Goal: Task Accomplishment & Management: Manage account settings

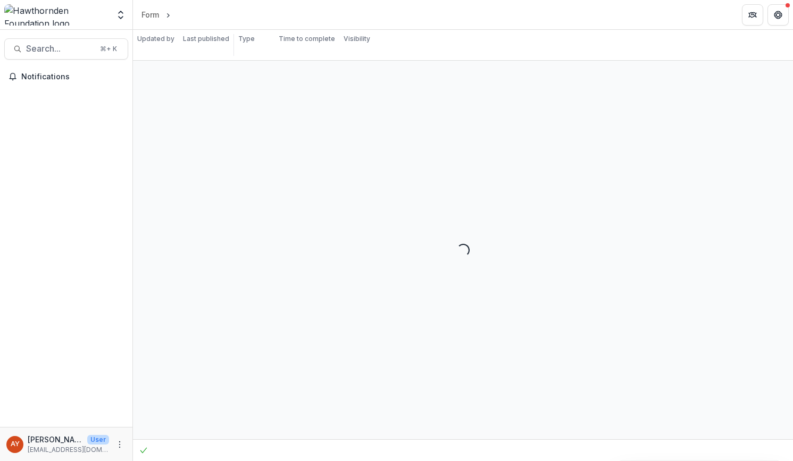
select select "********"
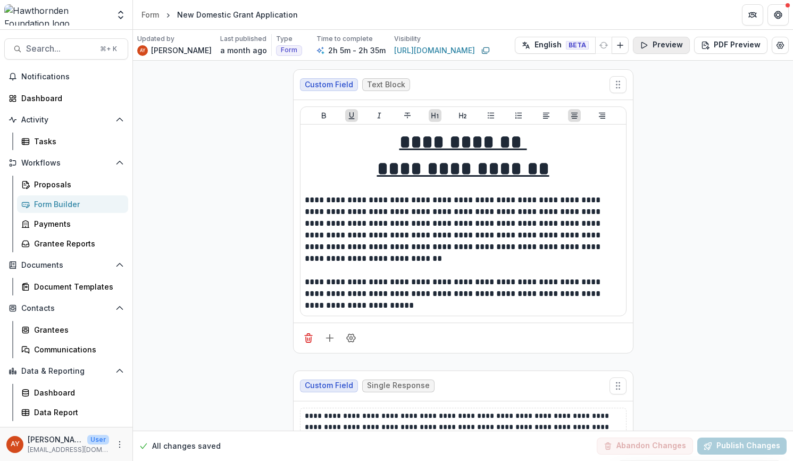
click at [670, 38] on button "Preview" at bounding box center [661, 45] width 57 height 17
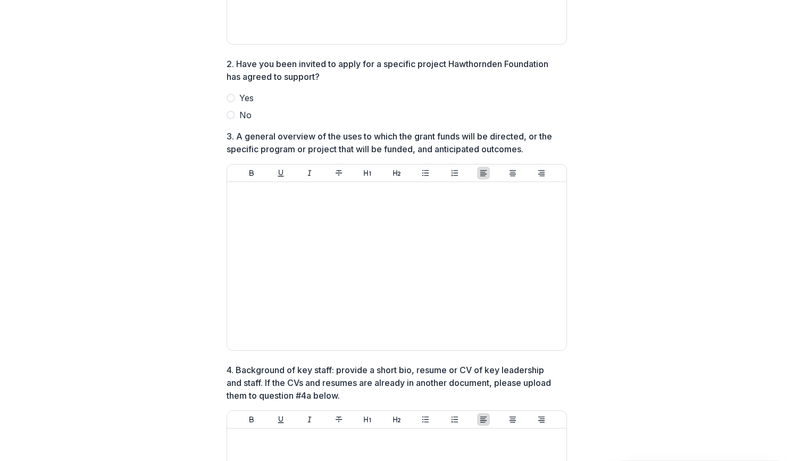
scroll to position [520, 0]
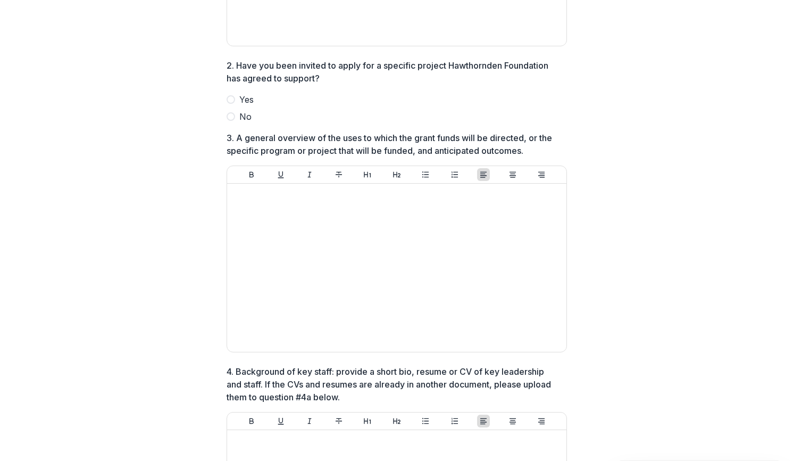
click at [242, 106] on span "Yes" at bounding box center [246, 99] width 14 height 13
click at [244, 123] on span "No" at bounding box center [245, 116] width 12 height 13
click at [252, 106] on label "Yes" at bounding box center [397, 99] width 341 height 13
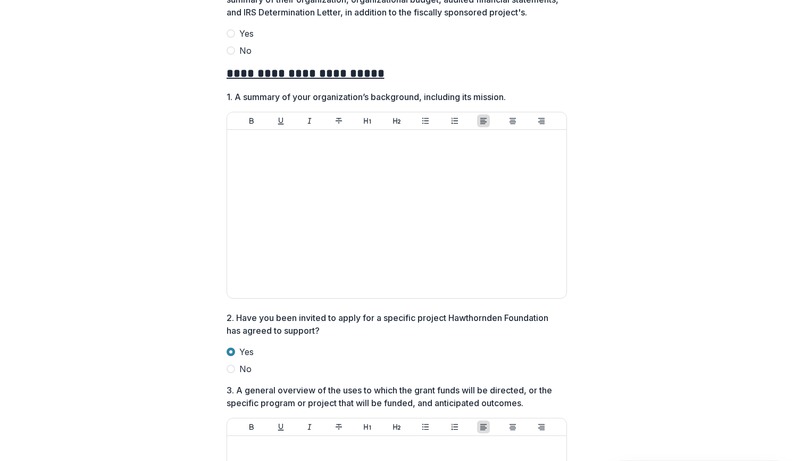
scroll to position [242, 0]
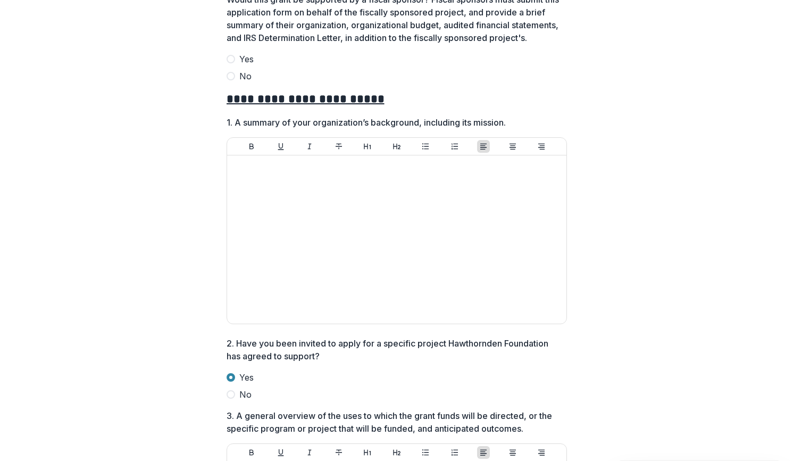
drag, startPoint x: 788, startPoint y: 117, endPoint x: 789, endPoint y: 105, distance: 11.8
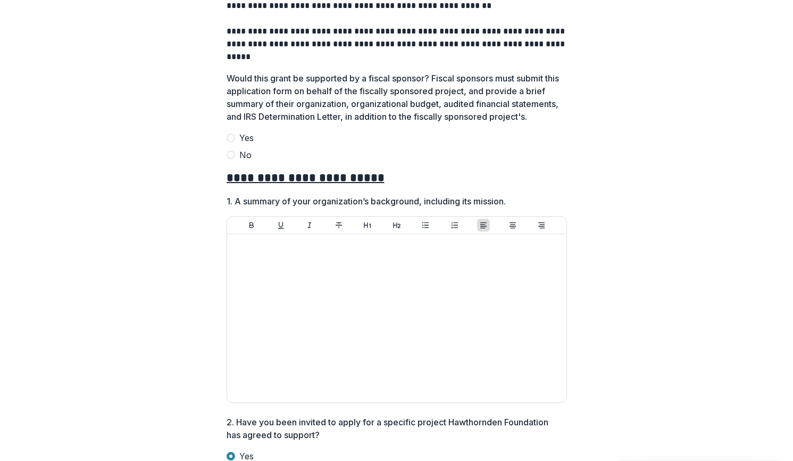
scroll to position [160, 0]
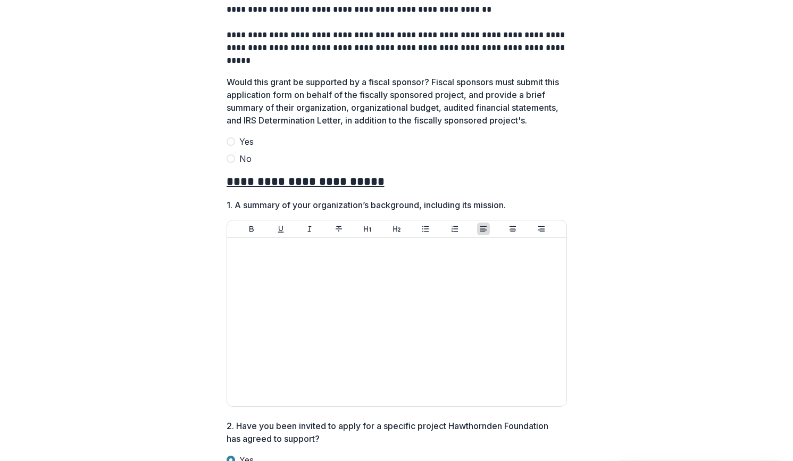
click at [249, 148] on span "Yes" at bounding box center [246, 141] width 14 height 13
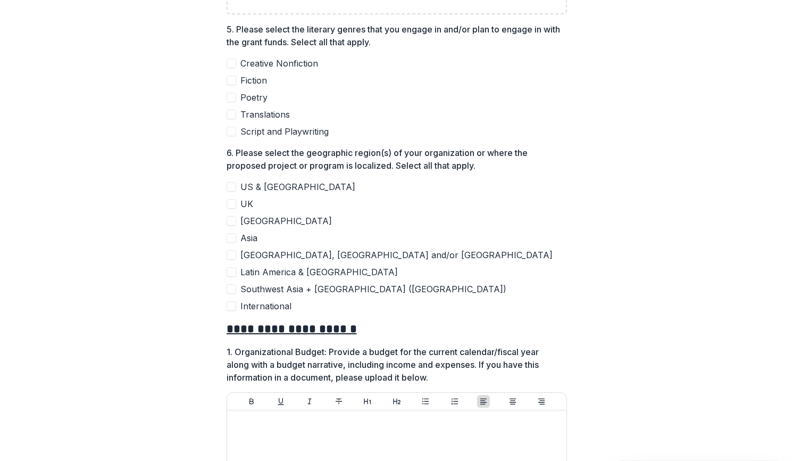
scroll to position [1293, 0]
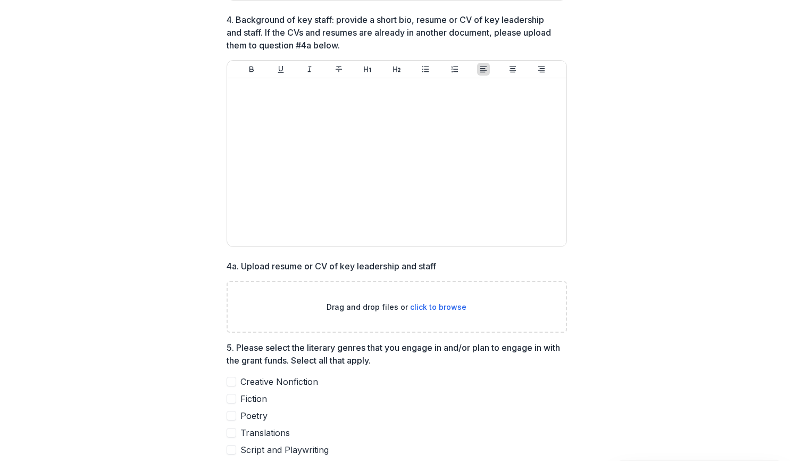
scroll to position [964, 0]
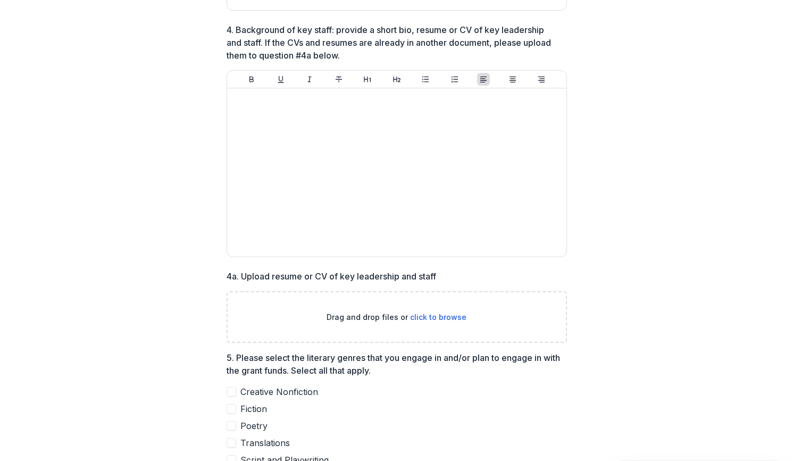
drag, startPoint x: 790, startPoint y: 261, endPoint x: 790, endPoint y: 195, distance: 66.5
click at [790, 195] on div "**********" at bounding box center [396, 230] width 793 height 461
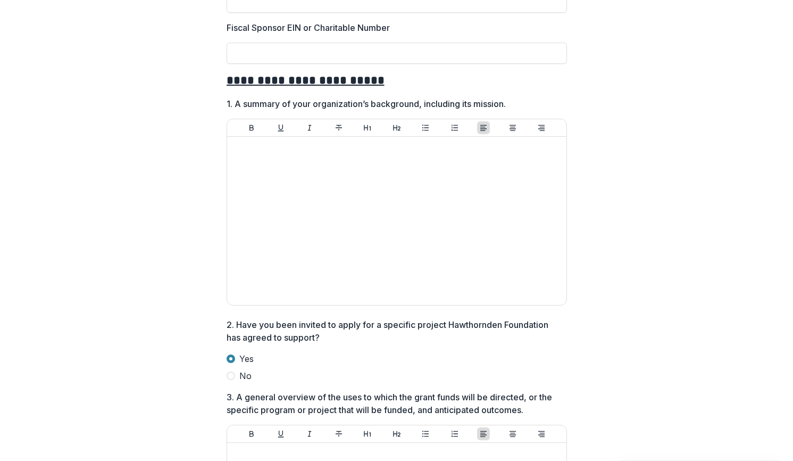
scroll to position [370, 0]
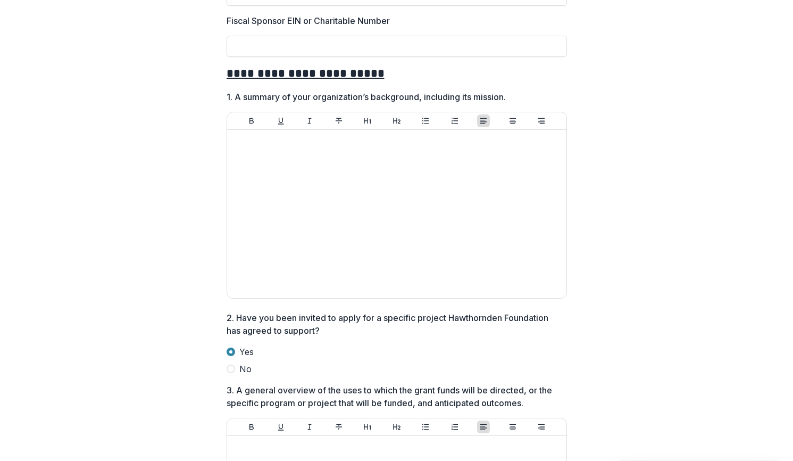
drag, startPoint x: 790, startPoint y: 84, endPoint x: 789, endPoint y: 102, distance: 18.6
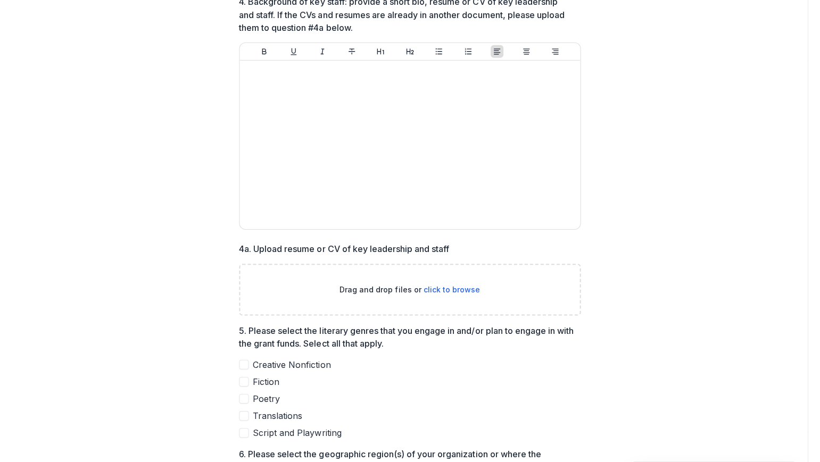
scroll to position [990, 0]
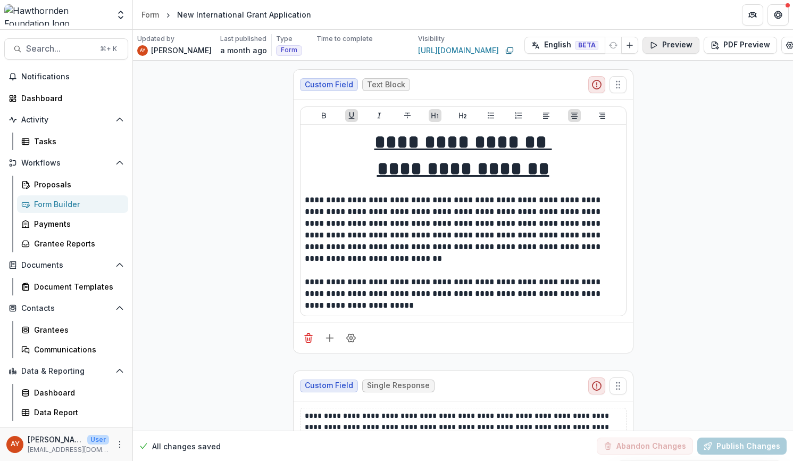
click at [650, 47] on button "Preview" at bounding box center [671, 45] width 57 height 17
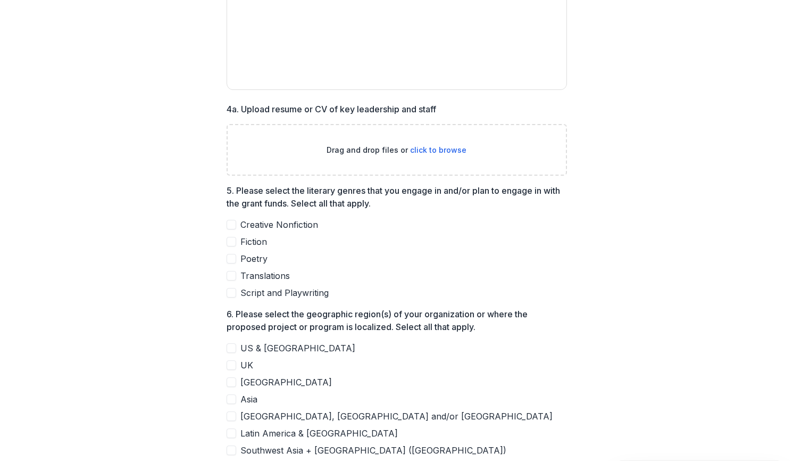
scroll to position [1052, 0]
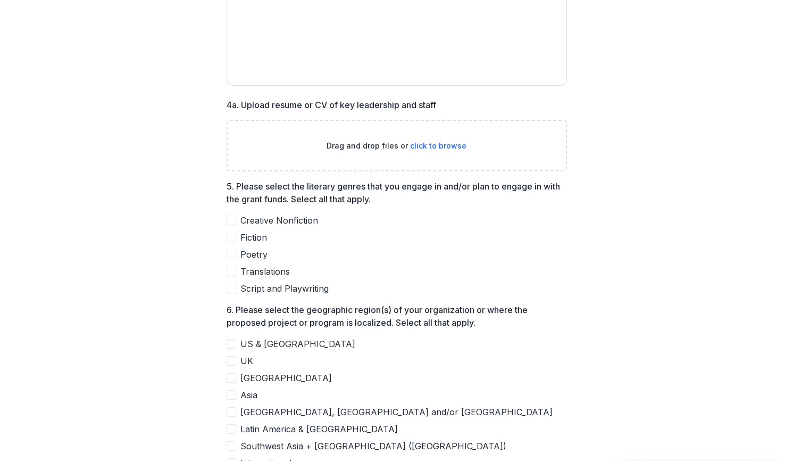
drag, startPoint x: 790, startPoint y: 228, endPoint x: 789, endPoint y: 244, distance: 15.4
click at [789, 244] on div "**********" at bounding box center [396, 64] width 793 height 2233
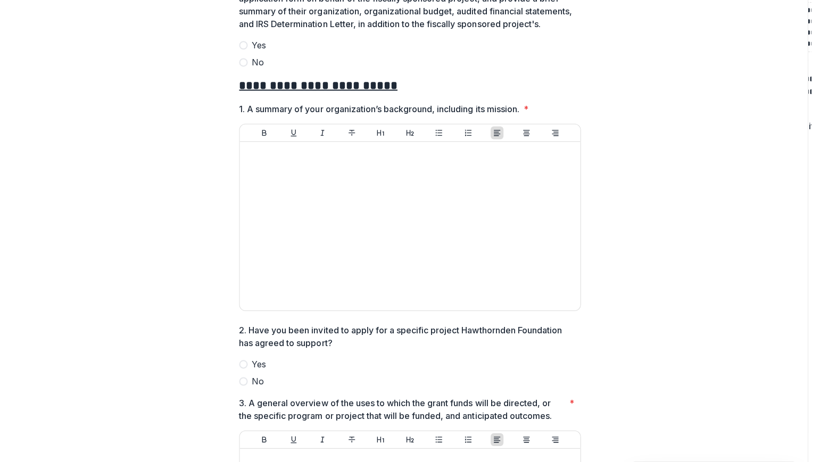
scroll to position [0, 0]
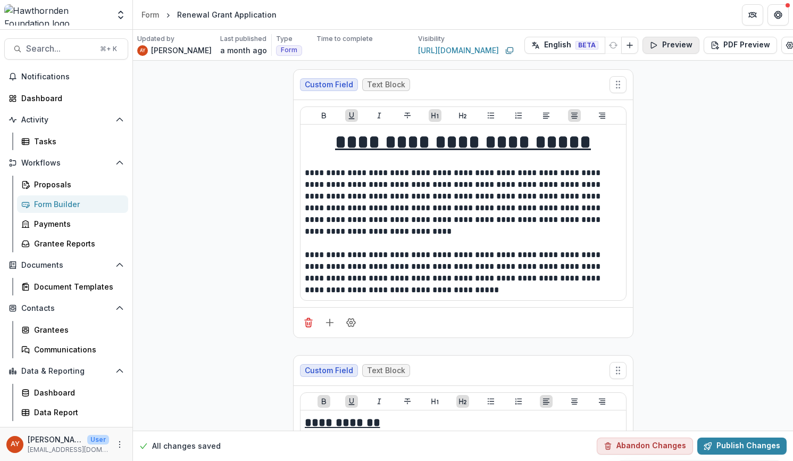
click at [665, 45] on button "Preview" at bounding box center [671, 45] width 57 height 17
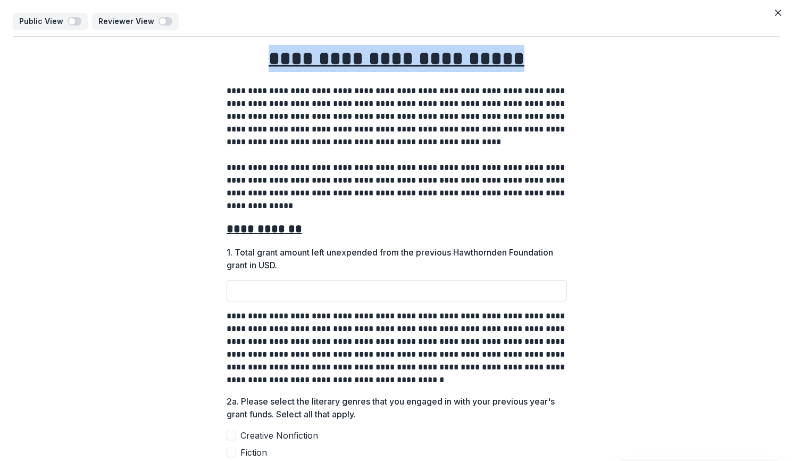
drag, startPoint x: 789, startPoint y: 32, endPoint x: 789, endPoint y: 64, distance: 31.4
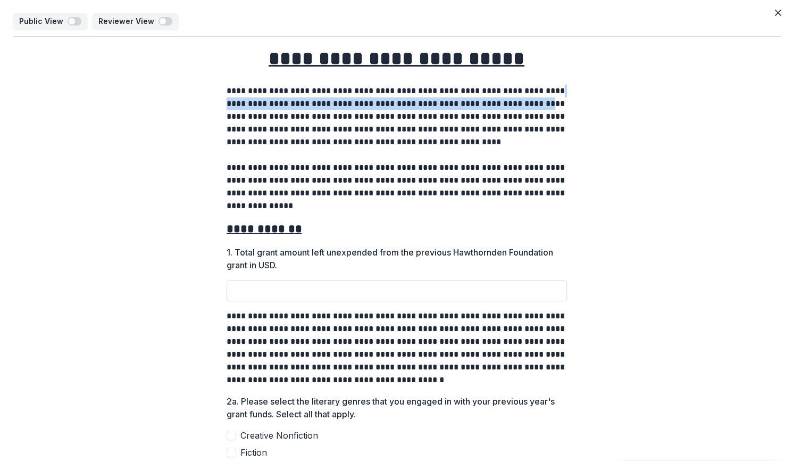
drag, startPoint x: 789, startPoint y: 85, endPoint x: 789, endPoint y: 107, distance: 22.3
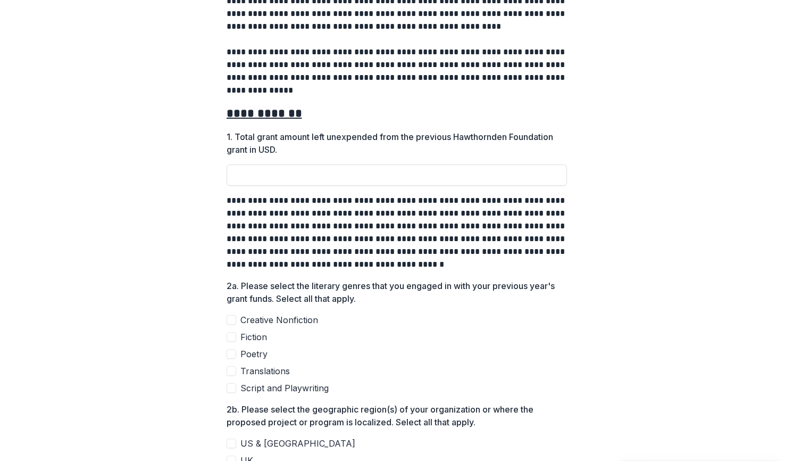
scroll to position [149, 0]
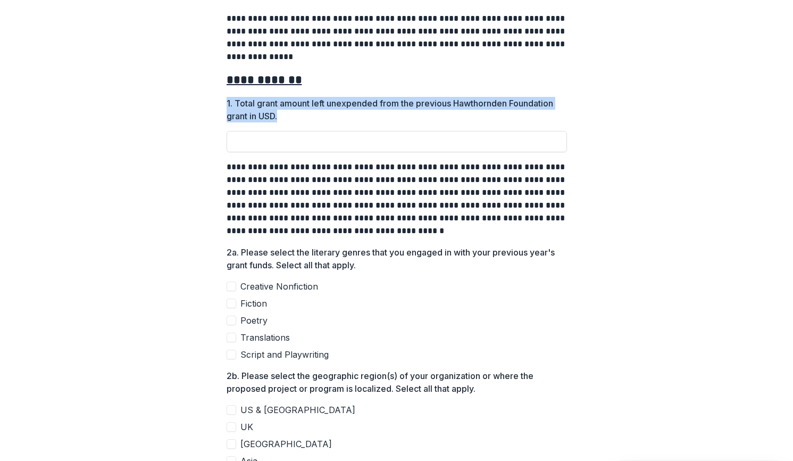
drag, startPoint x: 790, startPoint y: 95, endPoint x: 790, endPoint y: 128, distance: 32.5
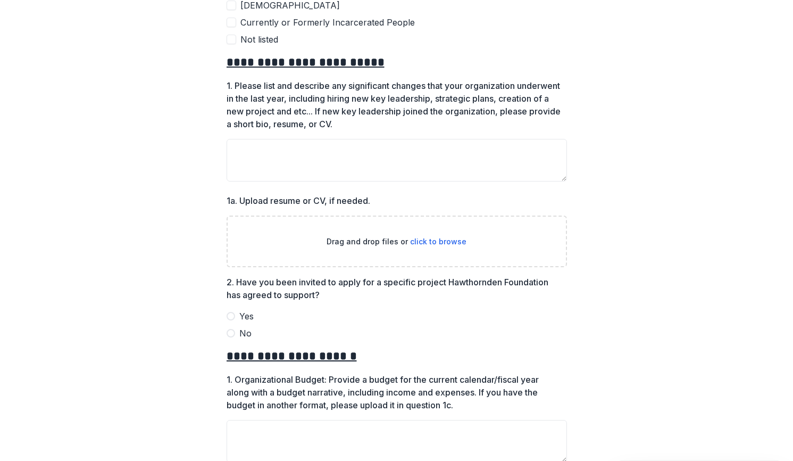
scroll to position [329, 0]
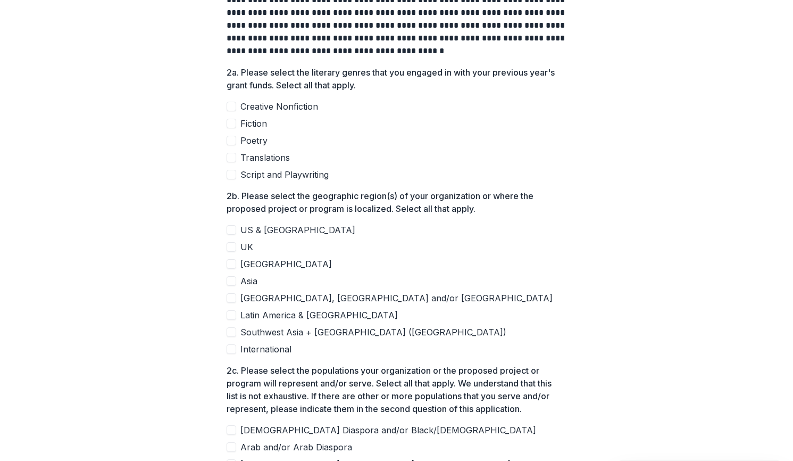
drag, startPoint x: 790, startPoint y: 166, endPoint x: 790, endPoint y: 100, distance: 66.0
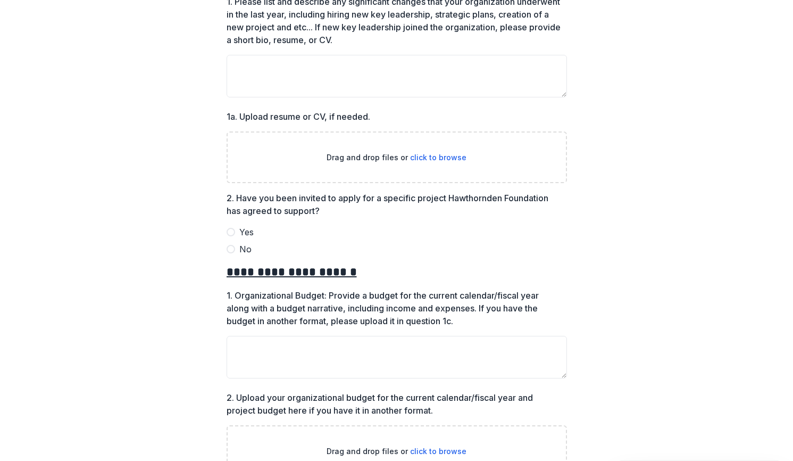
scroll to position [1041, 0]
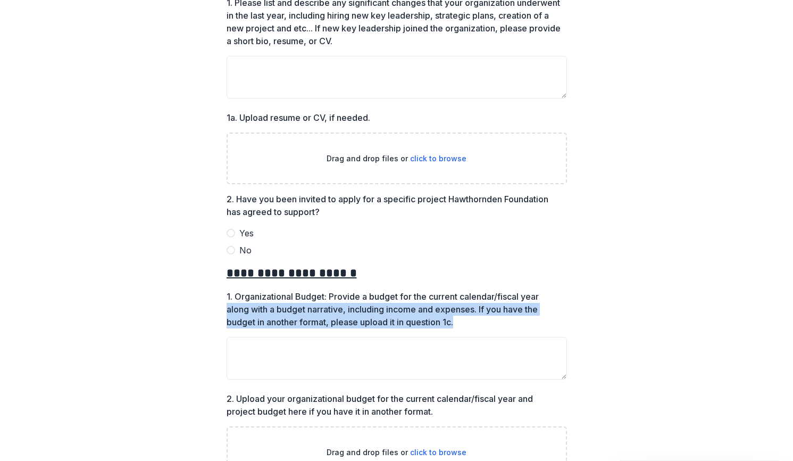
drag, startPoint x: 790, startPoint y: 339, endPoint x: 787, endPoint y: 300, distance: 39.5
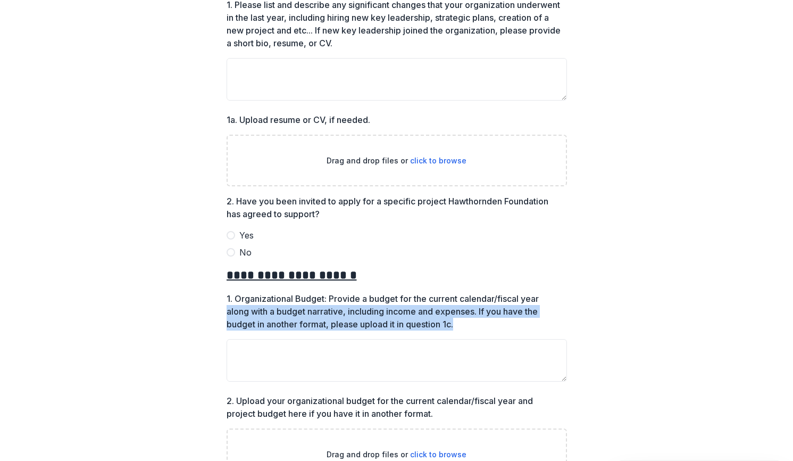
scroll to position [964, 0]
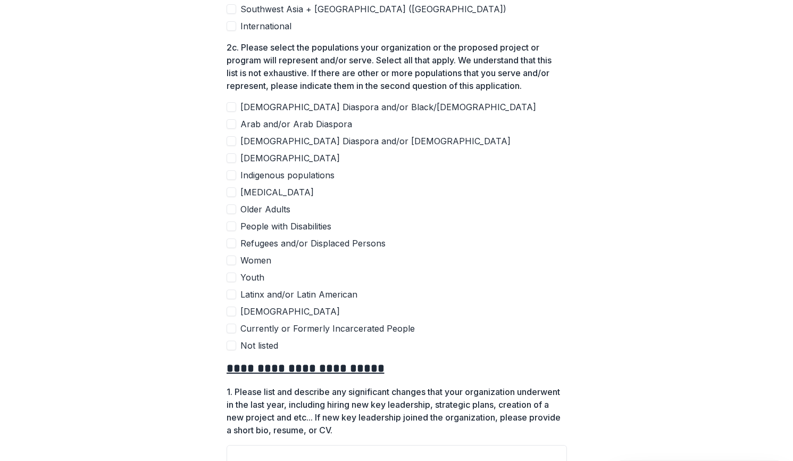
scroll to position [467, 0]
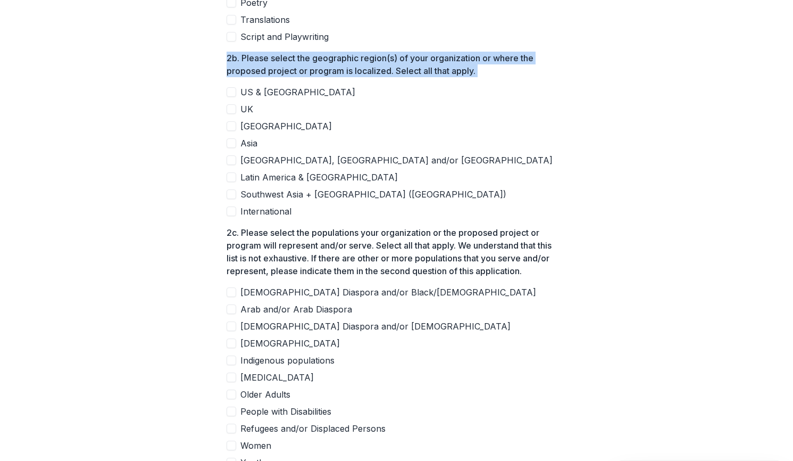
drag, startPoint x: 790, startPoint y: 173, endPoint x: 791, endPoint y: 52, distance: 121.3
click at [791, 52] on div "**********" at bounding box center [396, 230] width 793 height 461
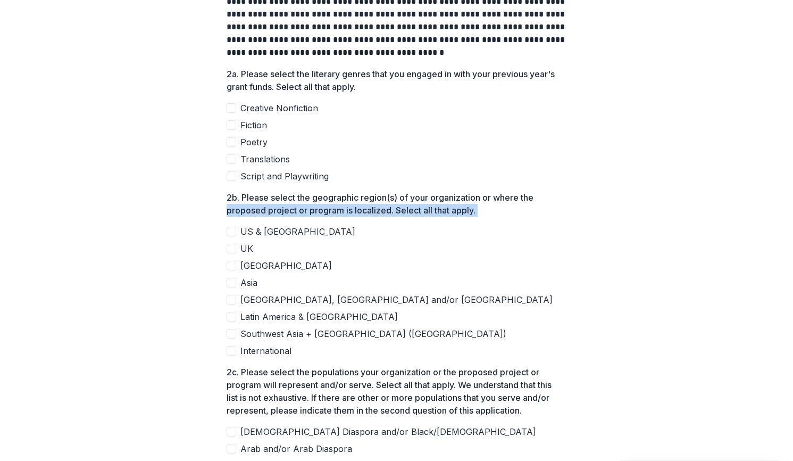
scroll to position [320, 0]
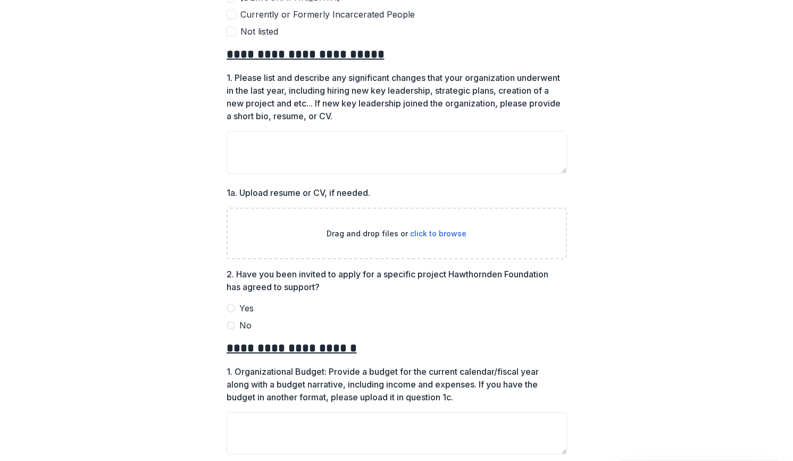
scroll to position [967, 0]
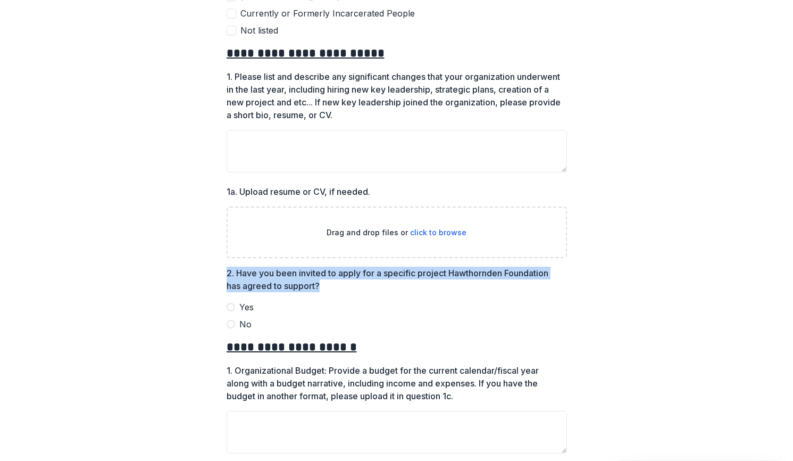
drag, startPoint x: 564, startPoint y: 254, endPoint x: 563, endPoint y: 281, distance: 27.7
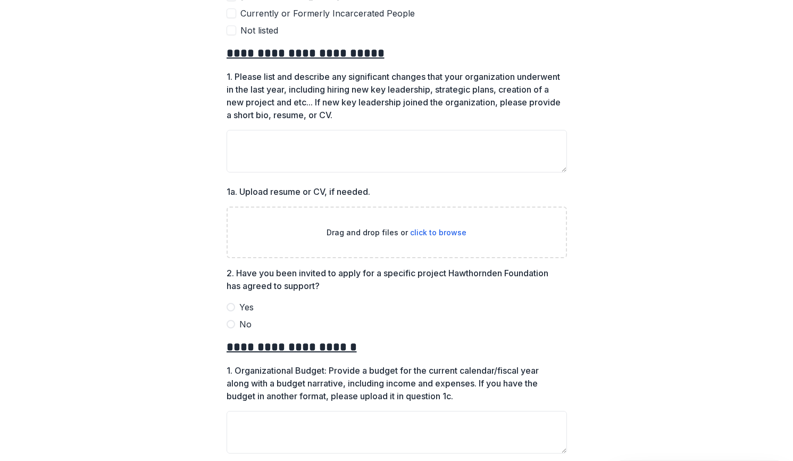
drag, startPoint x: 469, startPoint y: 279, endPoint x: 462, endPoint y: 279, distance: 6.4
click at [462, 279] on p "2. Have you been invited to apply for a specific project Hawthornden Foundation…" at bounding box center [394, 280] width 334 height 26
click at [338, 288] on p "2. Have you been invited to apply for a specific project Hawthornden Foundation…" at bounding box center [394, 280] width 334 height 26
drag, startPoint x: 324, startPoint y: 288, endPoint x: 231, endPoint y: 284, distance: 93.2
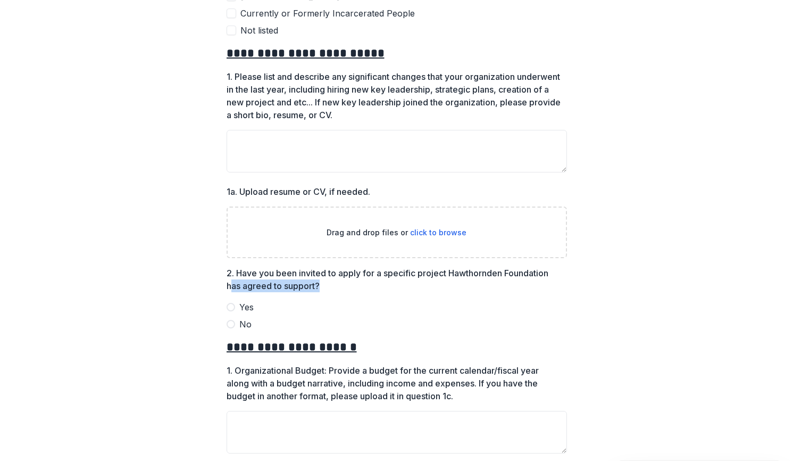
click at [231, 284] on p "2. Have you been invited to apply for a specific project Hawthornden Foundation…" at bounding box center [394, 280] width 334 height 26
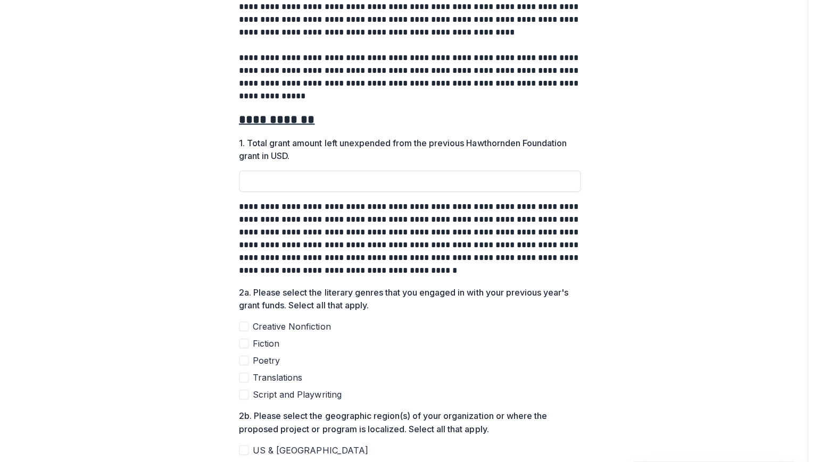
scroll to position [0, 0]
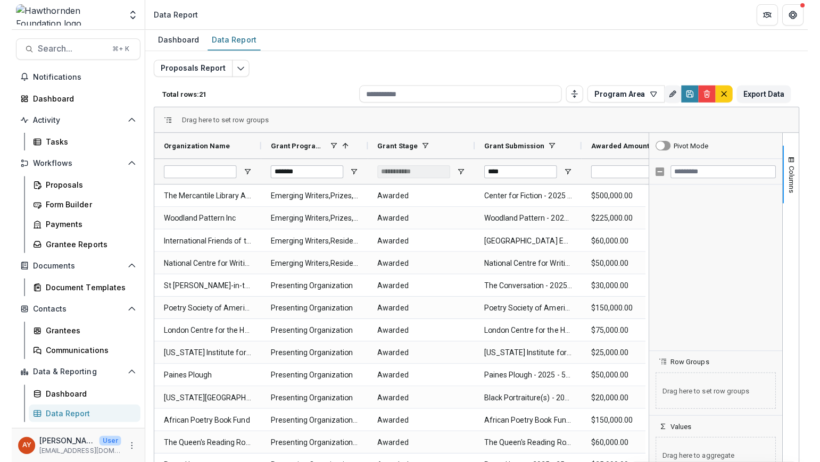
scroll to position [1615, 0]
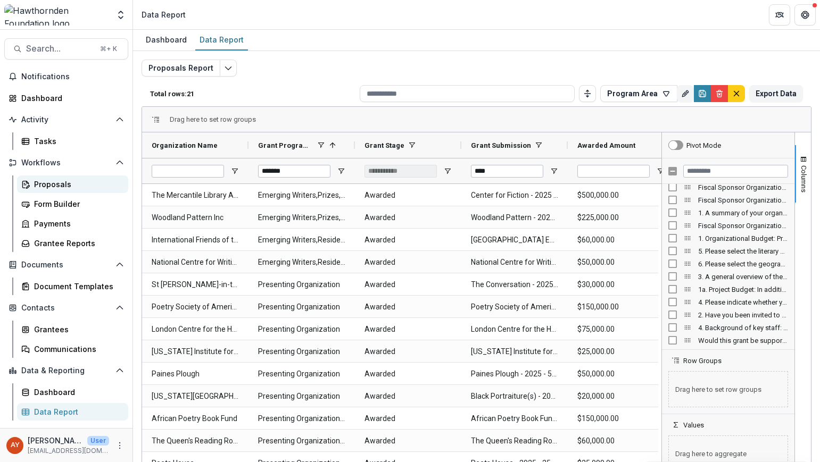
click at [90, 186] on div "Proposals" at bounding box center [77, 184] width 86 height 11
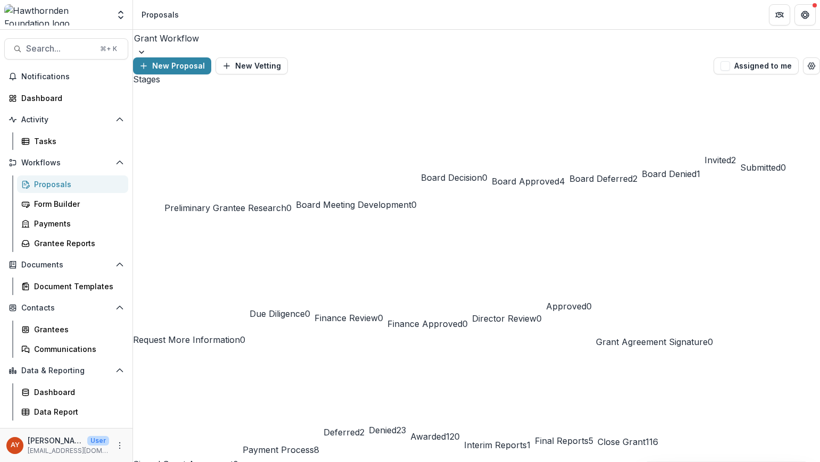
click at [243, 445] on span "Payment Process" at bounding box center [278, 450] width 71 height 11
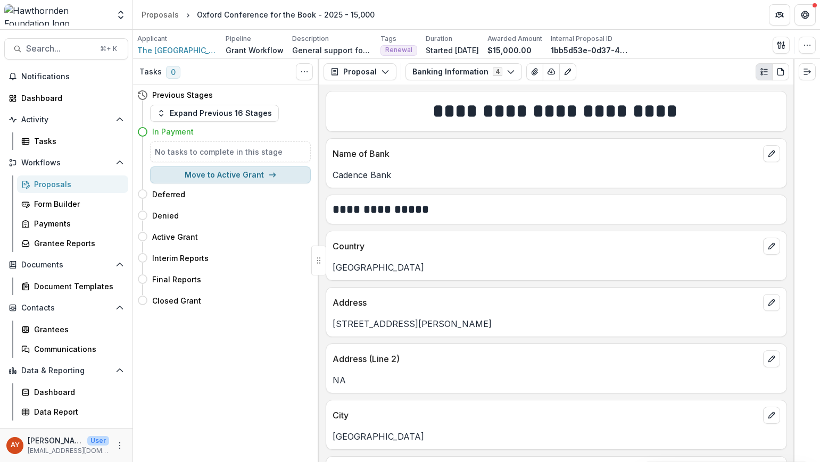
click at [230, 168] on button "Move to Active Grant" at bounding box center [230, 175] width 161 height 17
select select "*******"
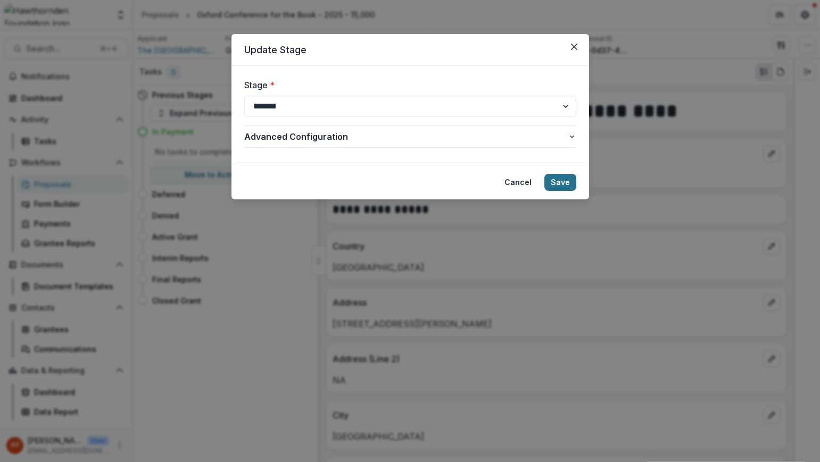
click at [565, 184] on button "Save" at bounding box center [560, 182] width 32 height 17
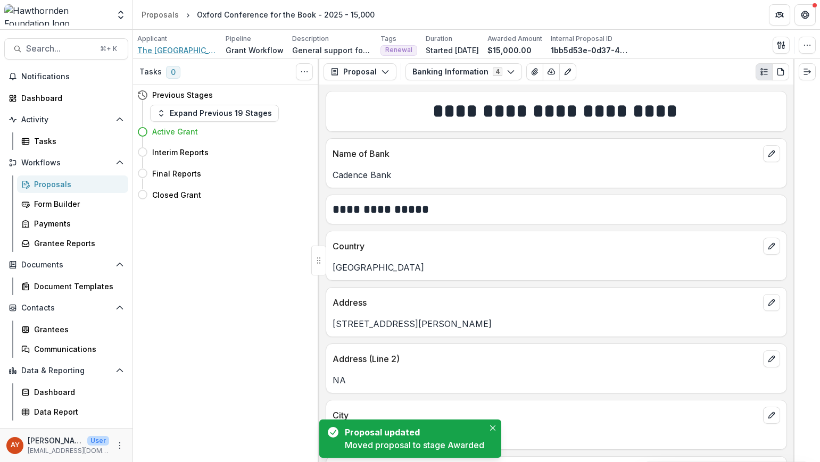
click at [164, 50] on span "The [GEOGRAPHIC_DATA][US_STATE]" at bounding box center [177, 50] width 80 height 11
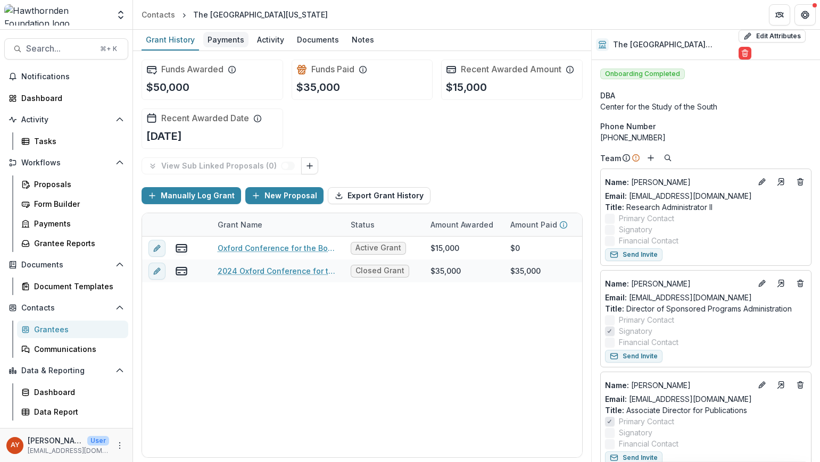
click at [230, 41] on div "Payments" at bounding box center [225, 39] width 45 height 15
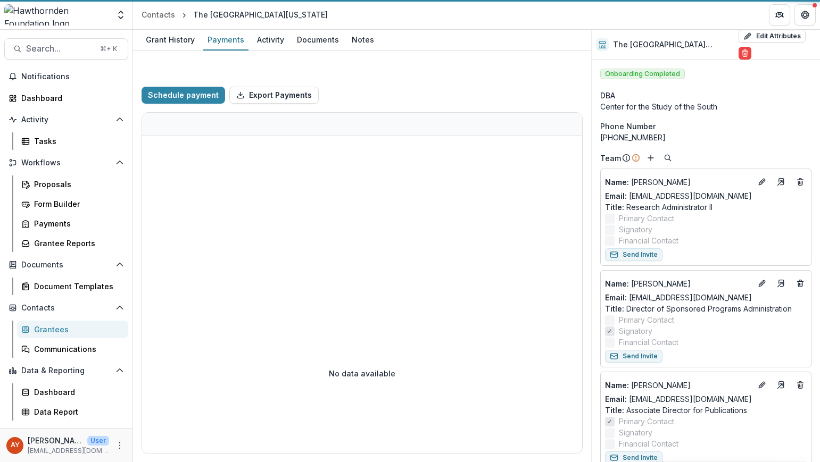
select select "****"
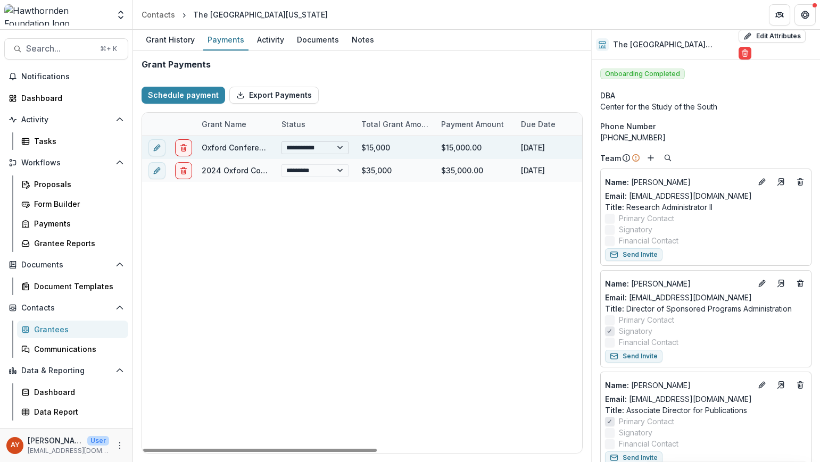
click at [317, 148] on select "**********" at bounding box center [314, 148] width 67 height 13
click at [281, 142] on select "**********" at bounding box center [314, 148] width 67 height 13
select select "**********"
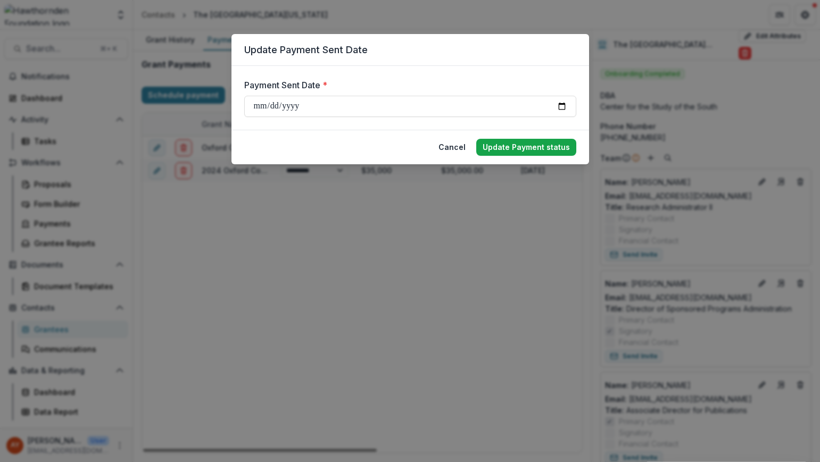
click at [568, 143] on button "Update Payment status" at bounding box center [526, 147] width 100 height 17
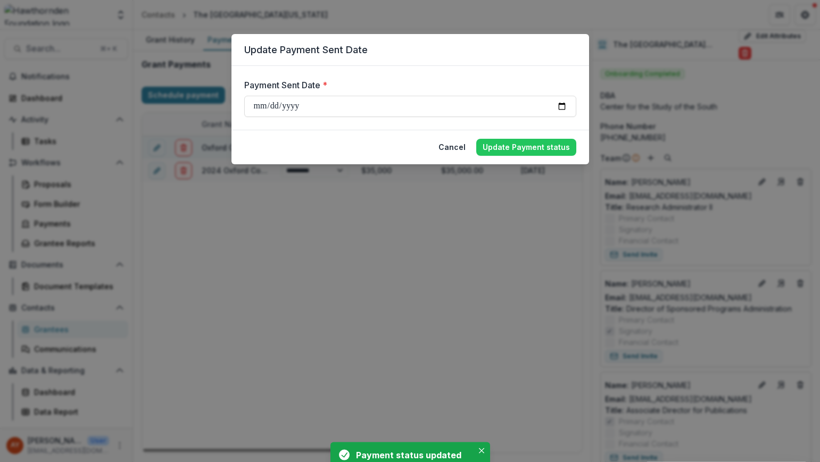
select select "****"
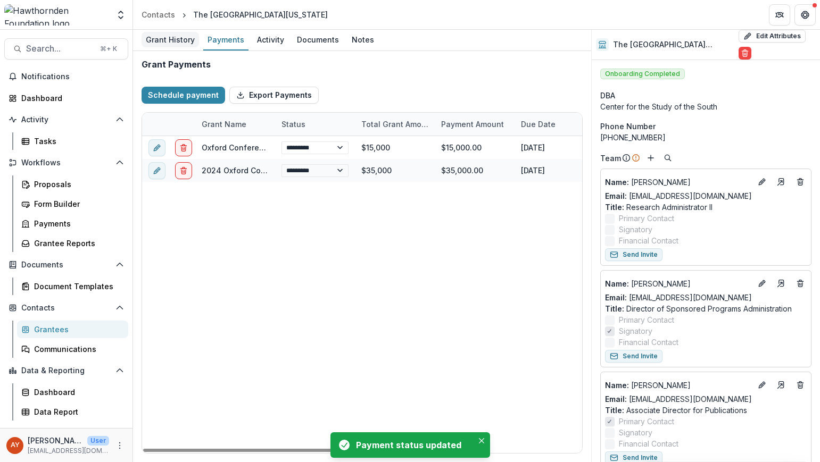
click at [163, 37] on div "Grant History" at bounding box center [170, 39] width 57 height 15
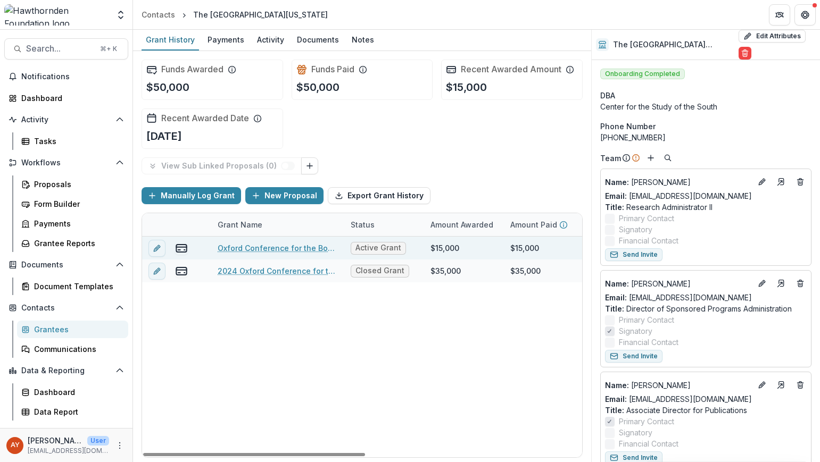
click at [287, 249] on link "Oxford Conference for the Book - 2025 - 15,000" at bounding box center [278, 248] width 120 height 11
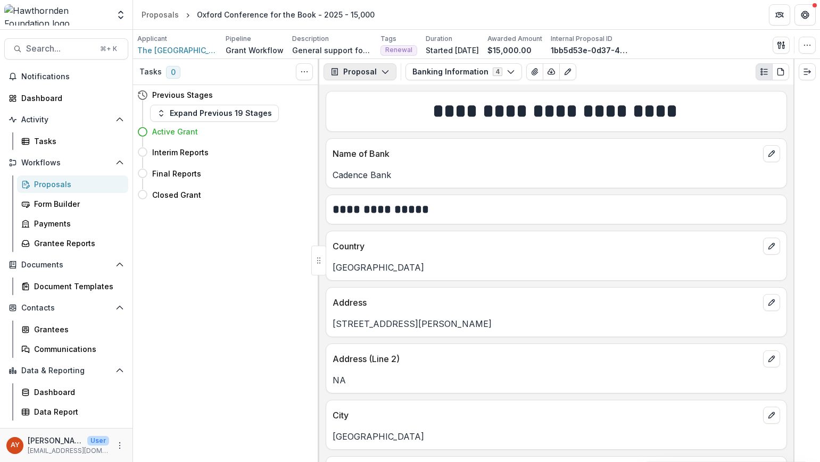
click at [394, 73] on button "Proposal" at bounding box center [360, 71] width 73 height 17
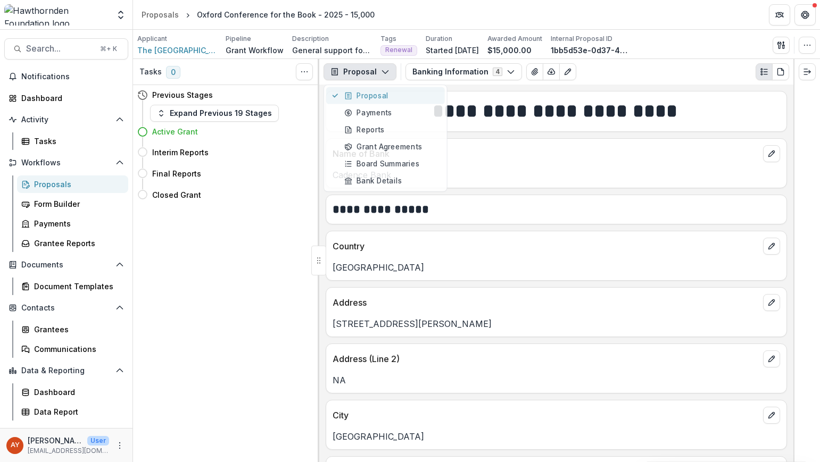
click at [381, 75] on icon "button" at bounding box center [385, 72] width 9 height 9
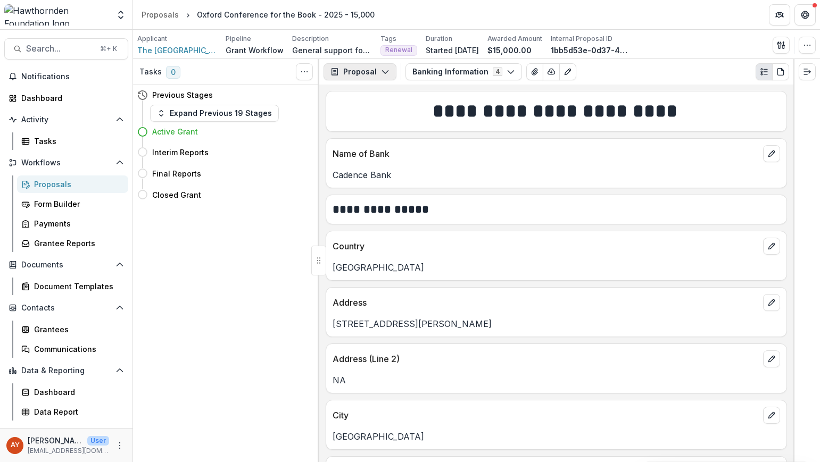
click at [371, 67] on button "Proposal" at bounding box center [360, 71] width 73 height 17
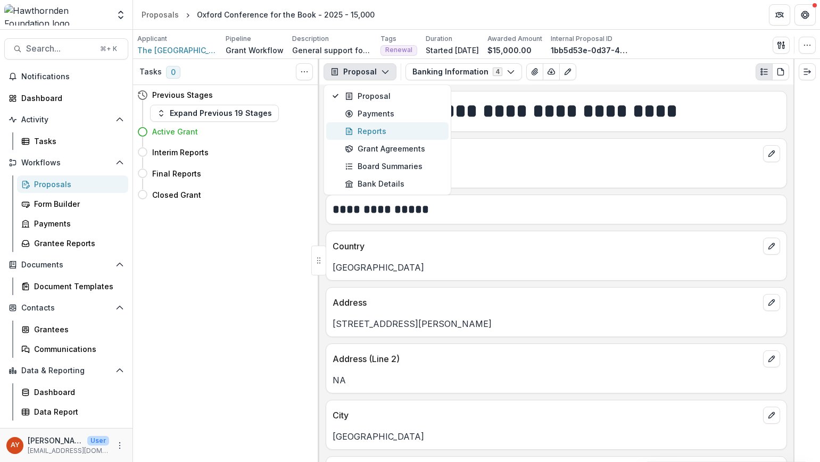
click at [370, 135] on div "Reports" at bounding box center [393, 131] width 97 height 11
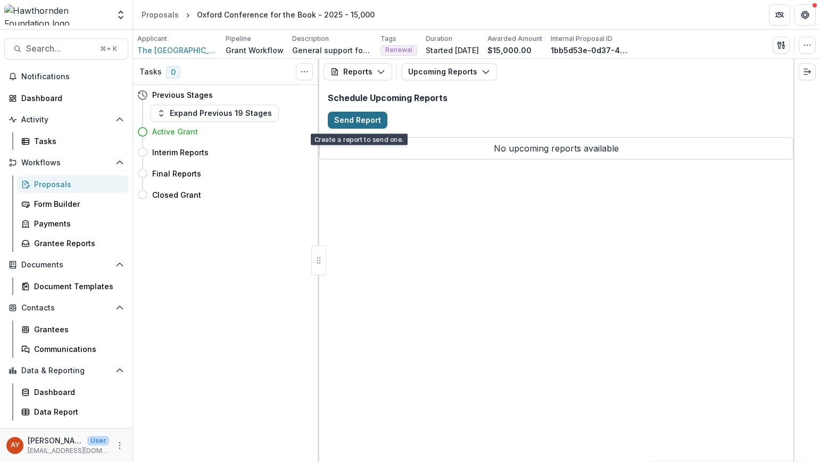
click at [367, 125] on button "Send Report" at bounding box center [358, 120] width 60 height 17
select select "********"
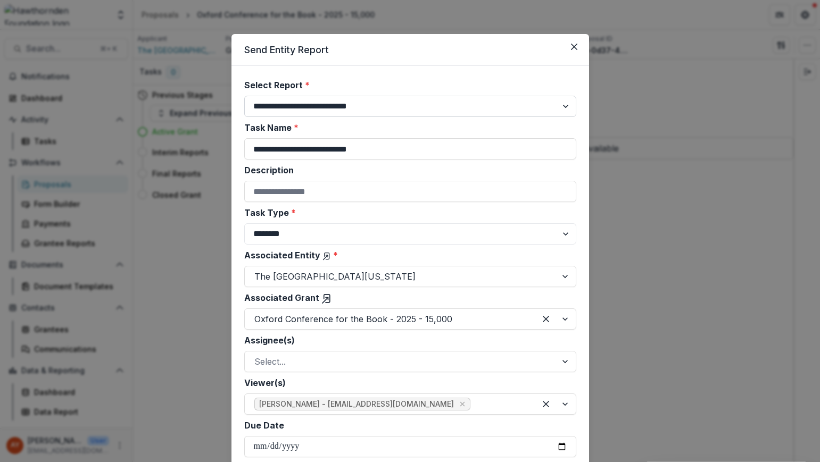
click at [371, 109] on select "**********" at bounding box center [410, 106] width 332 height 21
select select "**********"
click at [244, 96] on select "**********" at bounding box center [410, 106] width 332 height 21
type input "**********"
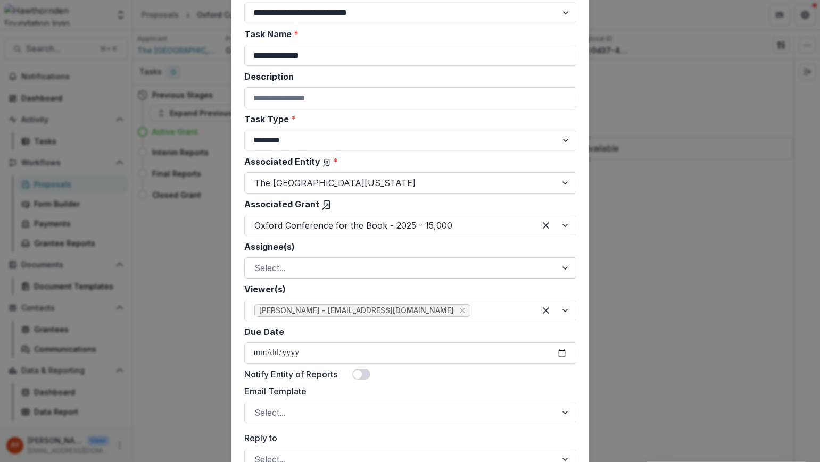
click at [347, 272] on div at bounding box center [400, 268] width 293 height 15
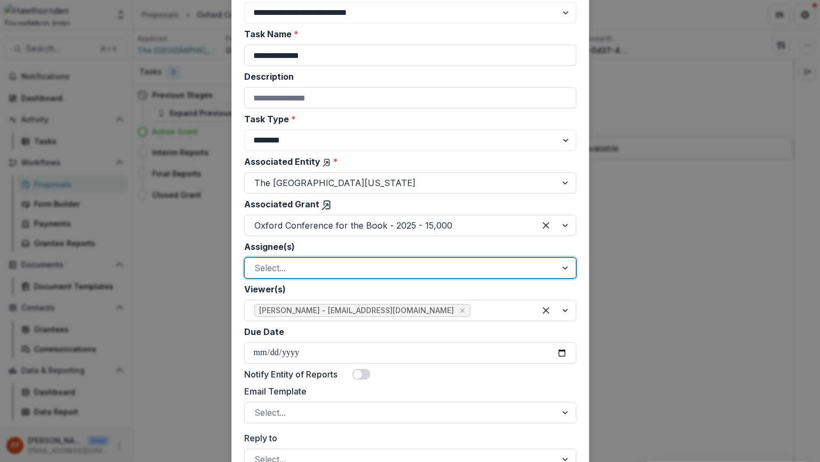
click at [472, 270] on div at bounding box center [499, 268] width 54 height 15
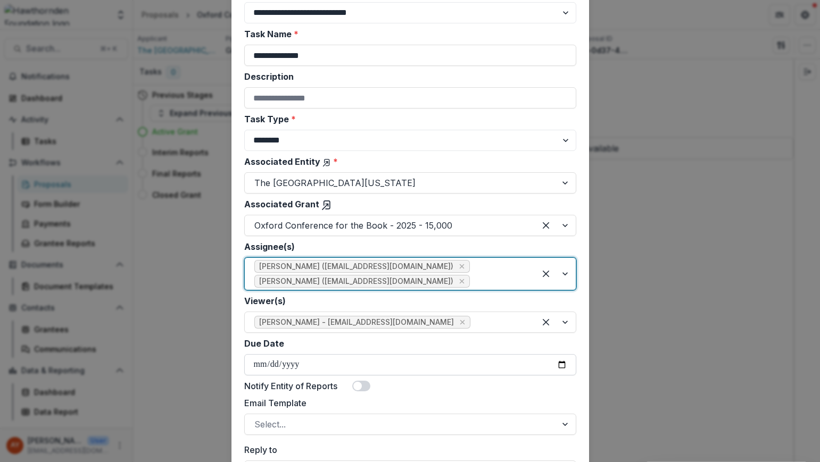
click at [259, 368] on input "Due Date" at bounding box center [410, 364] width 332 height 21
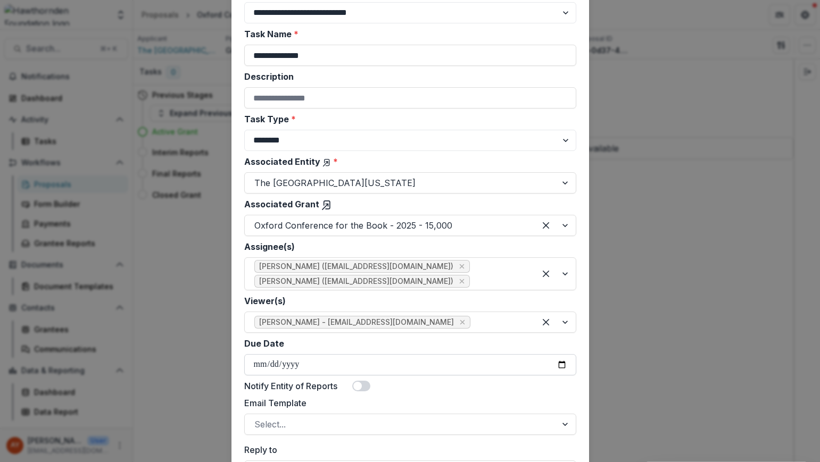
type input "**********"
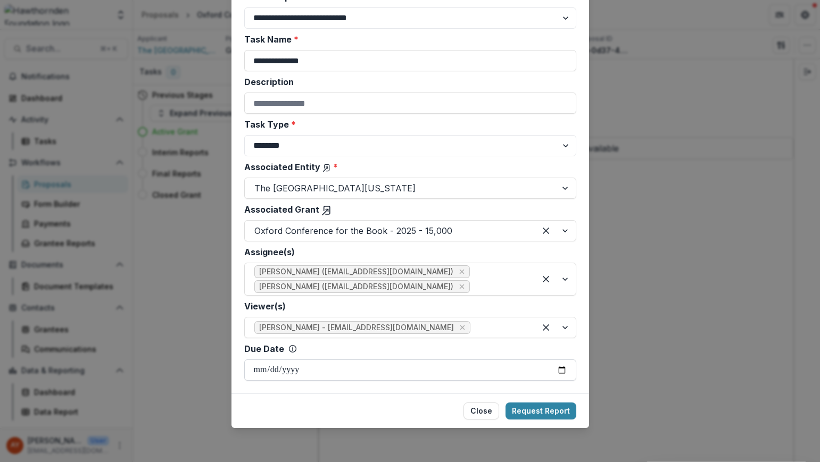
scroll to position [88, 0]
click at [329, 404] on footer "Close Request Report" at bounding box center [410, 411] width 358 height 35
click at [529, 408] on button "Request Report" at bounding box center [540, 411] width 71 height 17
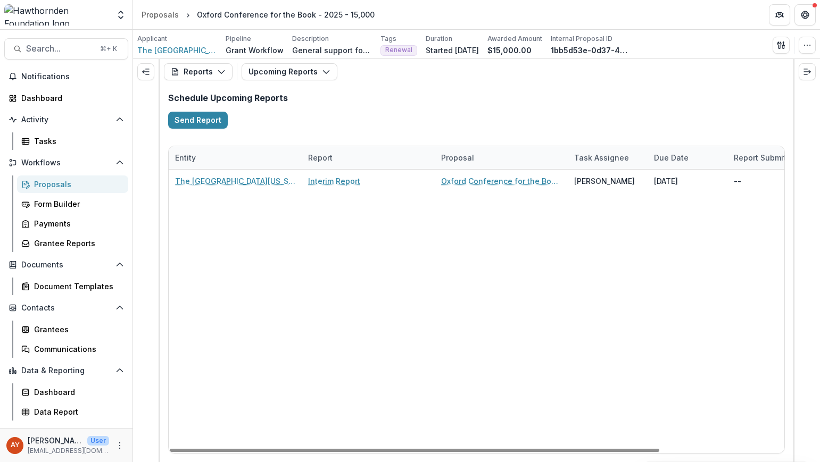
click at [351, 120] on div "Schedule Upcoming Reports Send Report" at bounding box center [477, 111] width 634 height 53
click at [223, 122] on button "Send Report" at bounding box center [198, 120] width 60 height 17
select select "********"
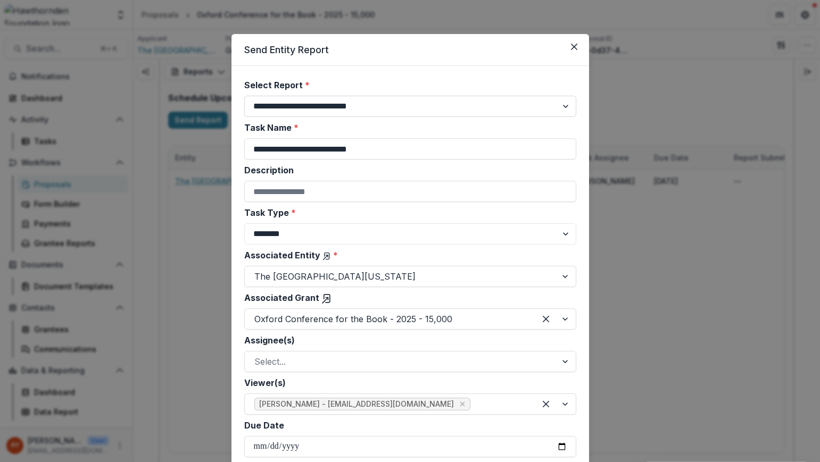
click at [366, 110] on select "**********" at bounding box center [410, 106] width 332 height 21
select select "**********"
click at [244, 96] on select "**********" at bounding box center [410, 106] width 332 height 21
type input "**********"
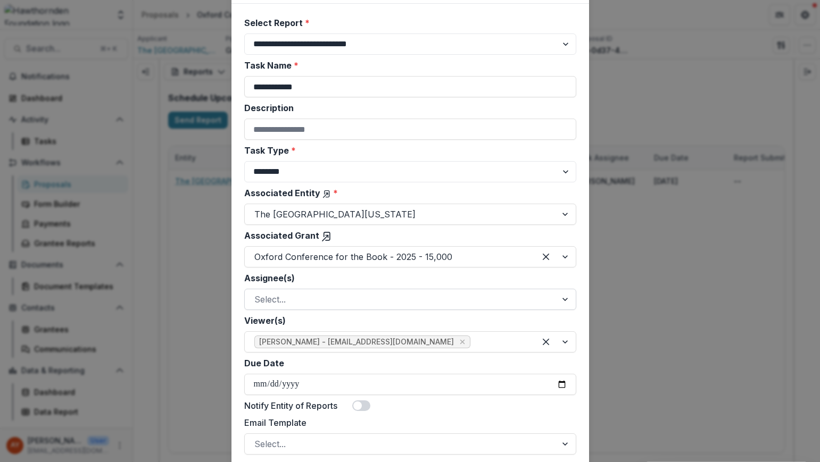
scroll to position [80, 0]
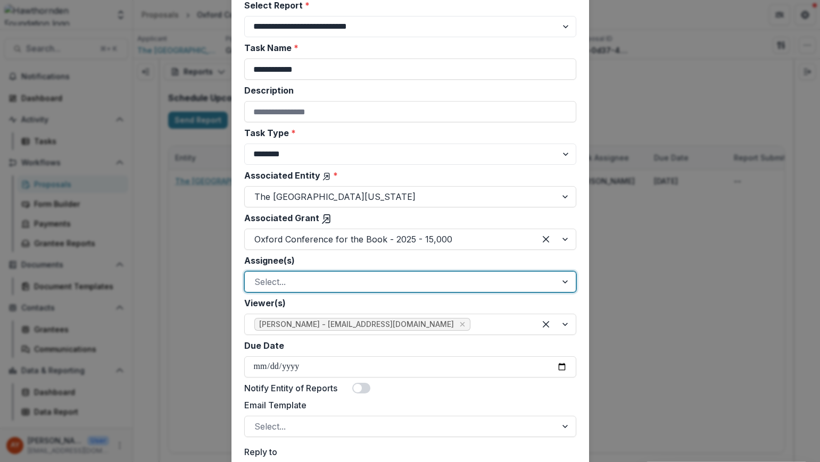
click at [371, 277] on div at bounding box center [400, 282] width 293 height 15
click at [472, 287] on div at bounding box center [499, 282] width 54 height 15
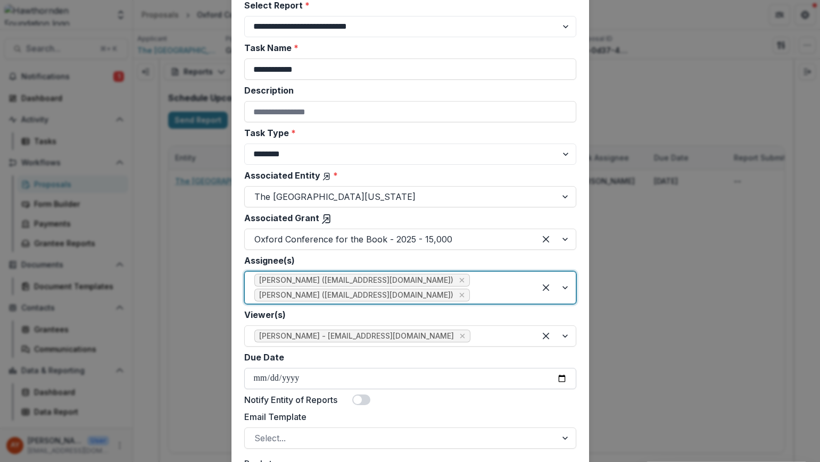
click at [253, 376] on input "Due Date" at bounding box center [410, 378] width 332 height 21
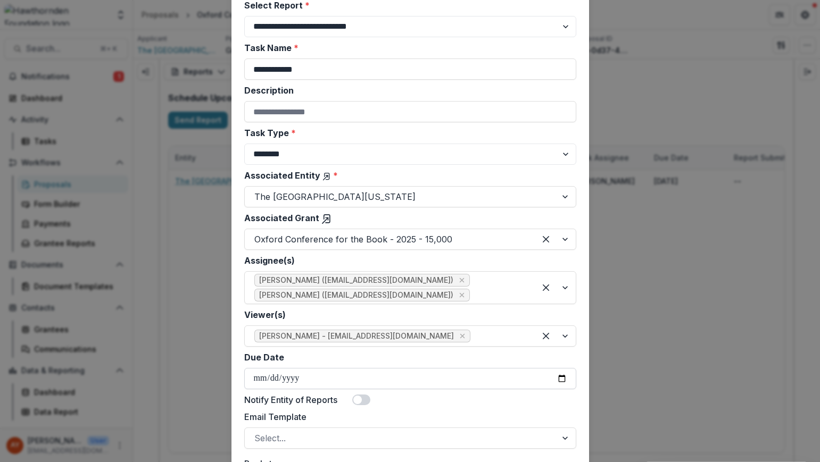
type input "**********"
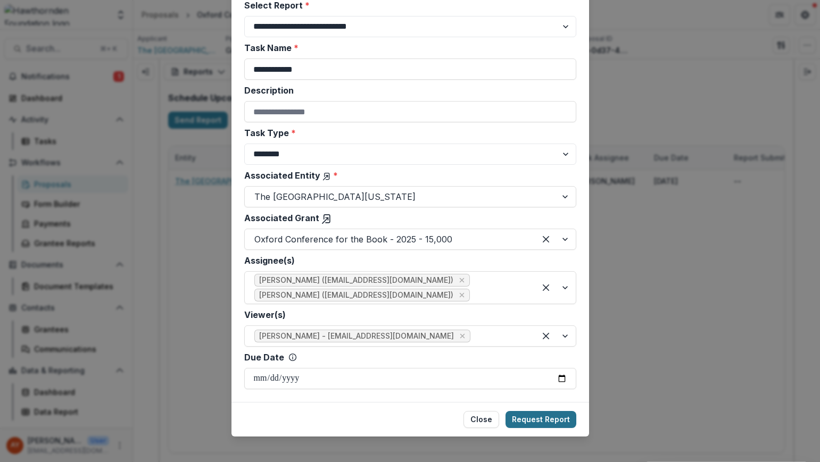
click at [560, 416] on button "Request Report" at bounding box center [540, 419] width 71 height 17
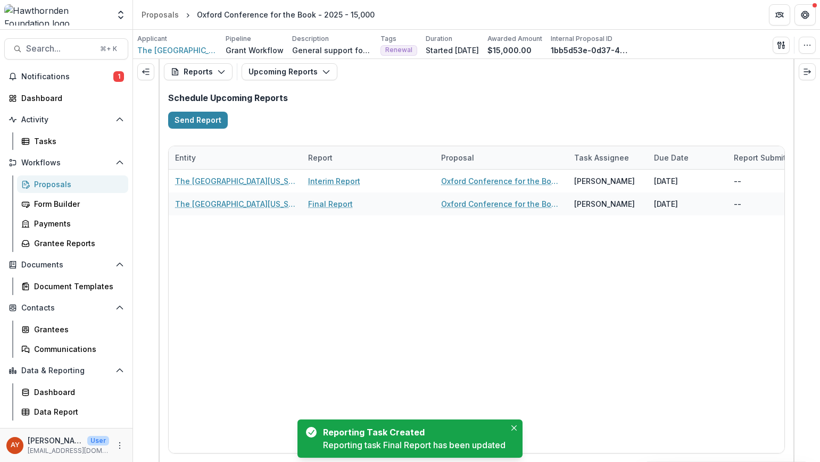
click at [562, 381] on div "The University of Mississippi Interim Report Oxford Conference for the Book - 2…" at bounding box center [555, 312] width 772 height 284
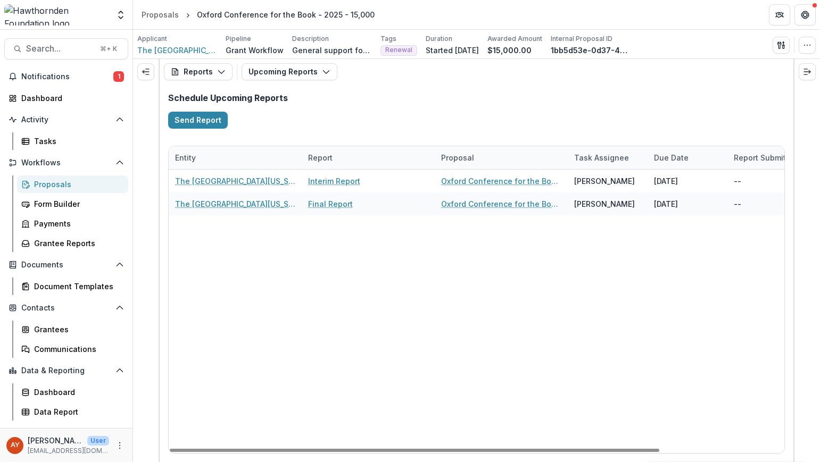
click at [452, 115] on div "Schedule Upcoming Reports Send Report" at bounding box center [477, 111] width 634 height 53
click at [244, 78] on button "Upcoming Reports" at bounding box center [290, 71] width 96 height 17
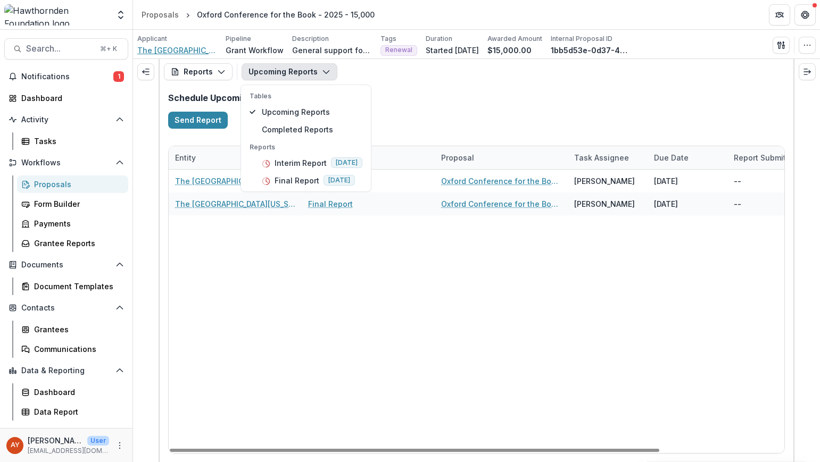
click at [186, 47] on span "The [GEOGRAPHIC_DATA][US_STATE]" at bounding box center [177, 50] width 80 height 11
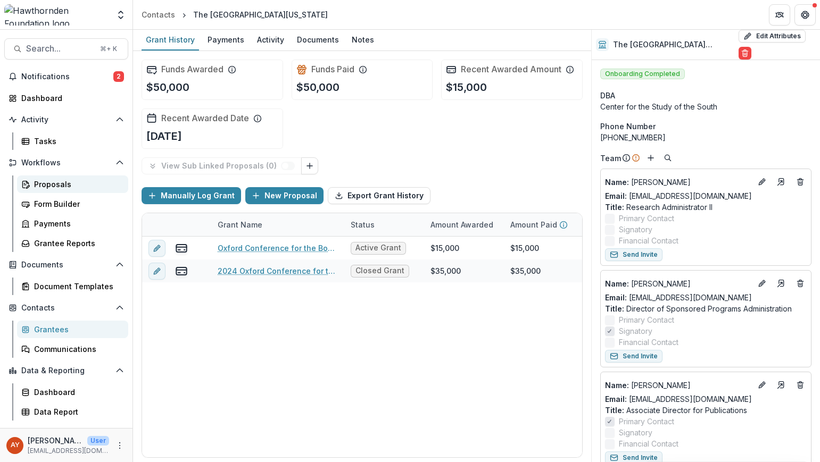
click at [63, 183] on div "Proposals" at bounding box center [77, 184] width 86 height 11
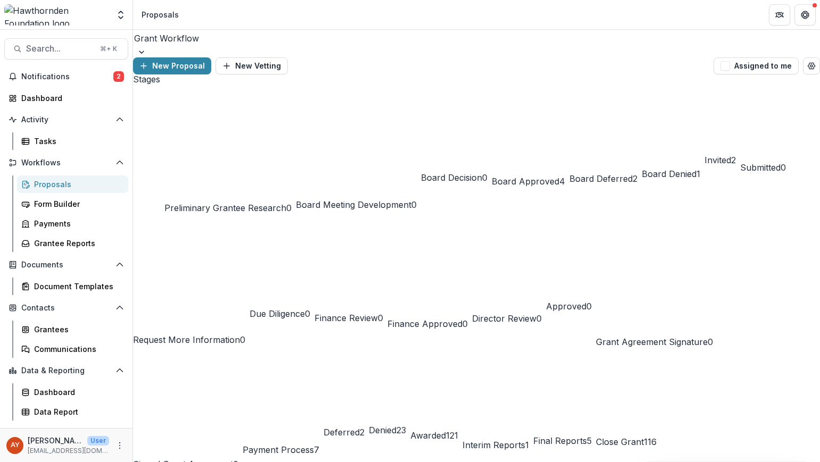
click at [243, 353] on button "Payment Process 7" at bounding box center [281, 412] width 77 height 118
click at [110, 69] on button "Notifications 2" at bounding box center [66, 76] width 124 height 17
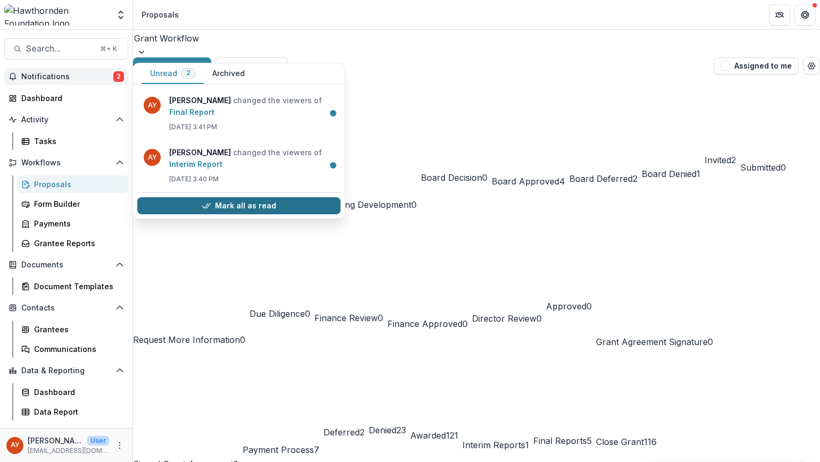
click at [207, 206] on polyline "button" at bounding box center [204, 206] width 5 height 5
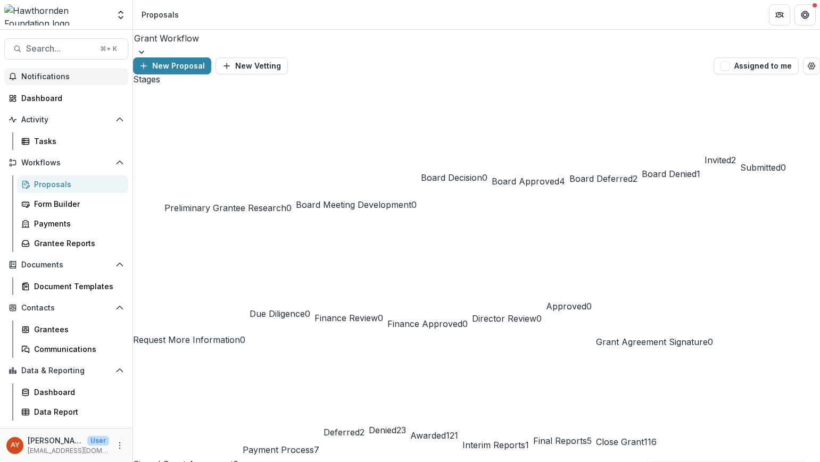
click at [56, 245] on div "Grantee Reports" at bounding box center [77, 243] width 86 height 11
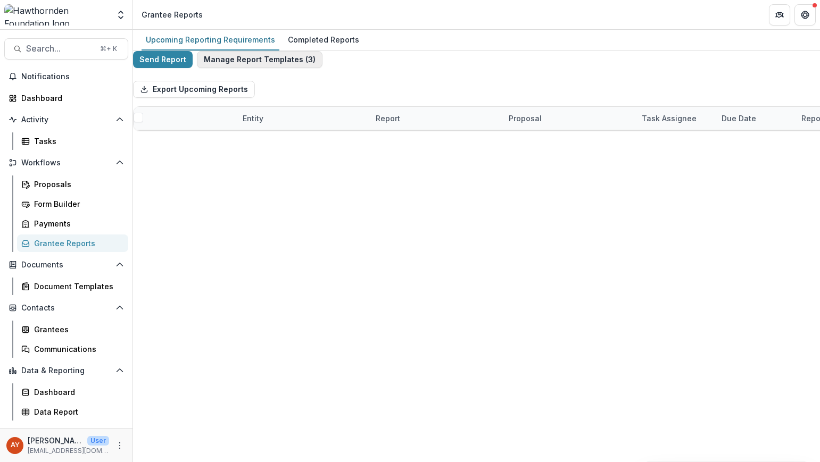
click at [231, 68] on button "Manage Report Templates ( 3 )" at bounding box center [260, 59] width 126 height 17
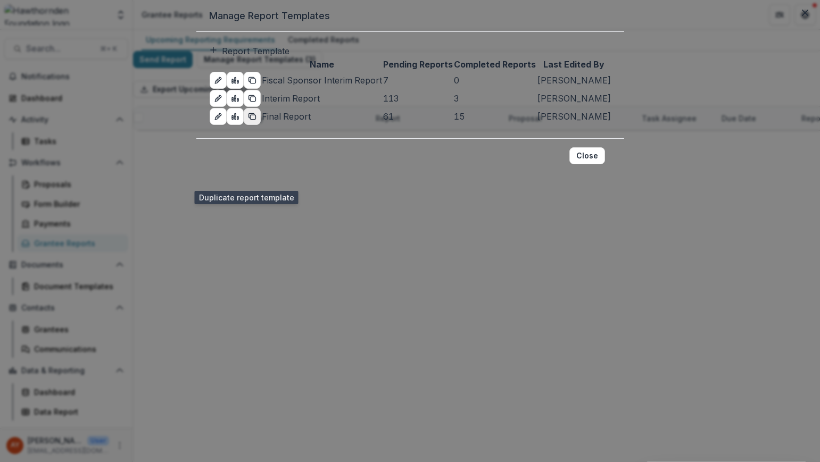
click at [248, 121] on icon "duplicate-report-responses" at bounding box center [252, 116] width 9 height 9
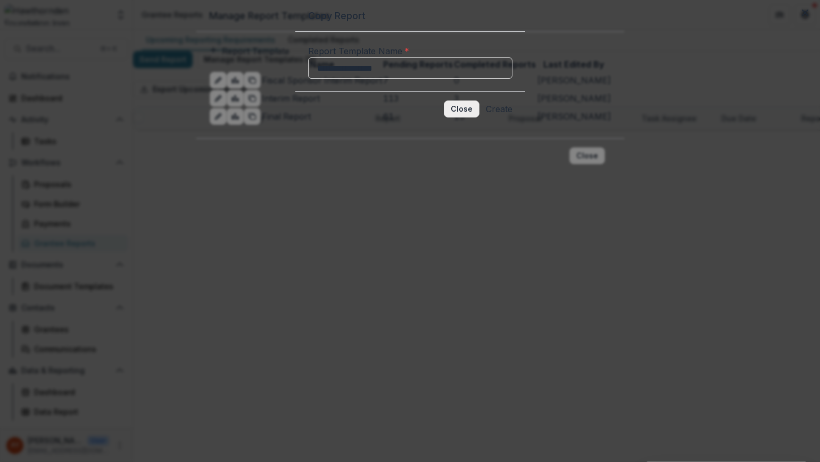
click at [458, 118] on button "Close" at bounding box center [462, 109] width 36 height 17
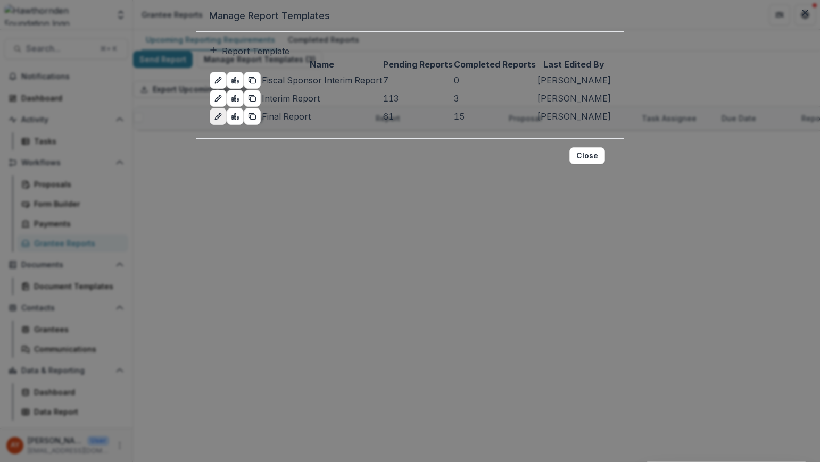
click at [215, 120] on icon "edit-report" at bounding box center [217, 117] width 5 height 5
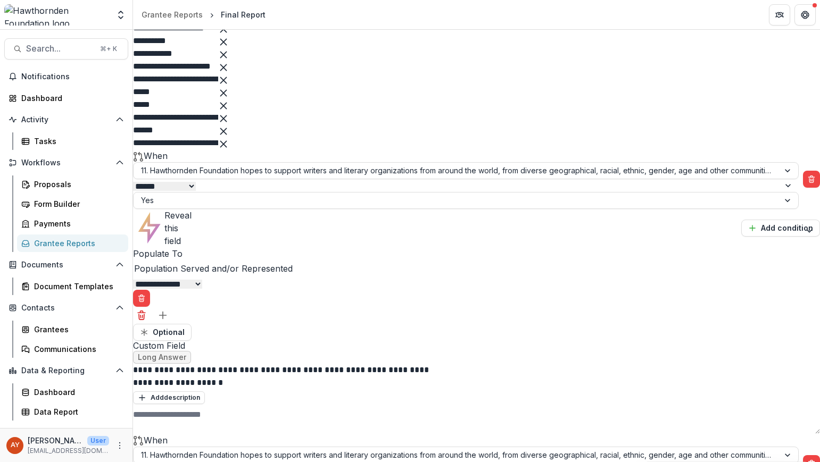
scroll to position [4050, 0]
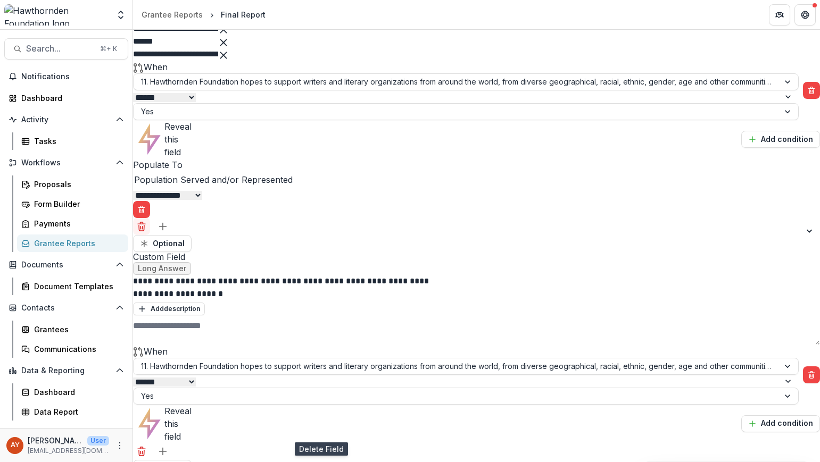
click at [144, 231] on icon "Delete field" at bounding box center [141, 228] width 5 height 5
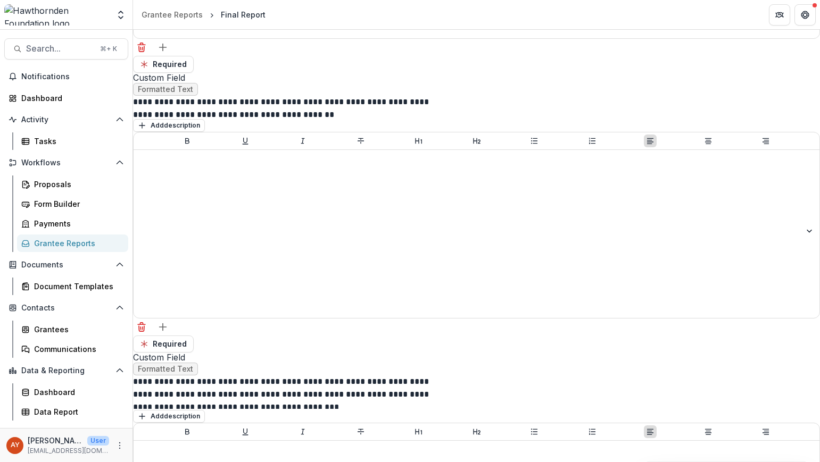
scroll to position [0, 0]
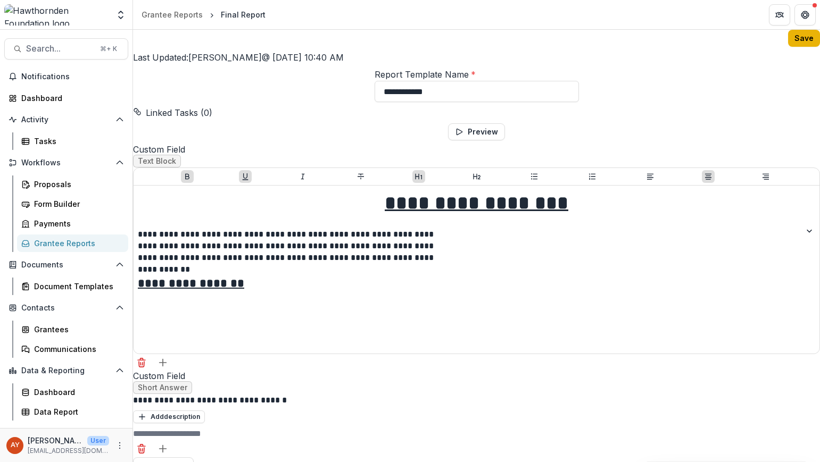
click at [790, 45] on button "Save" at bounding box center [804, 38] width 32 height 17
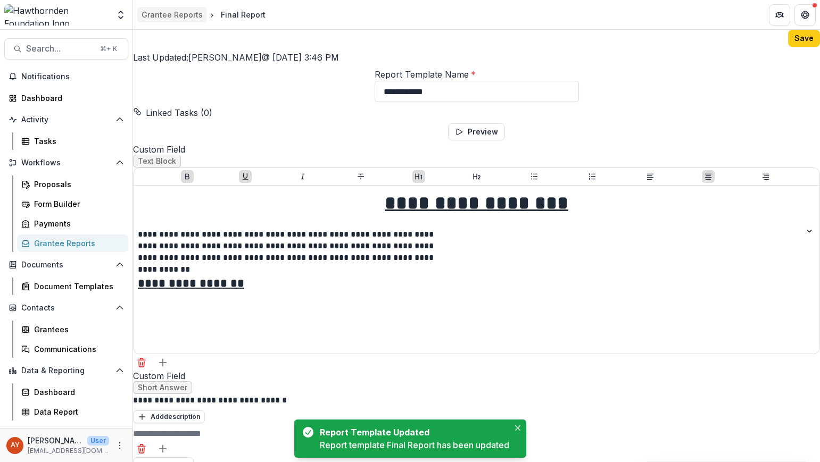
click at [151, 10] on div "Grantee Reports" at bounding box center [172, 14] width 61 height 11
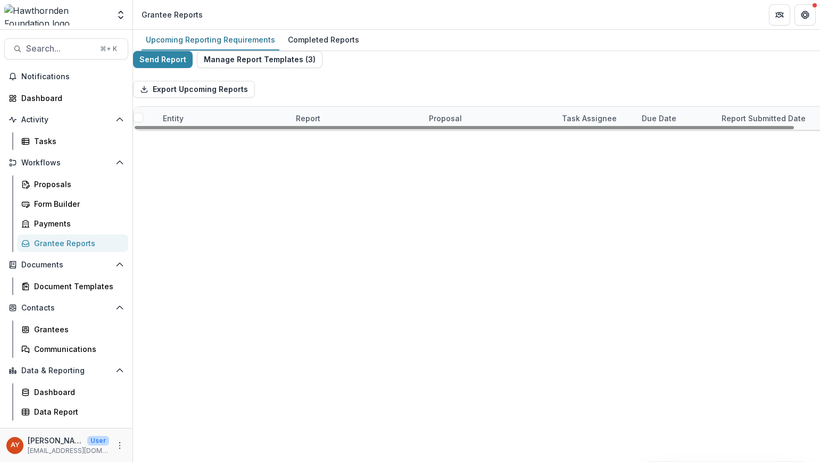
click at [303, 124] on div "Report" at bounding box center [307, 118] width 37 height 11
click at [378, 81] on div "Send Report Manage Report Templates ( 3 ) Export Upcoming Reports Entity Report…" at bounding box center [476, 91] width 687 height 80
click at [320, 122] on div "Report" at bounding box center [307, 118] width 37 height 11
click at [360, 164] on button "Sort Ascending" at bounding box center [329, 167] width 62 height 26
click at [364, 123] on div "Report" at bounding box center [355, 118] width 133 height 23
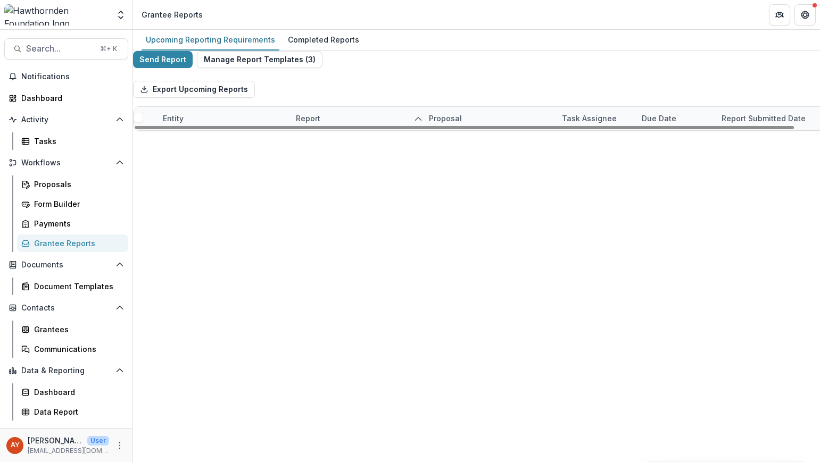
click at [315, 147] on link "Final Report" at bounding box center [318, 141] width 45 height 11
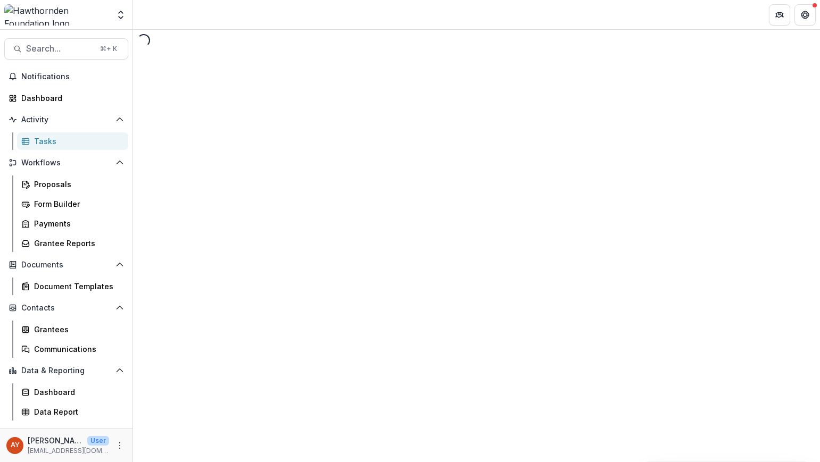
select select "********"
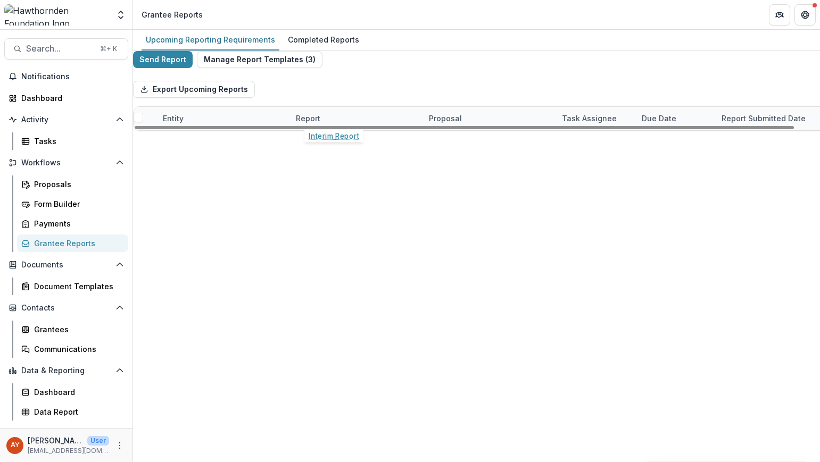
scroll to position [1053, 0]
click at [326, 124] on div "Report" at bounding box center [307, 118] width 37 height 11
click at [331, 167] on button "Sort Ascending" at bounding box center [329, 167] width 62 height 26
click at [341, 106] on div "Export Upcoming Reports" at bounding box center [530, 89] width 795 height 34
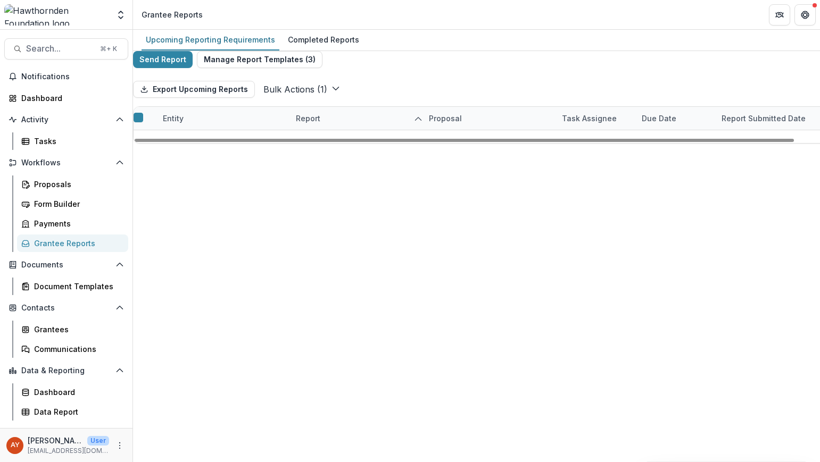
scroll to position [1234, 0]
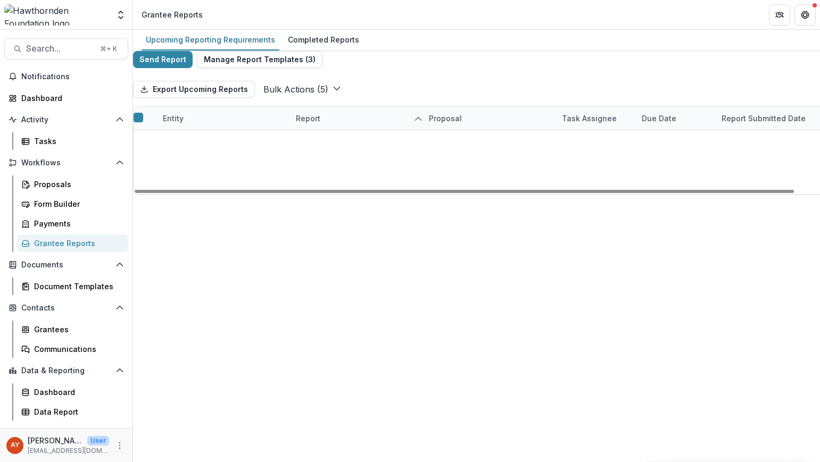
scroll to position [1139, 0]
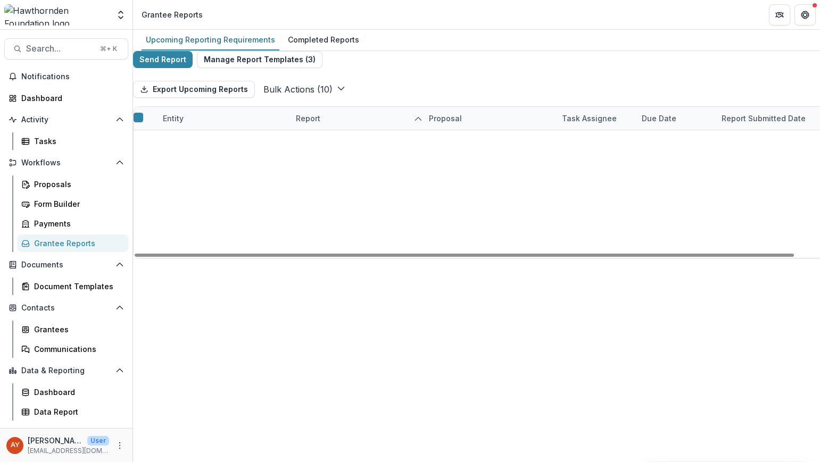
scroll to position [1049, 0]
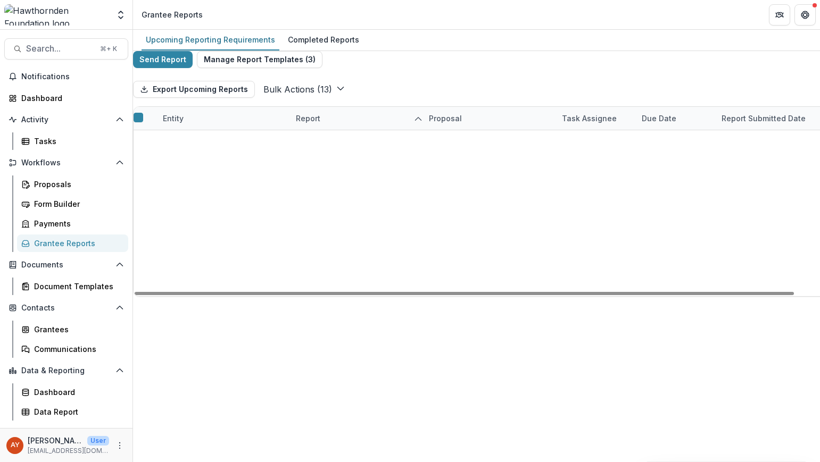
drag, startPoint x: 154, startPoint y: 175, endPoint x: 165, endPoint y: 171, distance: 12.1
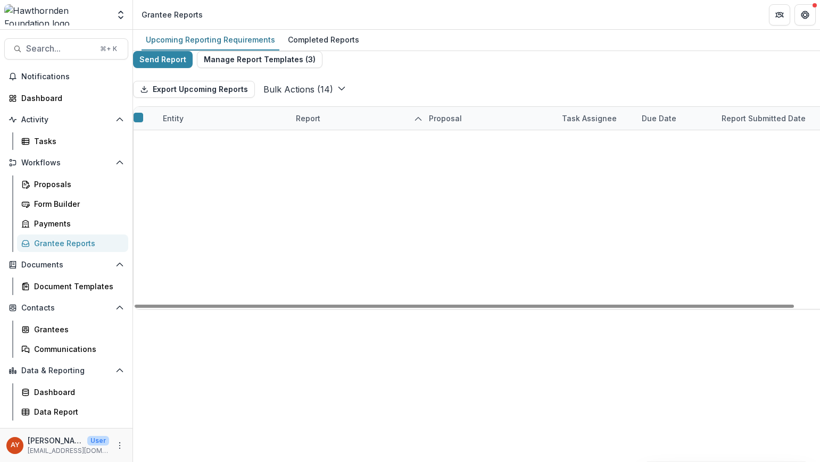
scroll to position [99, 0]
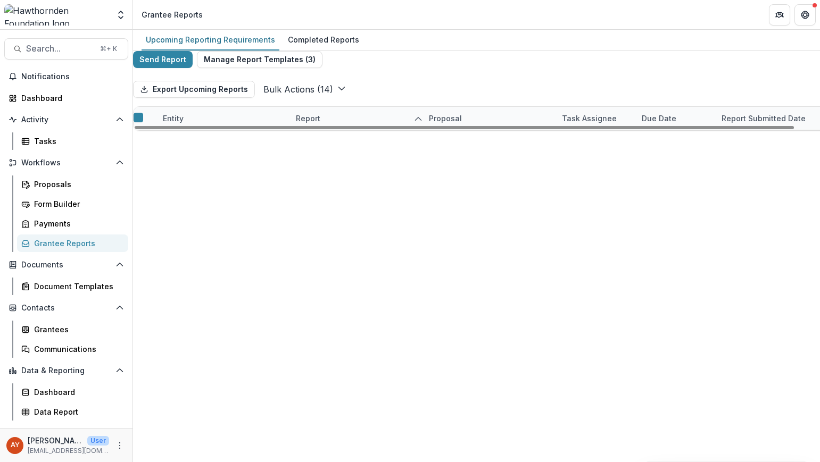
click at [319, 96] on button "Bulk Actions ( 14 )" at bounding box center [304, 89] width 82 height 13
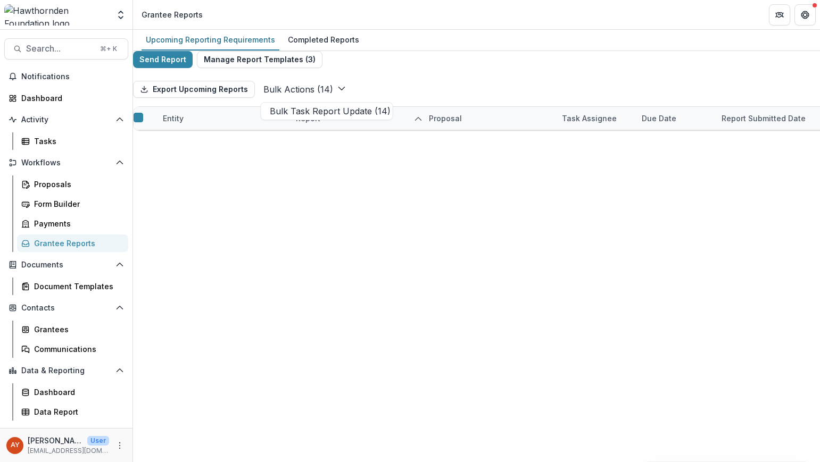
click at [313, 118] on button "Bulk Task Report Update ( 14 )" at bounding box center [326, 111] width 127 height 13
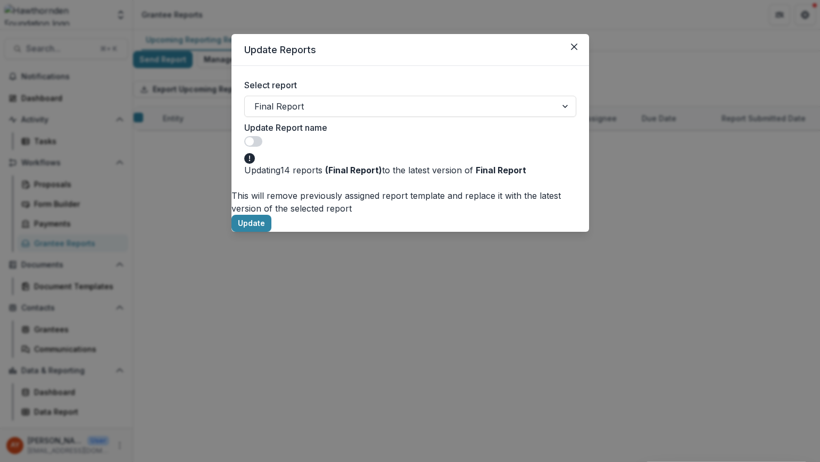
click at [262, 136] on span at bounding box center [253, 141] width 18 height 11
click at [333, 129] on div "Update Report name" at bounding box center [288, 134] width 89 height 26
click at [262, 136] on span at bounding box center [253, 141] width 18 height 11
click at [587, 42] on header "Update Reports" at bounding box center [410, 50] width 358 height 32
click at [576, 47] on icon "Close" at bounding box center [574, 47] width 6 height 6
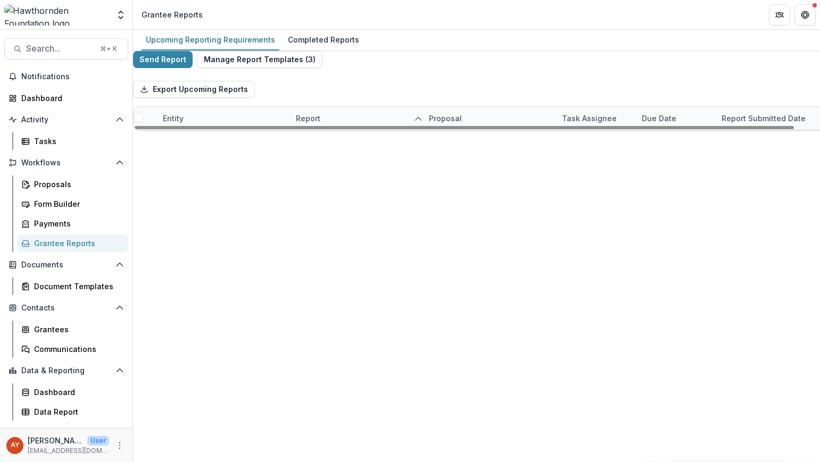
scroll to position [0, 0]
click at [143, 140] on span at bounding box center [139, 135] width 10 height 10
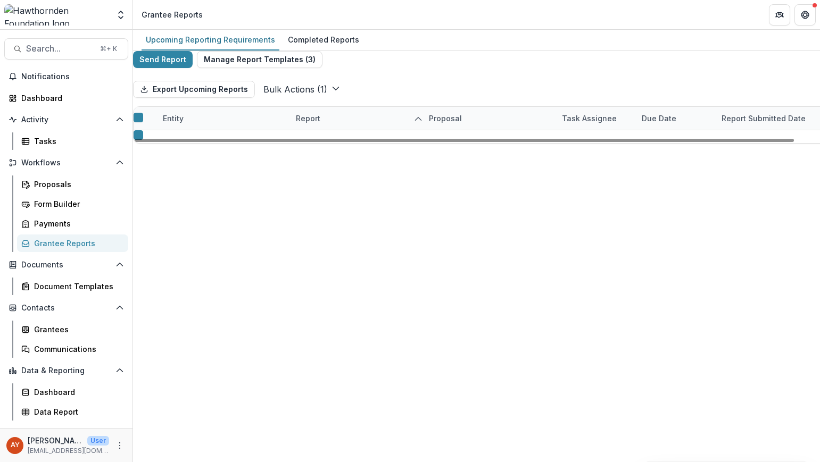
click at [138, 118] on icon at bounding box center [138, 118] width 0 height 0
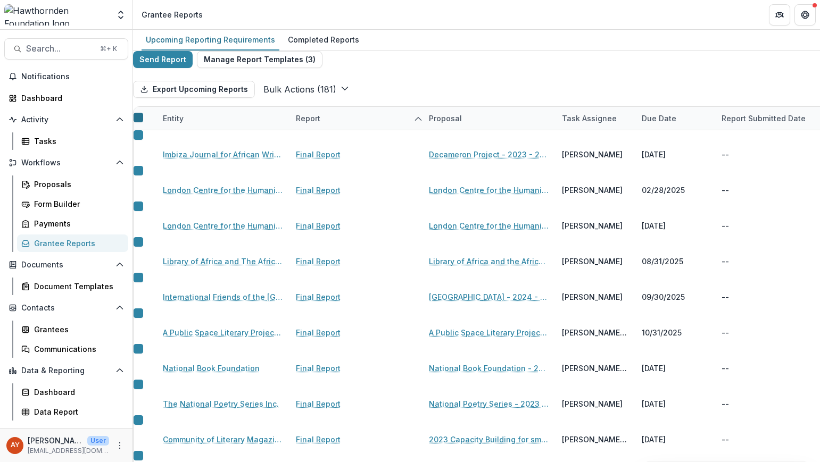
click at [144, 122] on polyline at bounding box center [141, 120] width 5 height 4
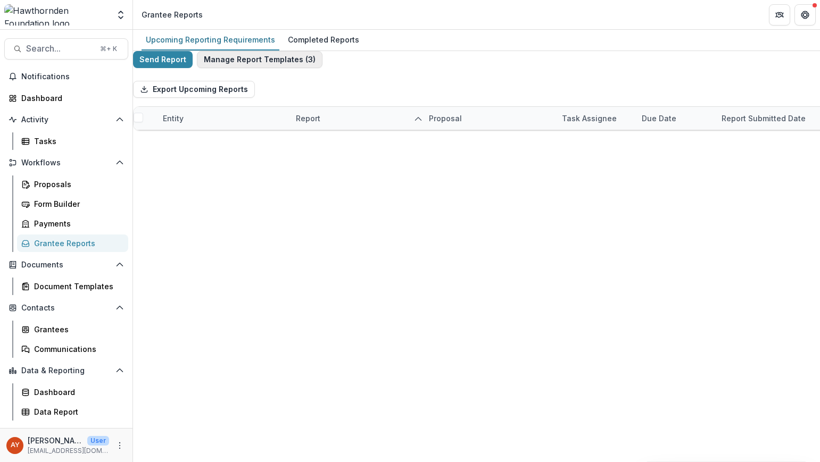
click at [302, 63] on button "Manage Report Templates ( 3 )" at bounding box center [260, 59] width 126 height 17
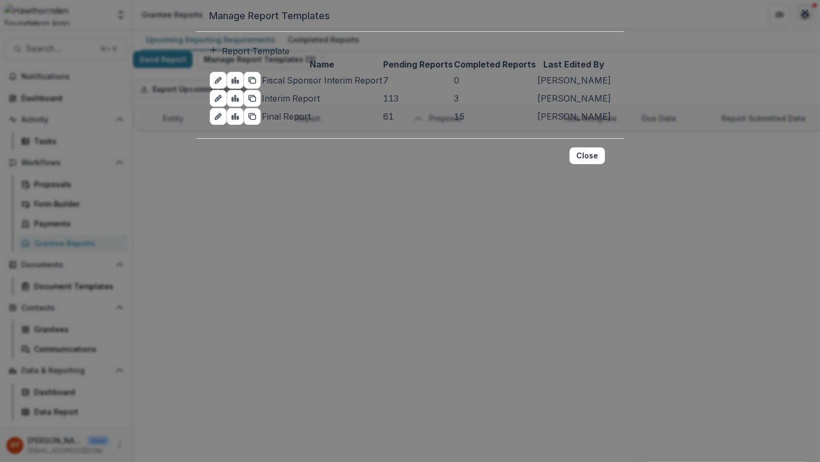
click at [793, 21] on button "Close" at bounding box center [805, 12] width 17 height 17
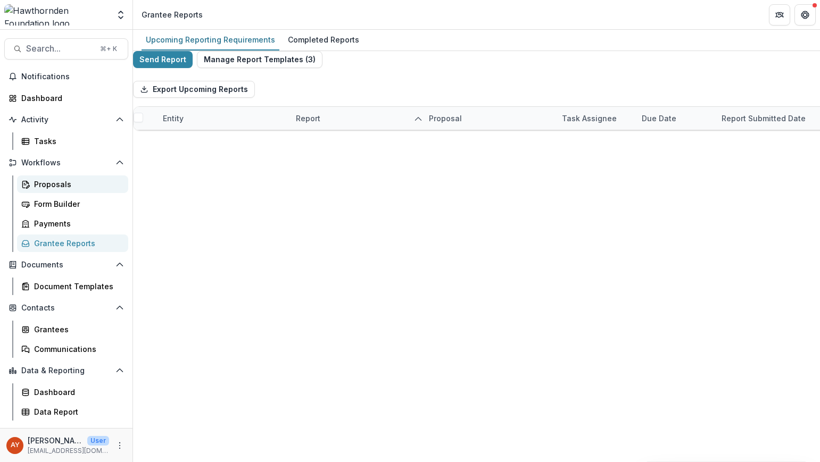
click at [72, 182] on div "Proposals" at bounding box center [77, 184] width 86 height 11
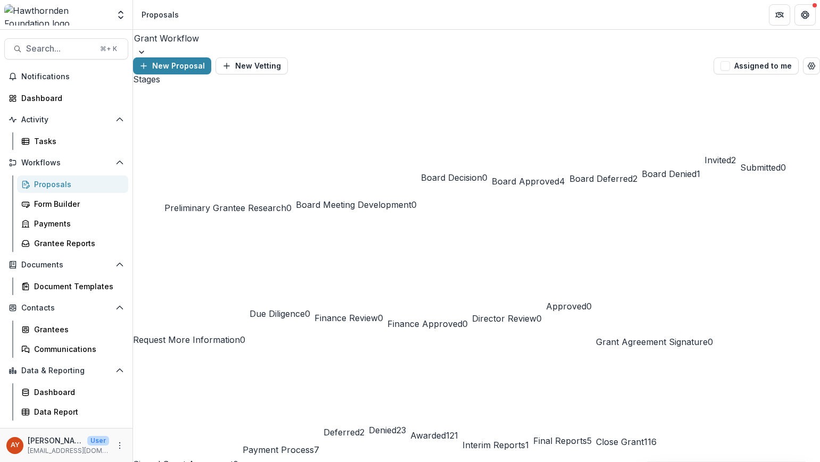
click at [587, 436] on span "Final Reports" at bounding box center [560, 441] width 54 height 11
click at [446, 430] on span "Awarded" at bounding box center [428, 435] width 36 height 11
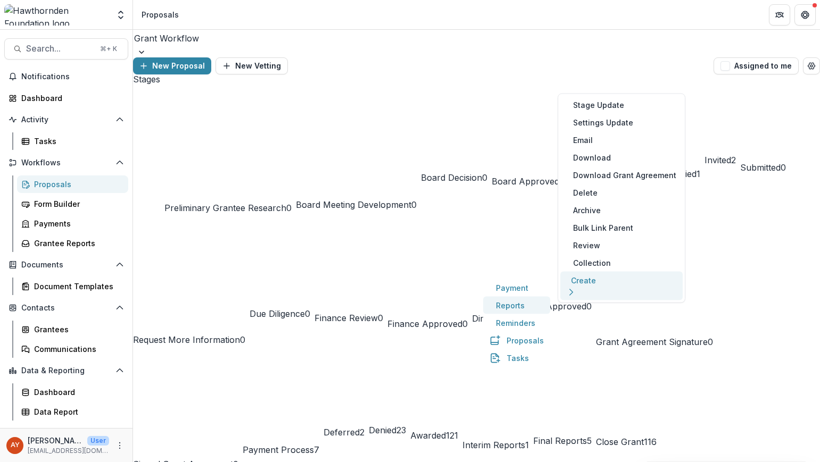
click at [483, 312] on button "Reports" at bounding box center [516, 306] width 67 height 18
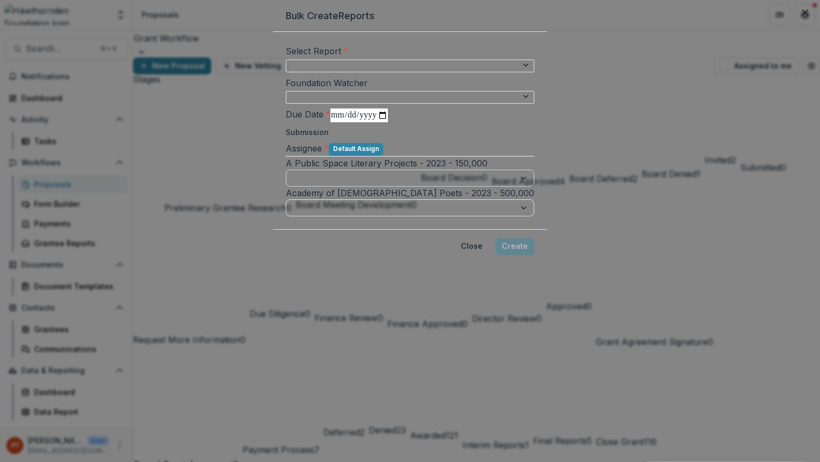
click at [520, 187] on select "**********" at bounding box center [410, 178] width 248 height 17
click at [534, 104] on div "**********" at bounding box center [410, 91] width 248 height 28
click at [534, 104] on select "**********" at bounding box center [410, 97] width 248 height 13
click at [793, 21] on button "Close" at bounding box center [805, 12] width 17 height 17
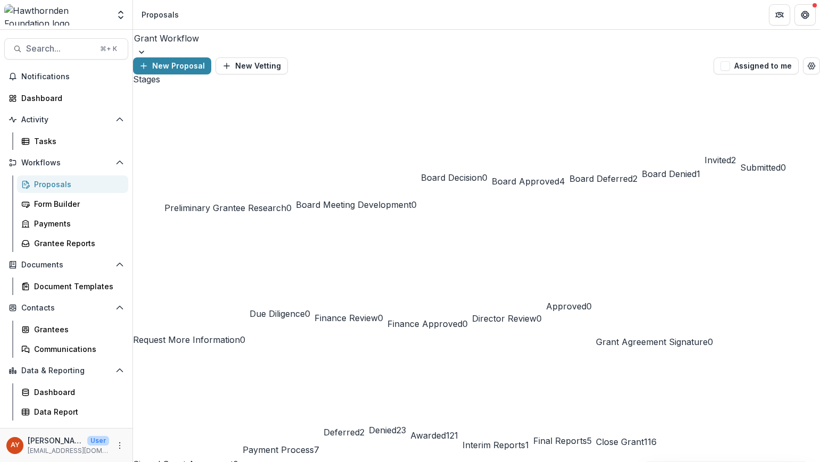
drag, startPoint x: 358, startPoint y: 395, endPoint x: -105, endPoint y: 385, distance: 463.0
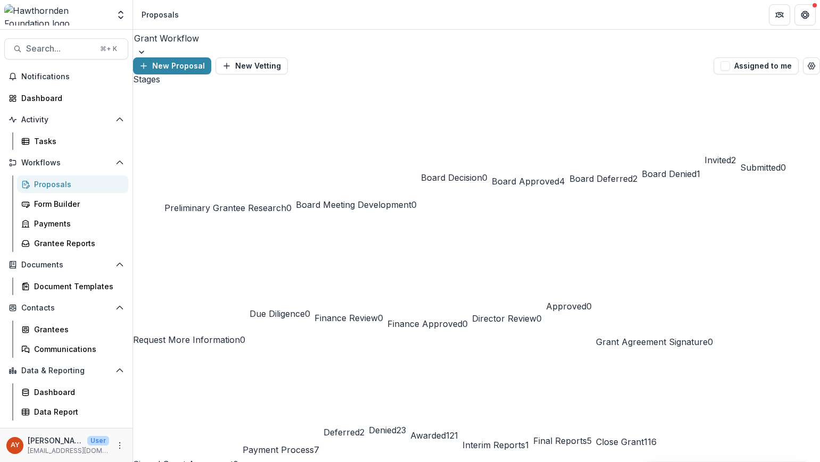
click at [592, 436] on span "5" at bounding box center [589, 441] width 5 height 11
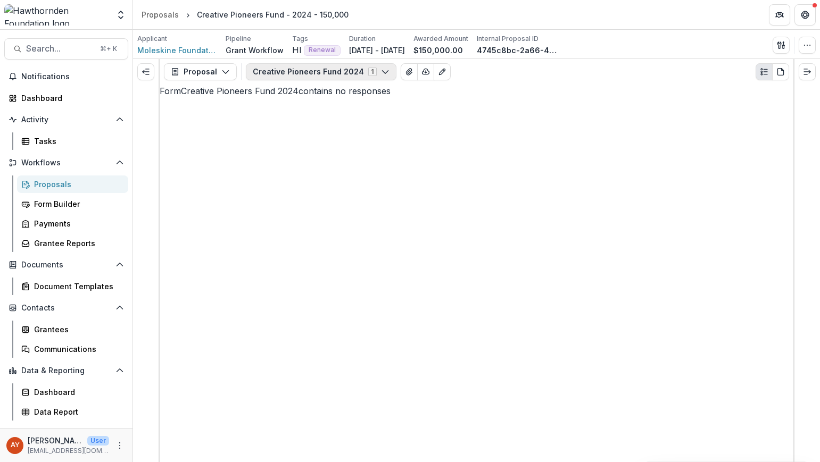
click at [328, 71] on button "Creative Pioneers Fund 2024 1" at bounding box center [321, 71] width 151 height 17
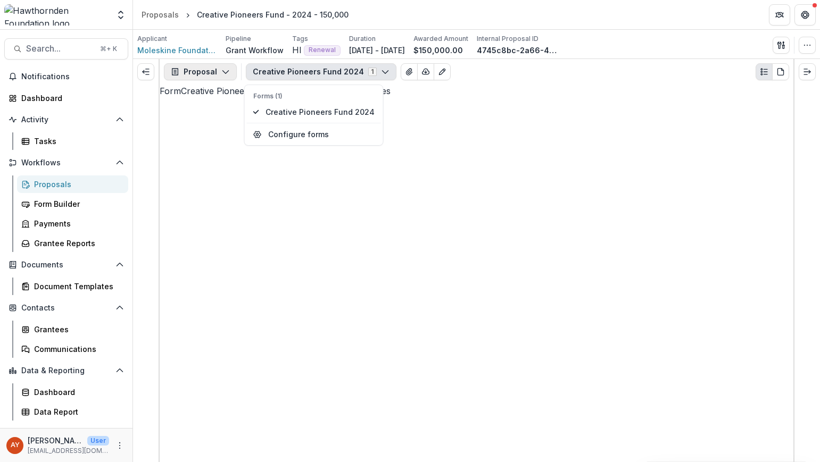
click at [187, 65] on button "Proposal" at bounding box center [200, 71] width 73 height 17
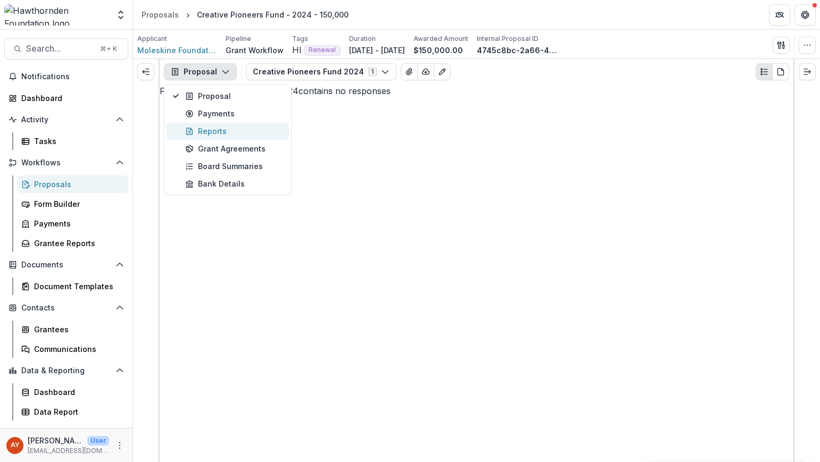
click at [262, 130] on div "Reports" at bounding box center [233, 131] width 97 height 11
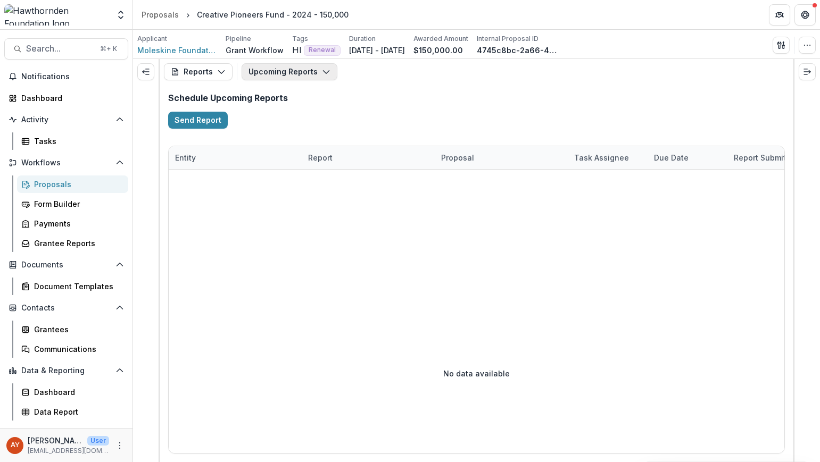
click at [316, 73] on button "Upcoming Reports" at bounding box center [290, 71] width 96 height 17
click at [317, 157] on button "Final Report 2025-08-31" at bounding box center [304, 163] width 122 height 18
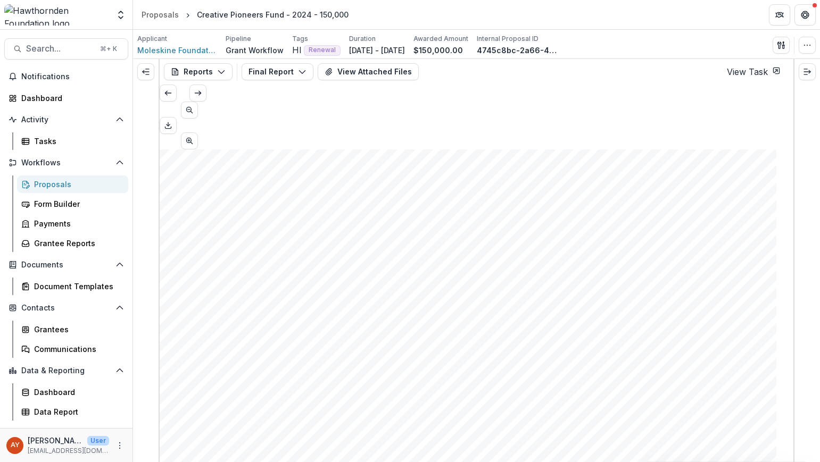
scroll to position [1586, 0]
click at [263, 72] on button "Final Report" at bounding box center [278, 71] width 72 height 17
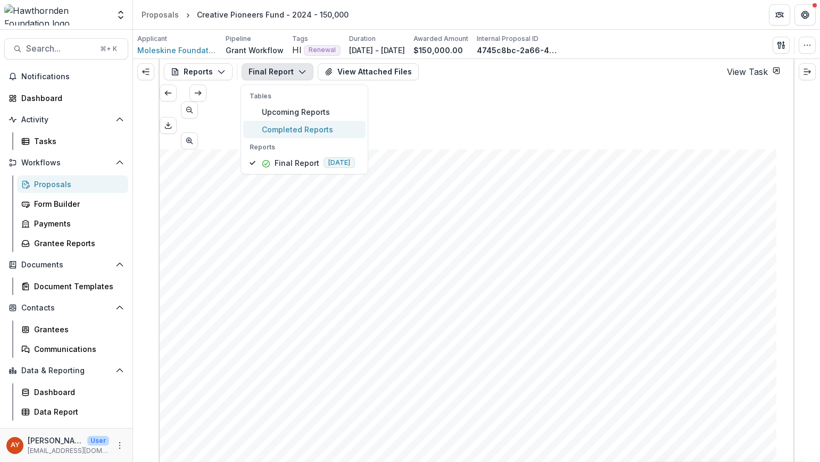
click at [283, 137] on button "Completed Reports" at bounding box center [304, 130] width 122 height 18
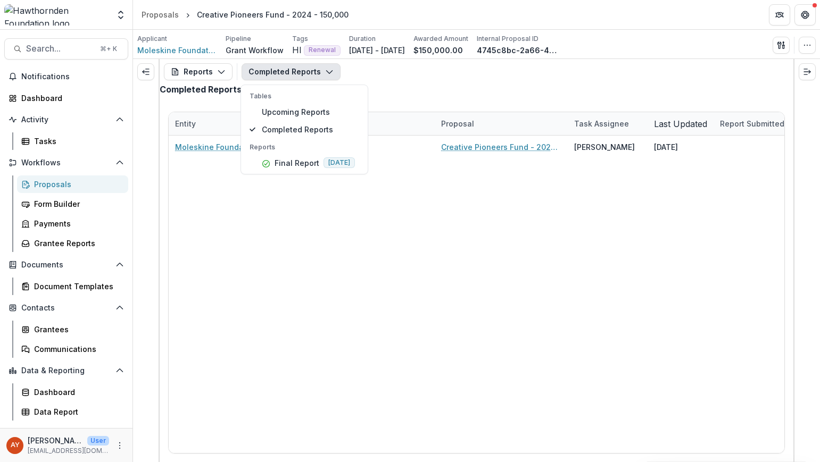
click at [469, 96] on div "Completed Reports" at bounding box center [477, 94] width 634 height 19
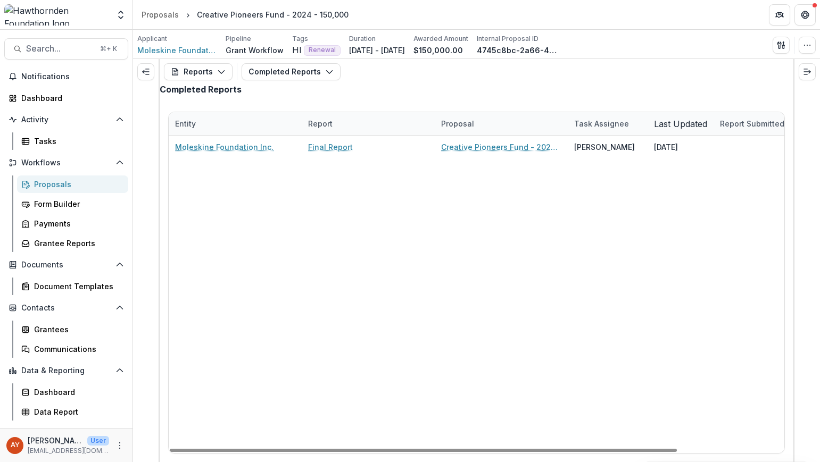
click at [305, 233] on div "Moleskine Foundation Inc. Final Report Creative Pioneers Fund - 2024 - 150,000 …" at bounding box center [541, 295] width 745 height 318
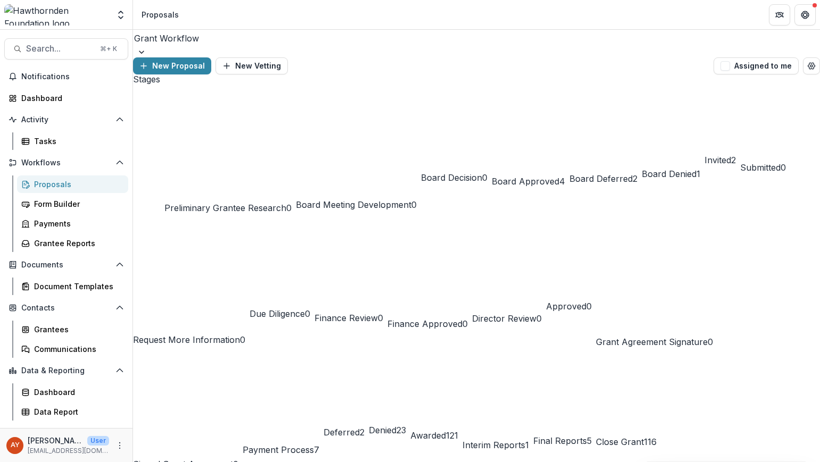
click at [502, 181] on div "Stages Preliminary Grantee Research 0 Board Meeting Development 0 Board Decisio…" at bounding box center [476, 332] width 687 height 516
click at [458, 353] on button "Awarded 121" at bounding box center [434, 412] width 48 height 118
click at [95, 186] on div "Proposals" at bounding box center [77, 184] width 86 height 11
click at [85, 207] on div "Form Builder" at bounding box center [77, 203] width 86 height 11
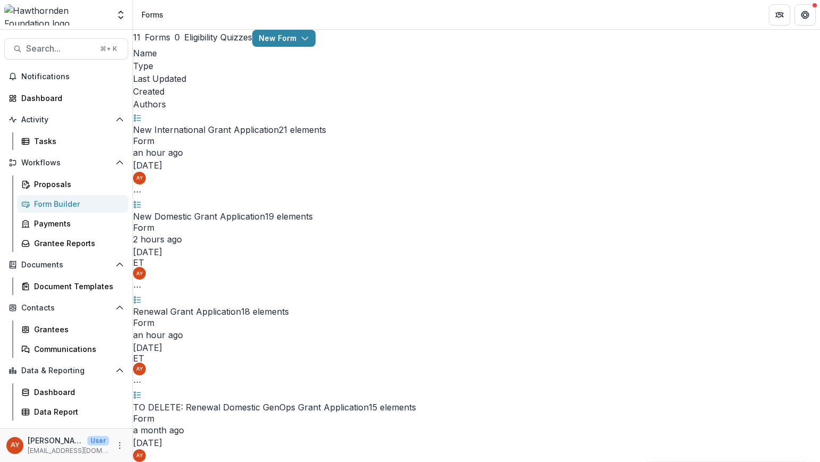
click at [236, 305] on div "Renewal Grant Application 18 elements" at bounding box center [476, 311] width 687 height 13
click at [235, 306] on link "Renewal Grant Application" at bounding box center [187, 311] width 108 height 11
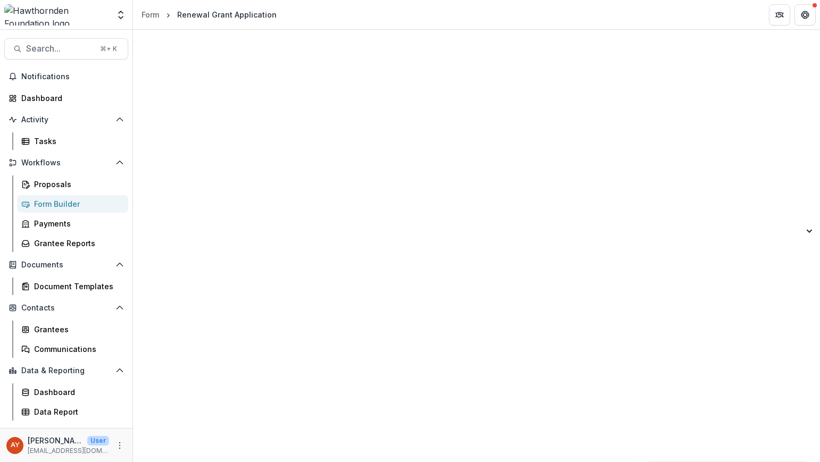
scroll to position [2072, 0]
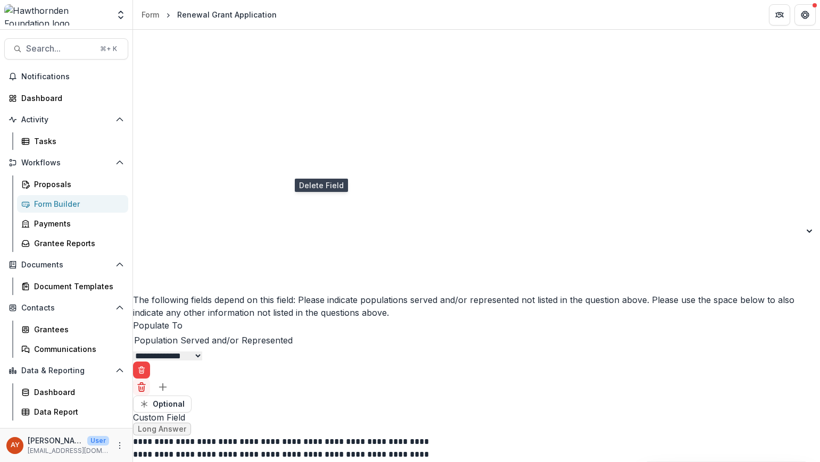
click at [143, 383] on icon "Delete field" at bounding box center [141, 384] width 3 height 2
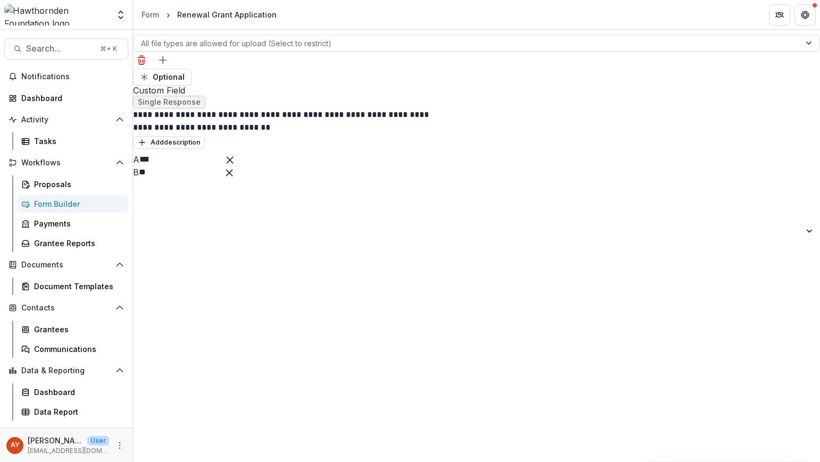
scroll to position [1558, 0]
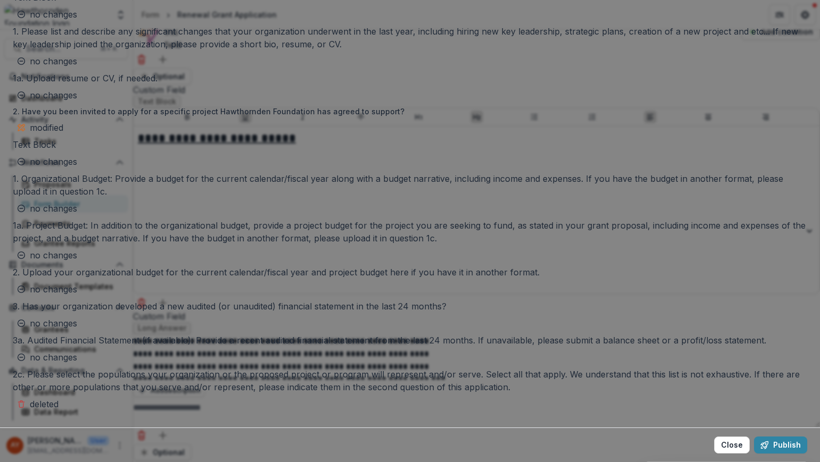
scroll to position [958, 0]
click at [754, 437] on button "Publish" at bounding box center [780, 445] width 53 height 17
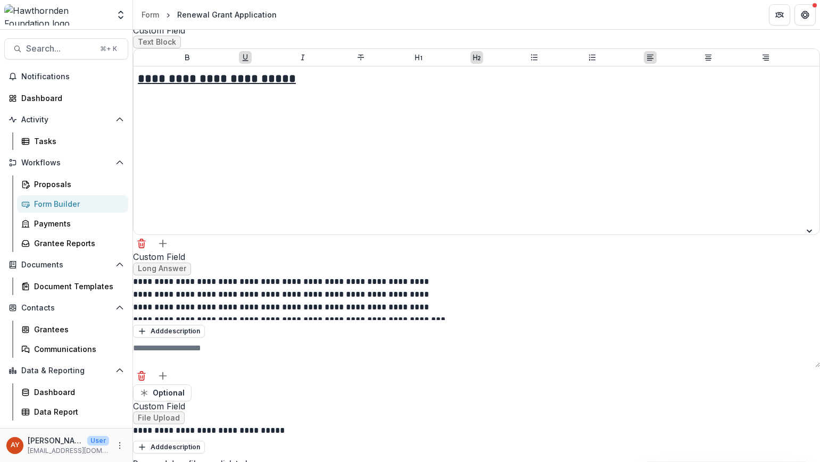
scroll to position [1652, 0]
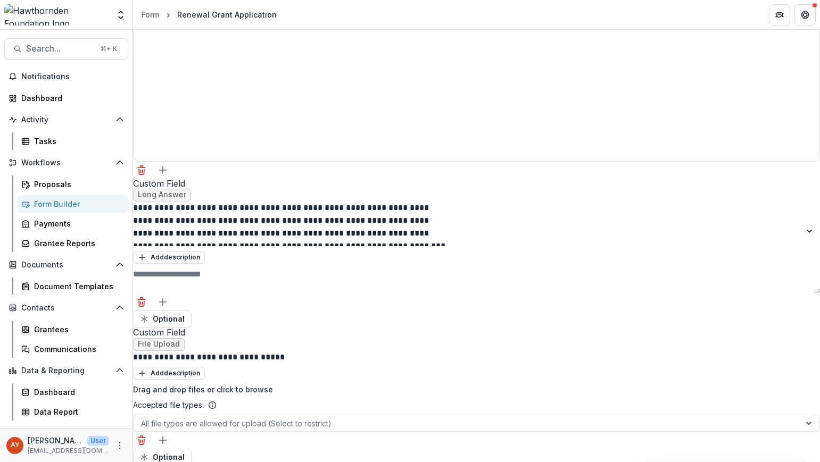
scroll to position [1441, 0]
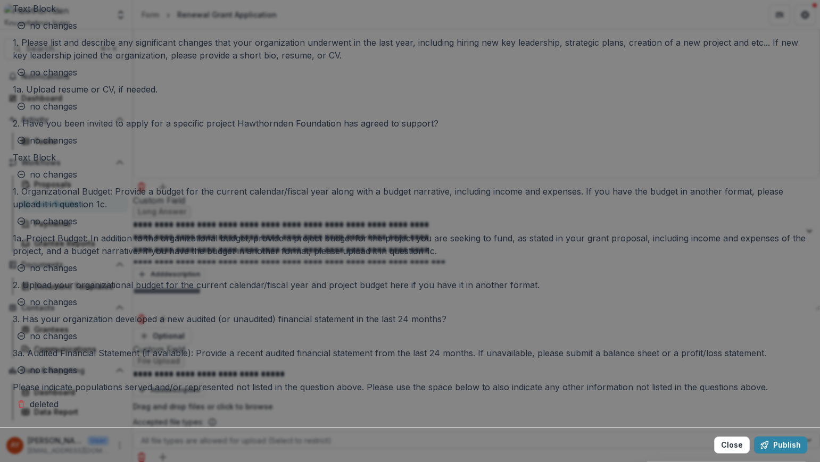
scroll to position [852, 0]
click at [754, 437] on button "Publish" at bounding box center [780, 445] width 53 height 17
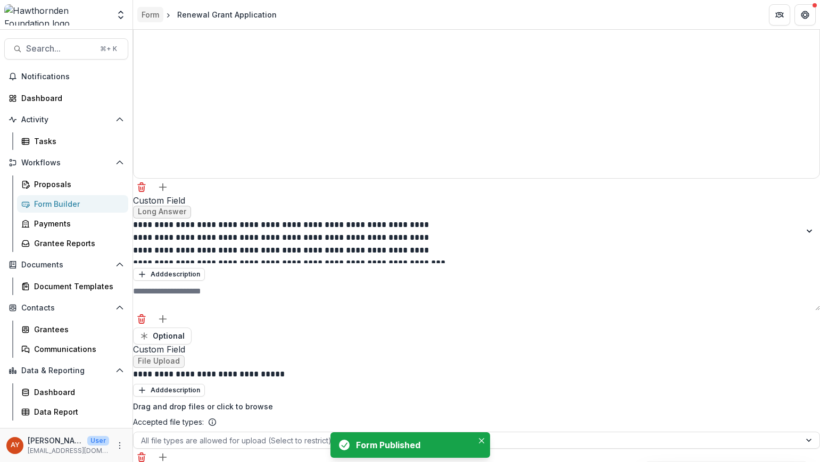
click at [151, 15] on div "Form" at bounding box center [151, 14] width 18 height 11
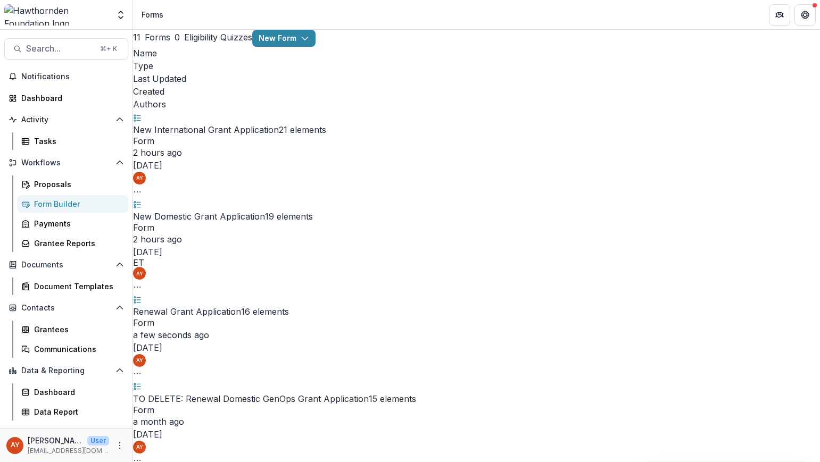
click at [92, 237] on link "Grantee Reports" at bounding box center [72, 244] width 111 height 18
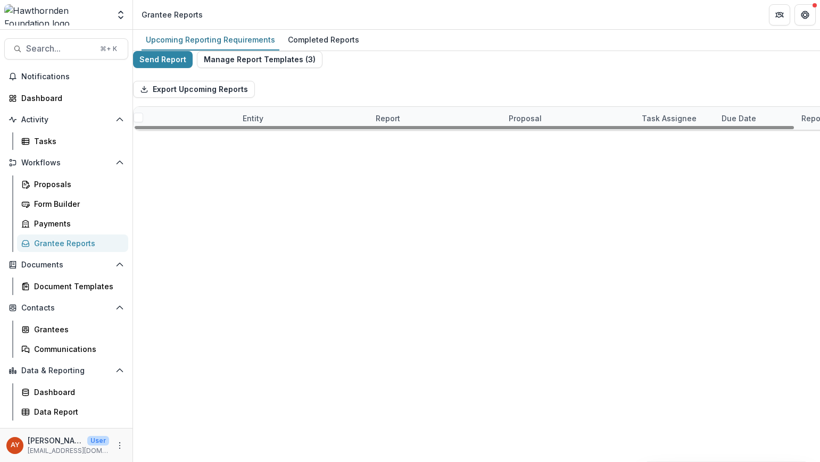
click at [143, 140] on span at bounding box center [139, 135] width 10 height 10
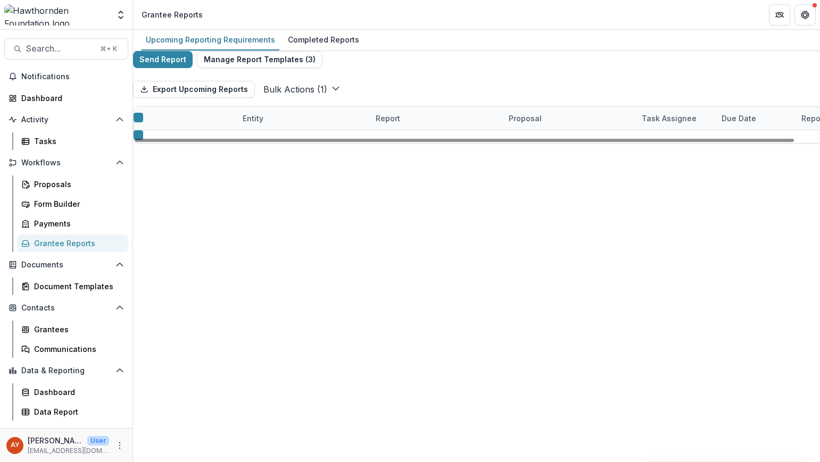
click at [336, 93] on icon "button" at bounding box center [335, 88] width 9 height 9
click at [335, 118] on button "Bulk Task Report Update ( 1 )" at bounding box center [323, 111] width 121 height 13
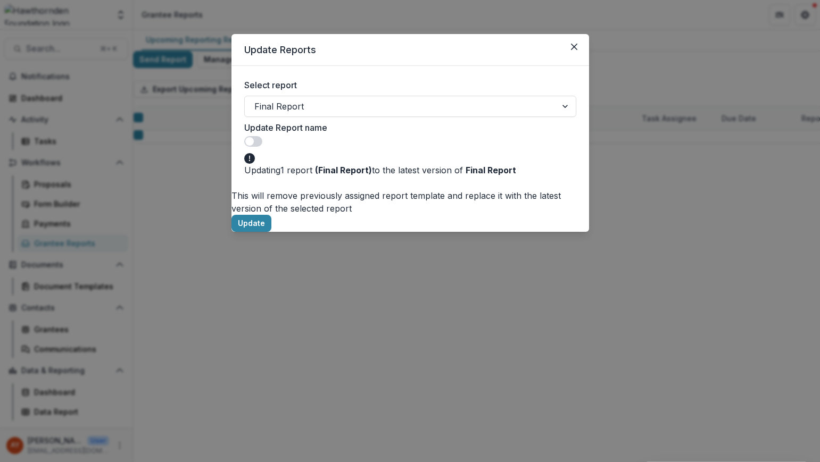
click at [262, 136] on span at bounding box center [253, 141] width 18 height 11
click at [568, 55] on header "Update Reports" at bounding box center [410, 50] width 358 height 32
click at [577, 53] on button "Close" at bounding box center [574, 46] width 17 height 17
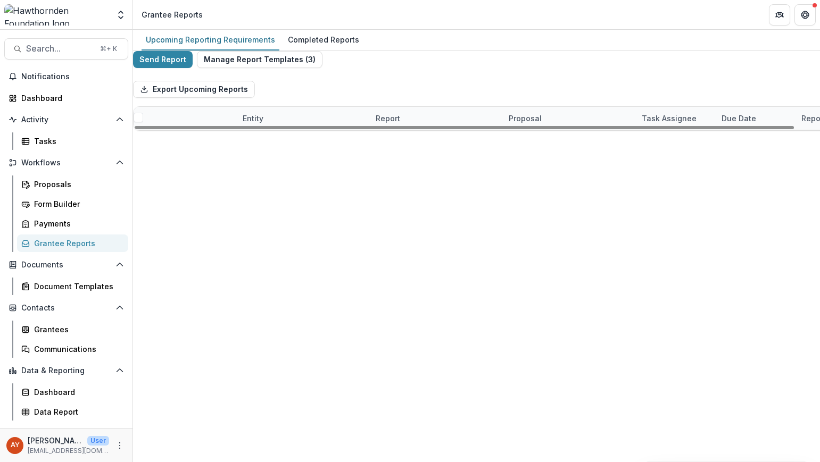
click at [431, 126] on div "Report" at bounding box center [435, 118] width 133 height 23
click at [440, 165] on button "Sort Ascending" at bounding box center [409, 167] width 62 height 26
click at [436, 106] on div "Export Upcoming Reports" at bounding box center [530, 89] width 795 height 34
click at [143, 140] on span at bounding box center [139, 135] width 10 height 10
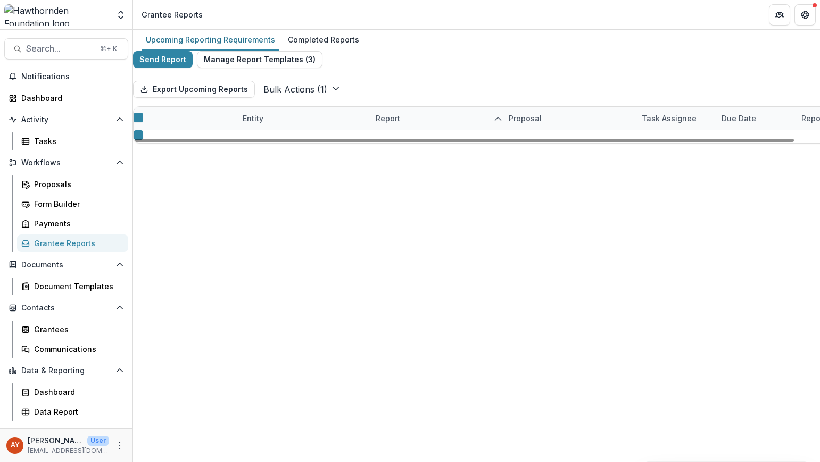
click at [152, 176] on div at bounding box center [145, 164] width 23 height 23
click at [155, 165] on div at bounding box center [145, 164] width 23 height 23
click at [151, 176] on div at bounding box center [145, 164] width 23 height 23
click at [143, 163] on span at bounding box center [139, 158] width 10 height 10
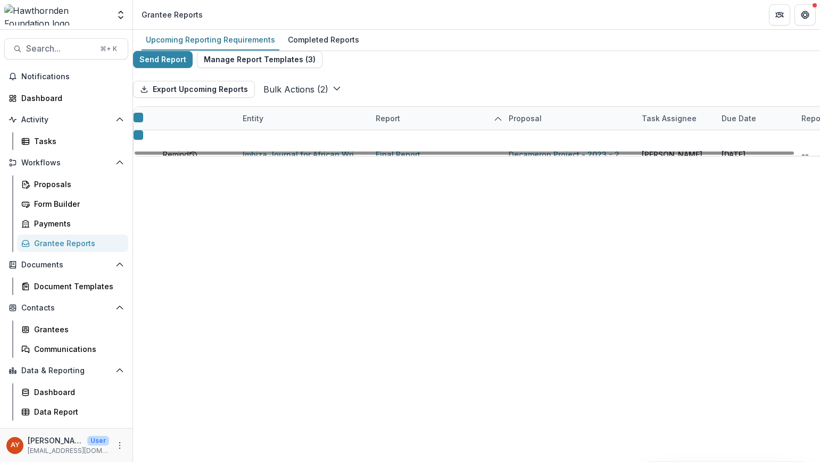
click at [143, 186] on span at bounding box center [139, 181] width 10 height 10
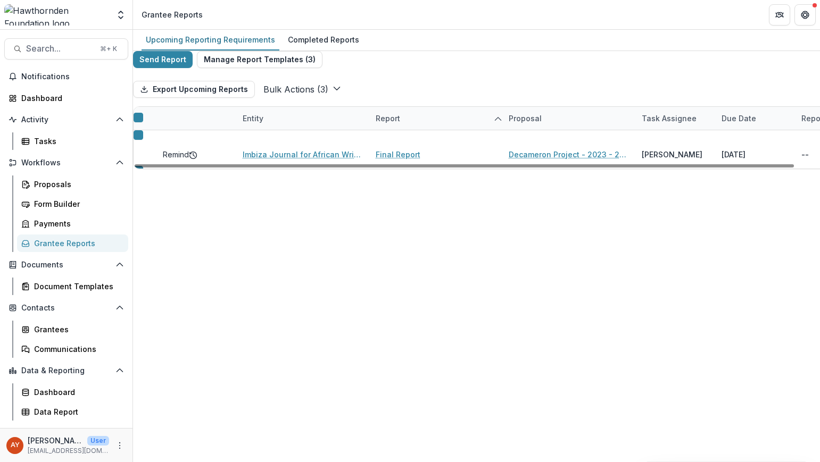
click at [143, 209] on span at bounding box center [139, 204] width 10 height 10
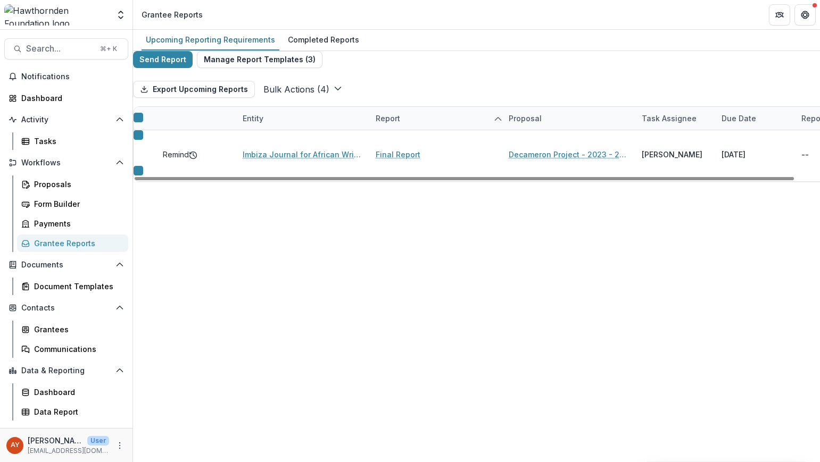
click at [143, 231] on span at bounding box center [139, 227] width 10 height 10
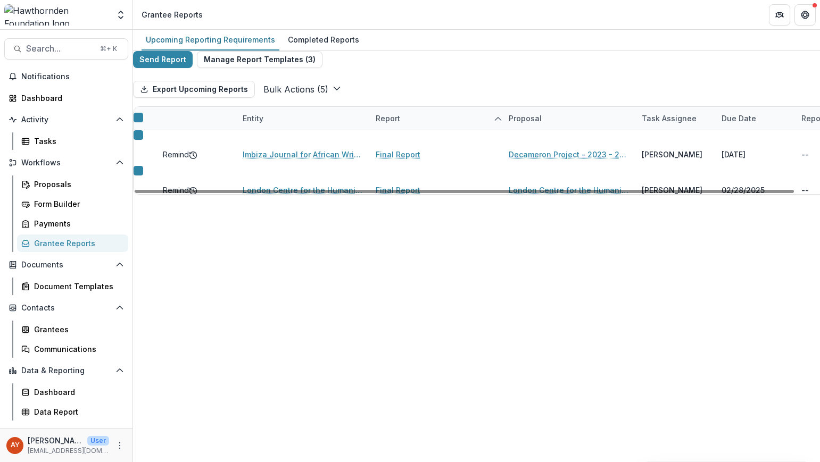
click at [143, 254] on span at bounding box center [139, 250] width 10 height 10
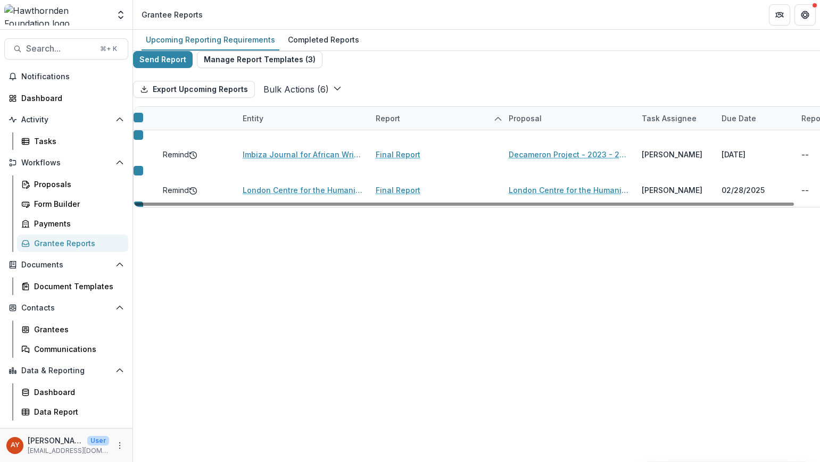
click at [310, 96] on button "Bulk Actions ( 6 )" at bounding box center [302, 89] width 78 height 13
click at [304, 118] on button "Bulk Task Report Update ( 6 )" at bounding box center [324, 111] width 123 height 13
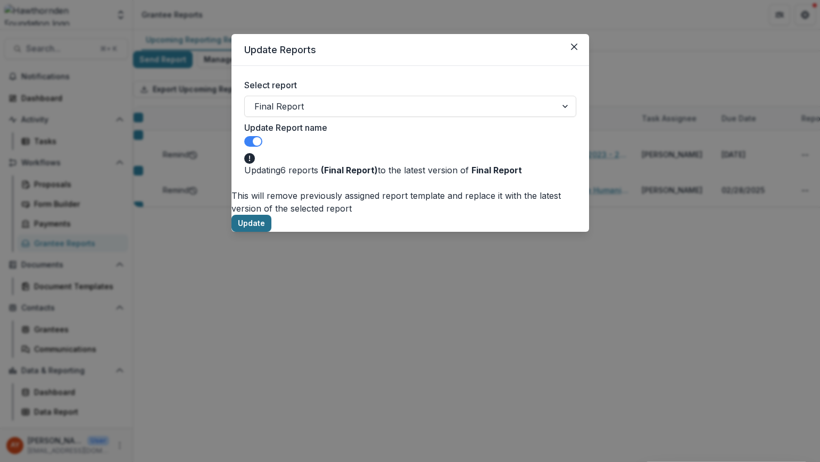
click at [271, 215] on button "Update" at bounding box center [251, 223] width 40 height 17
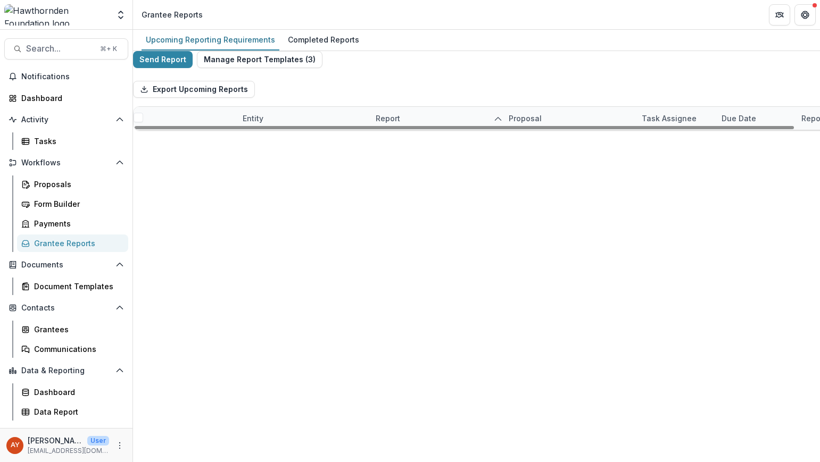
click at [418, 147] on link "Final Report" at bounding box center [398, 141] width 45 height 11
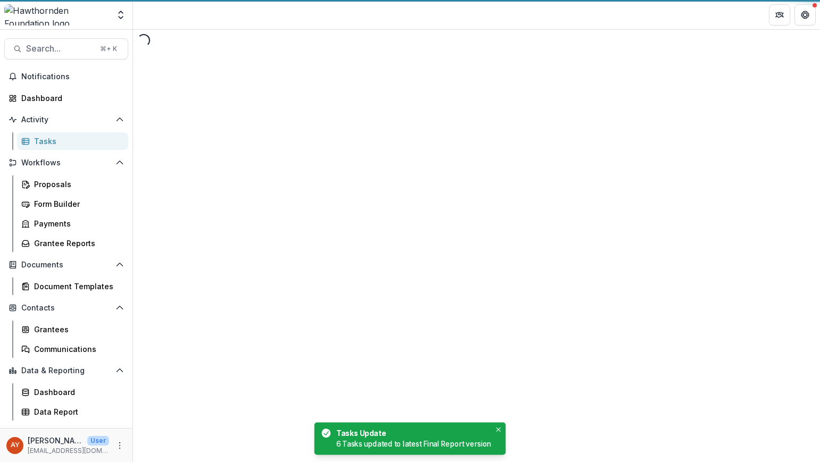
select select "********"
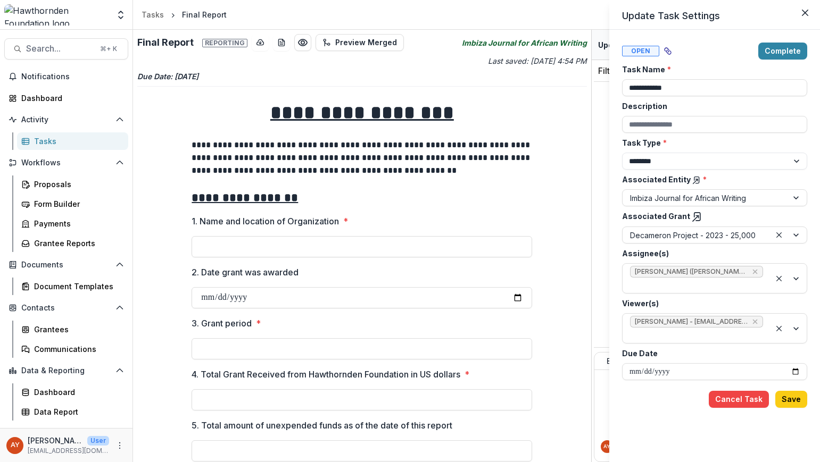
click at [536, 194] on div "**********" at bounding box center [410, 231] width 820 height 462
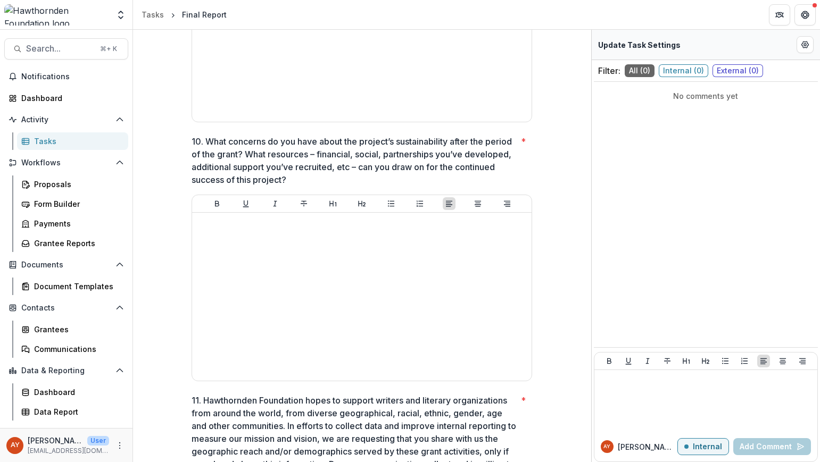
scroll to position [1508, 0]
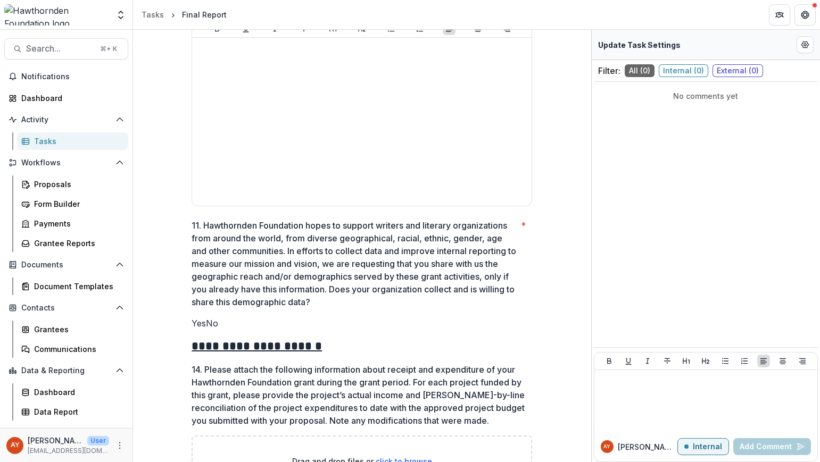
click at [204, 326] on span "Yes" at bounding box center [199, 323] width 14 height 11
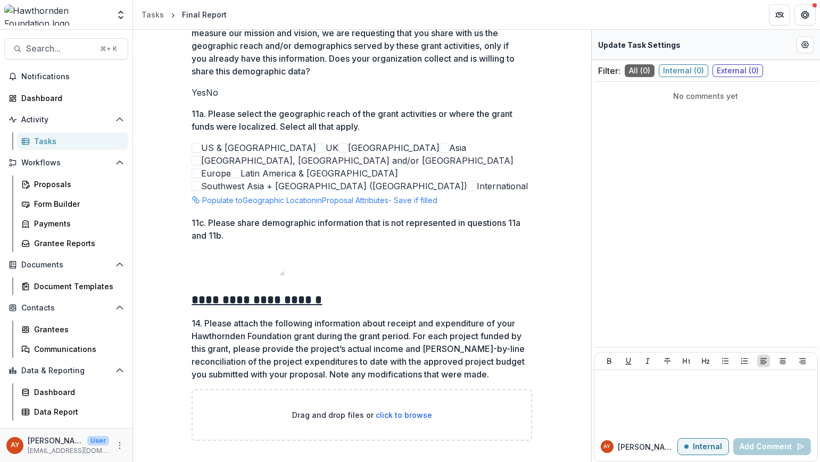
scroll to position [1737, 0]
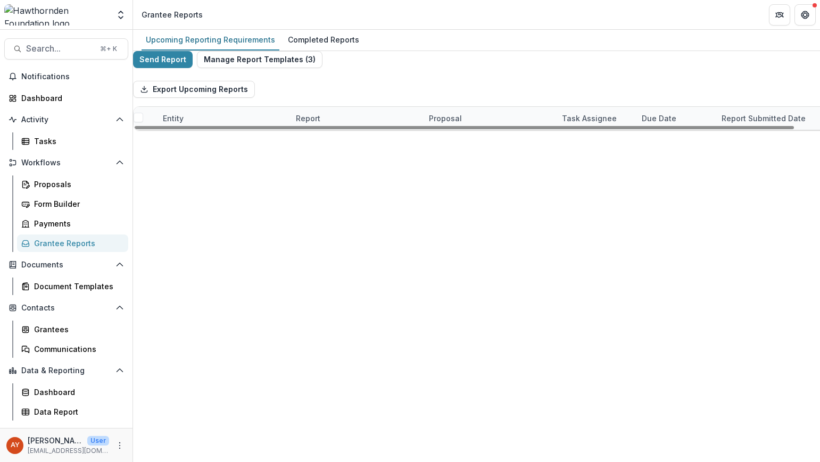
click at [318, 120] on div "Report" at bounding box center [355, 118] width 133 height 23
click at [334, 175] on span "Sort Ascending" at bounding box center [329, 173] width 62 height 13
click at [394, 96] on div "Export Upcoming Reports" at bounding box center [530, 89] width 795 height 34
click at [143, 277] on span at bounding box center [139, 273] width 10 height 10
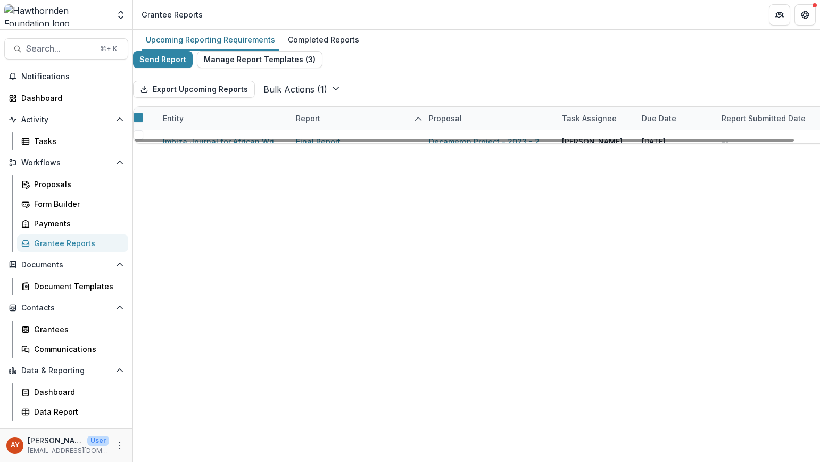
click at [138, 272] on icon at bounding box center [138, 272] width 0 height 0
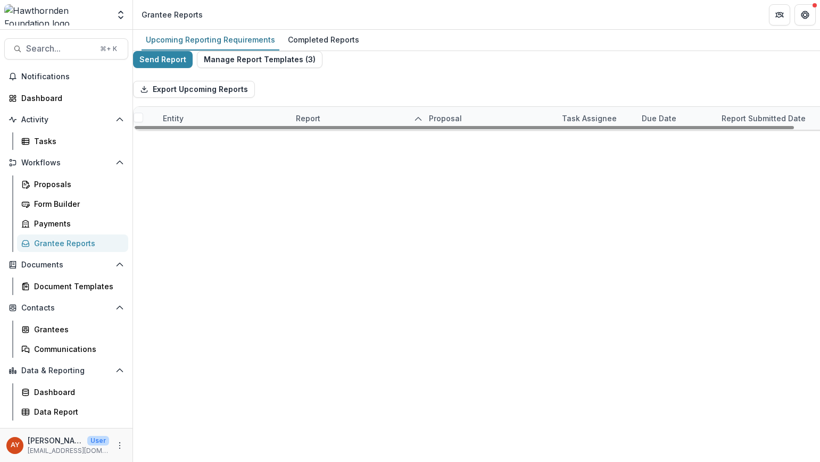
click at [143, 277] on span at bounding box center [139, 273] width 10 height 10
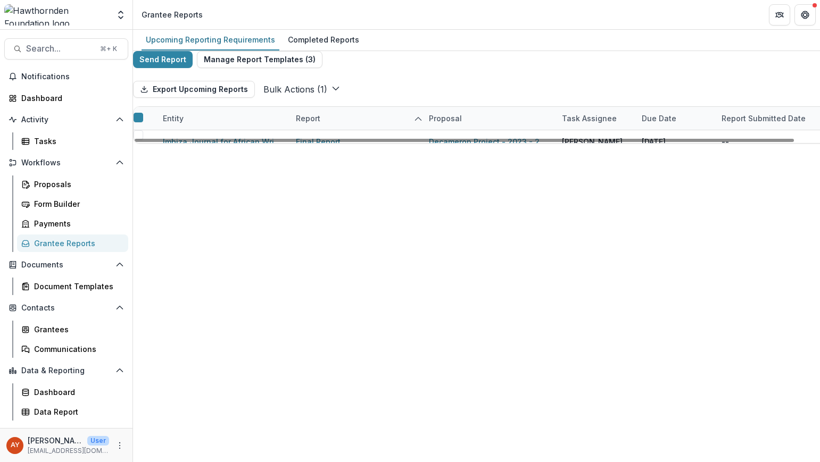
click at [144, 277] on polyline at bounding box center [141, 275] width 5 height 4
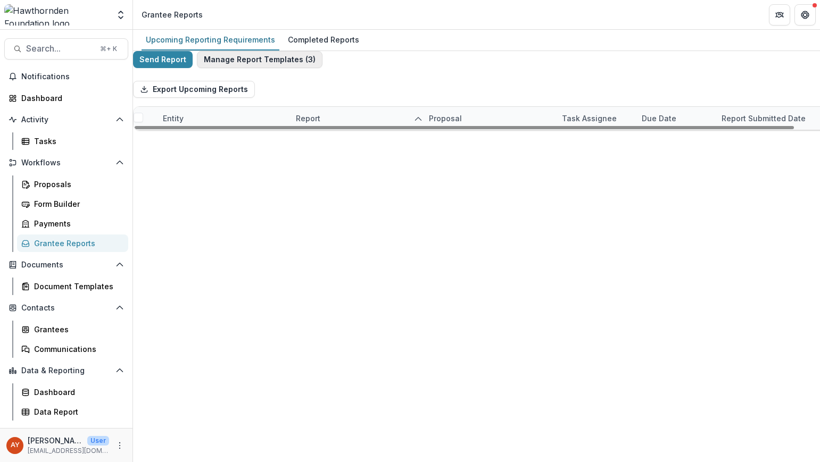
click at [215, 68] on button "Manage Report Templates ( 3 )" at bounding box center [260, 59] width 126 height 17
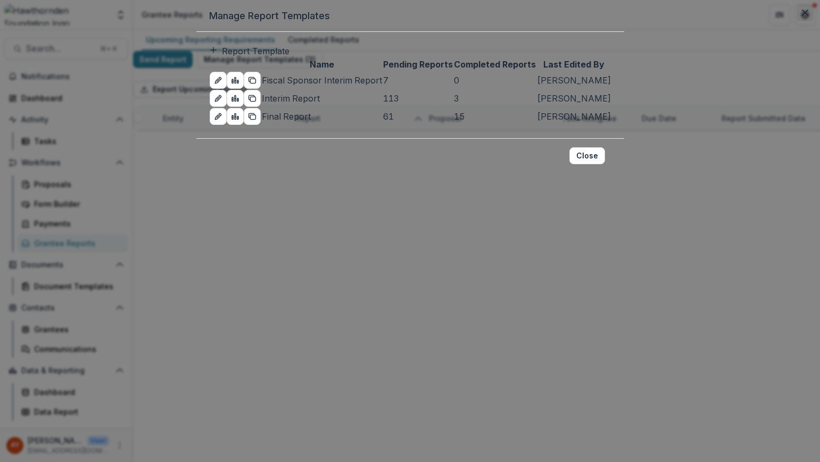
click at [793, 21] on button "Close" at bounding box center [805, 12] width 17 height 17
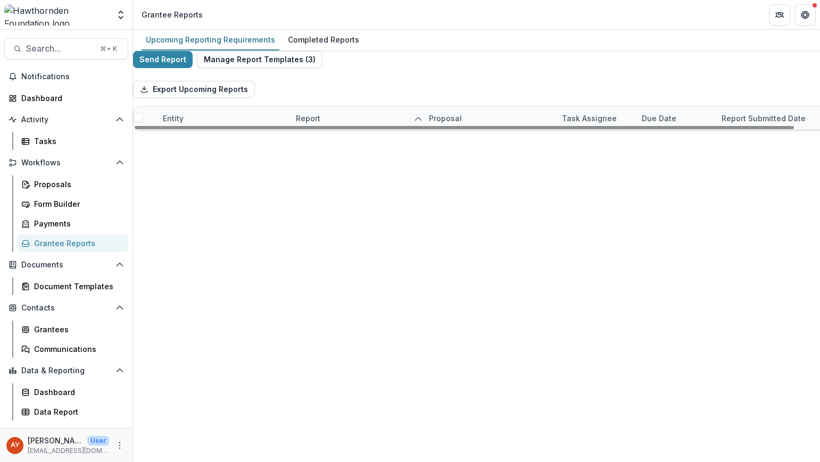
click at [143, 254] on span at bounding box center [139, 250] width 10 height 10
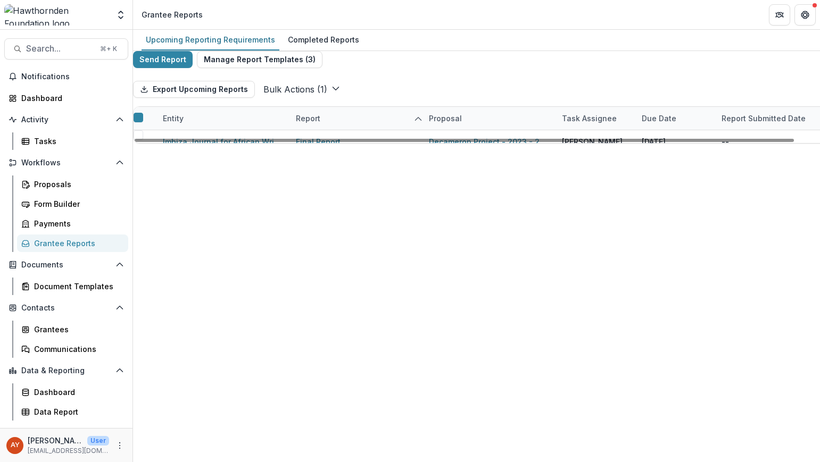
click at [143, 277] on span at bounding box center [139, 273] width 10 height 10
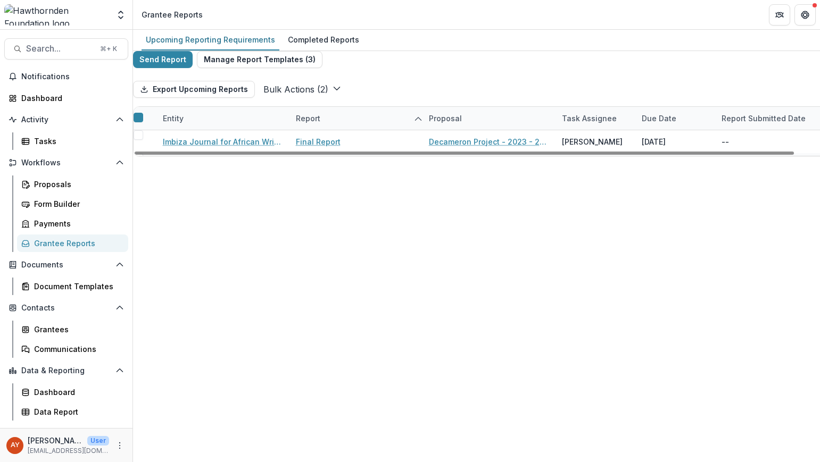
click at [143, 254] on span at bounding box center [139, 250] width 10 height 10
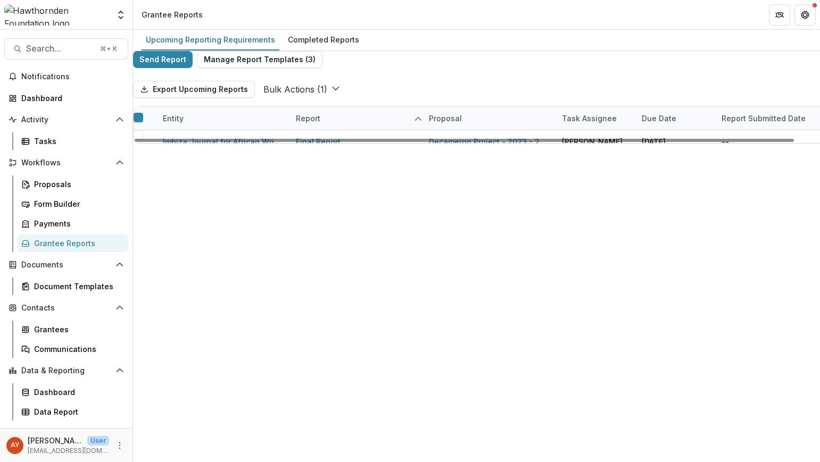
click at [143, 300] on span at bounding box center [139, 296] width 10 height 10
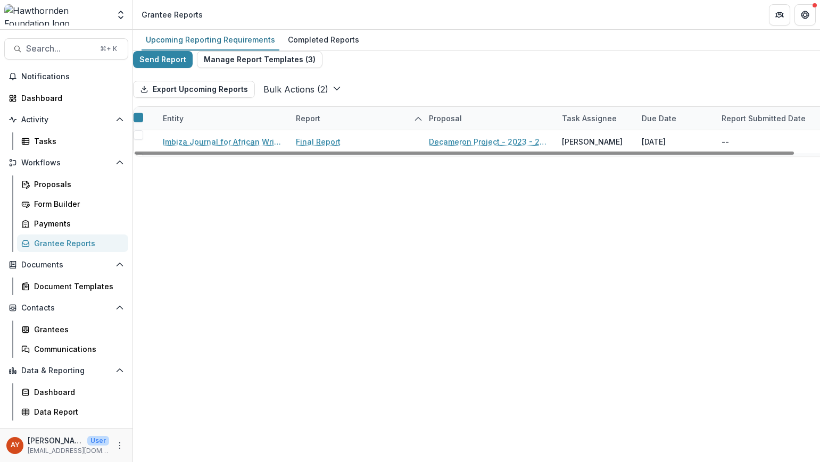
click at [143, 323] on span at bounding box center [139, 318] width 10 height 10
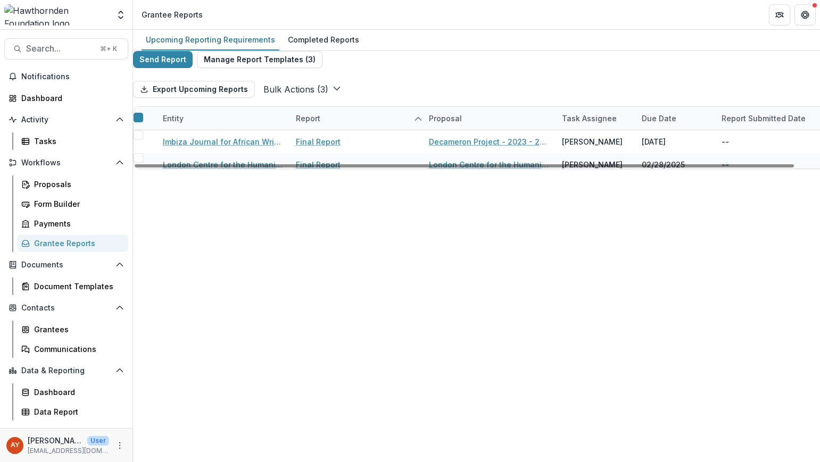
scroll to position [88, 0]
click at [143, 336] on span at bounding box center [139, 341] width 10 height 10
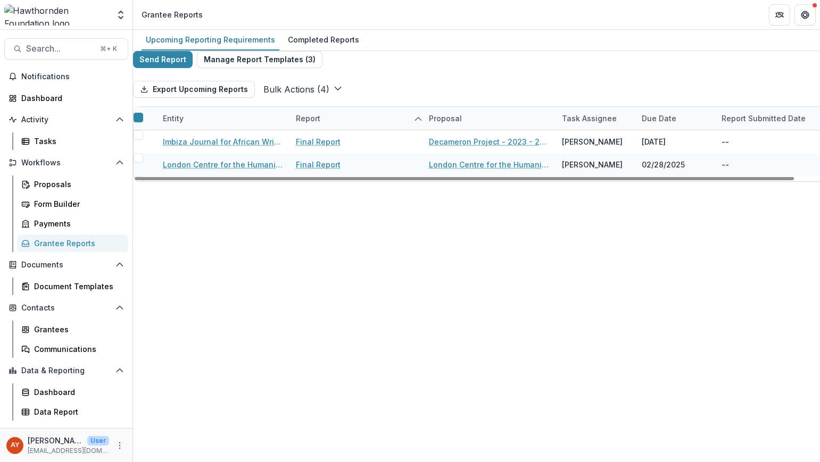
click at [143, 359] on span at bounding box center [139, 364] width 10 height 10
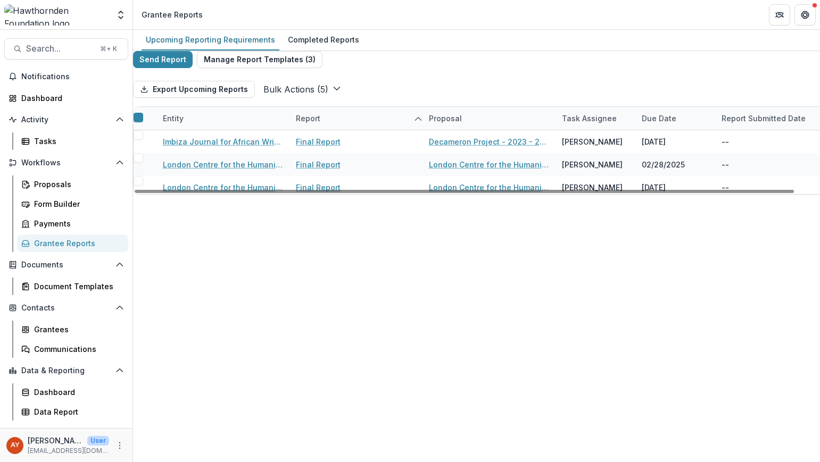
click at [148, 382] on div at bounding box center [145, 393] width 23 height 23
click at [143, 382] on span at bounding box center [139, 387] width 10 height 10
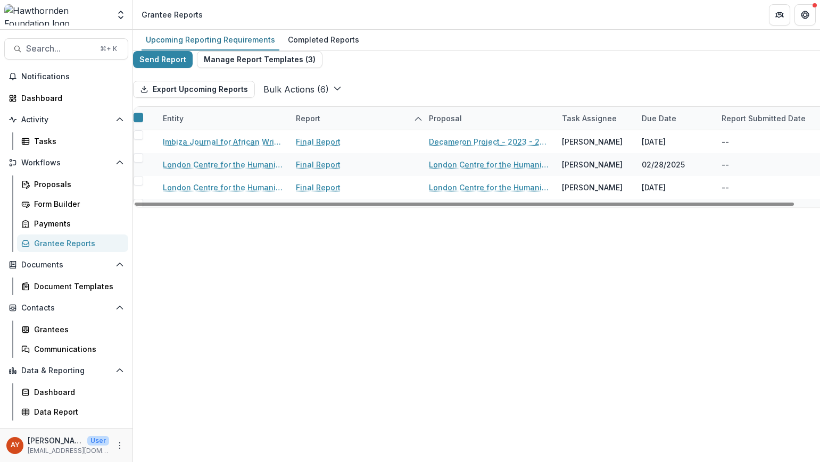
click at [143, 405] on span at bounding box center [139, 410] width 10 height 10
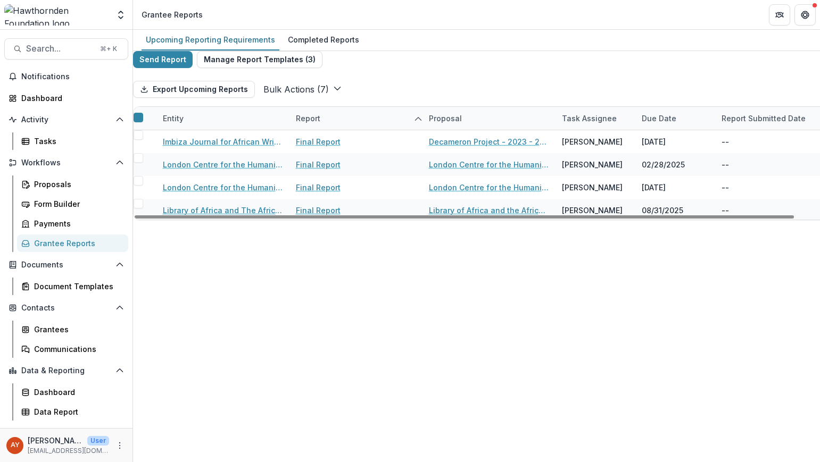
scroll to position [162, 0]
click at [143, 428] on span at bounding box center [139, 433] width 10 height 10
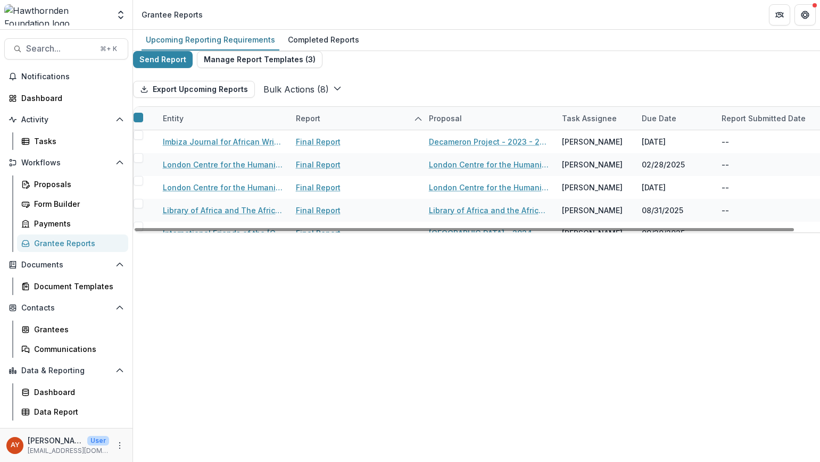
click at [155, 451] on div at bounding box center [145, 462] width 23 height 23
click at [143, 451] on span at bounding box center [139, 456] width 10 height 10
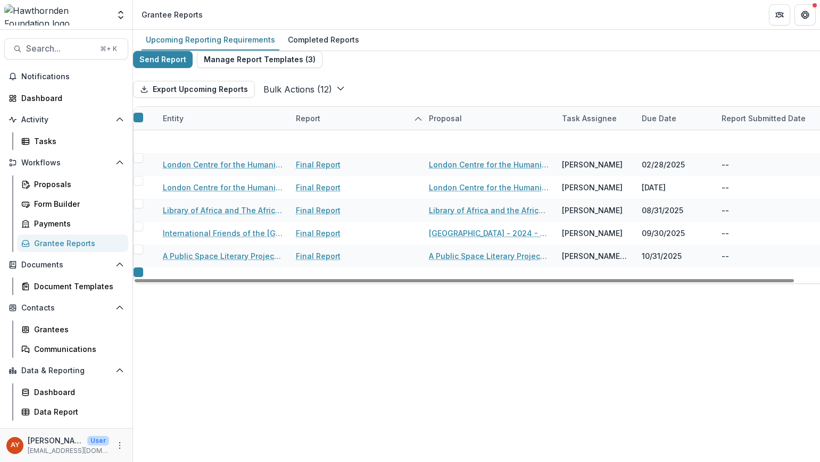
scroll to position [313, 0]
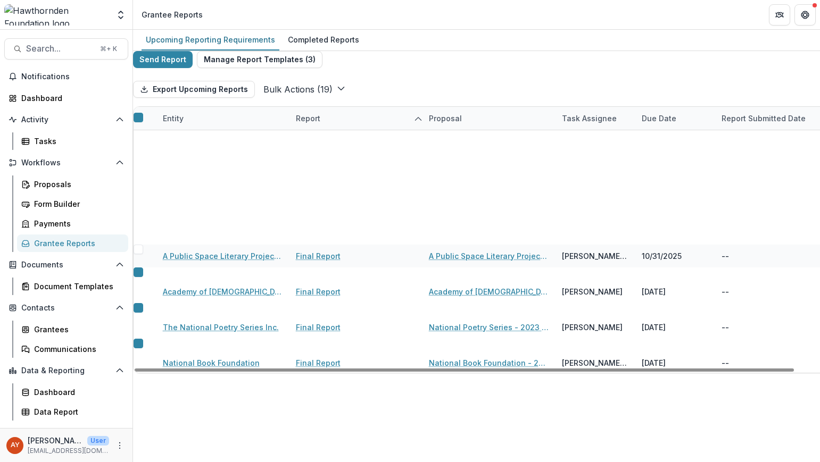
scroll to position [385, 0]
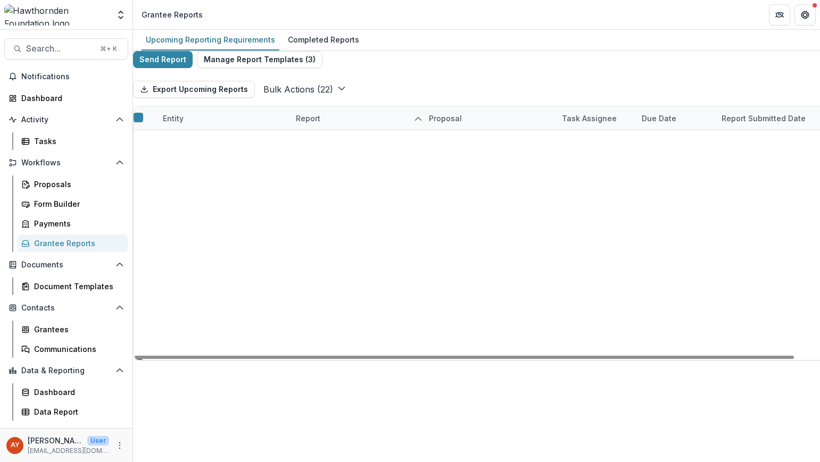
scroll to position [461, 0]
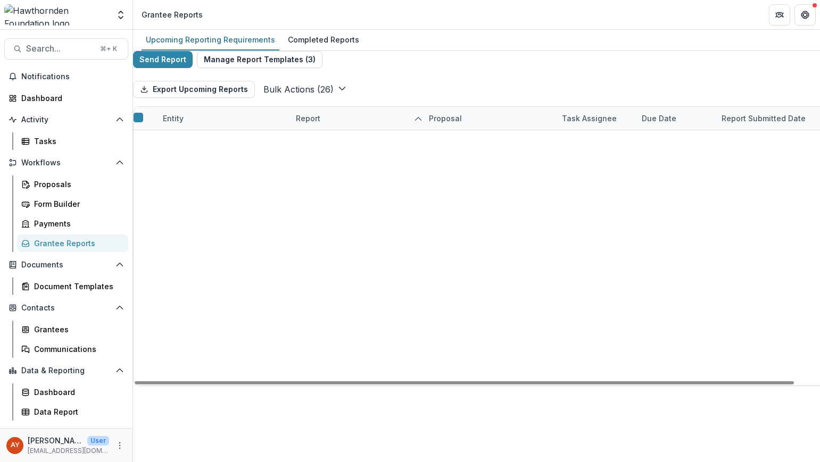
scroll to position [544, 0]
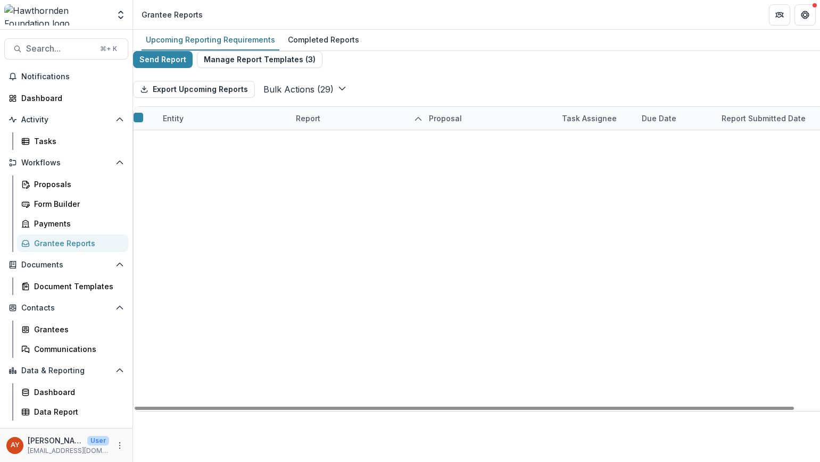
scroll to position [624, 0]
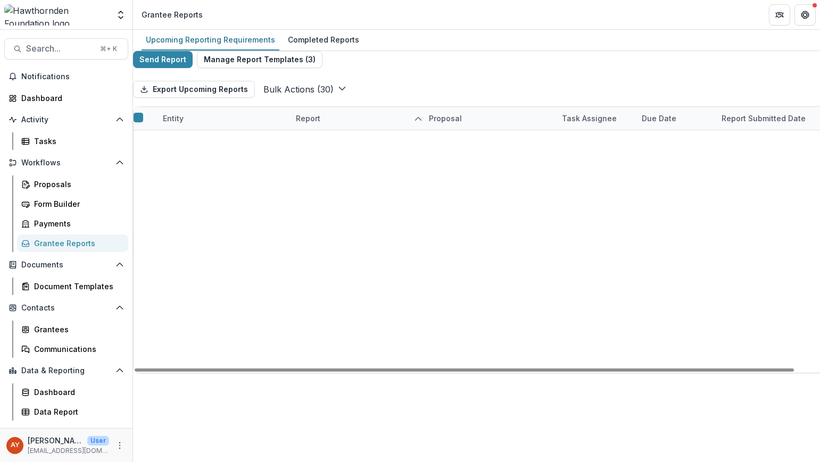
drag, startPoint x: 153, startPoint y: 352, endPoint x: 153, endPoint y: 364, distance: 12.2
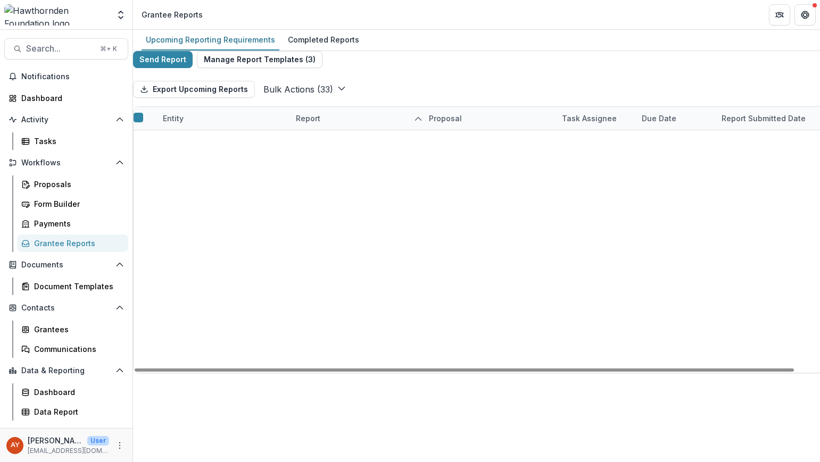
scroll to position [809, 0]
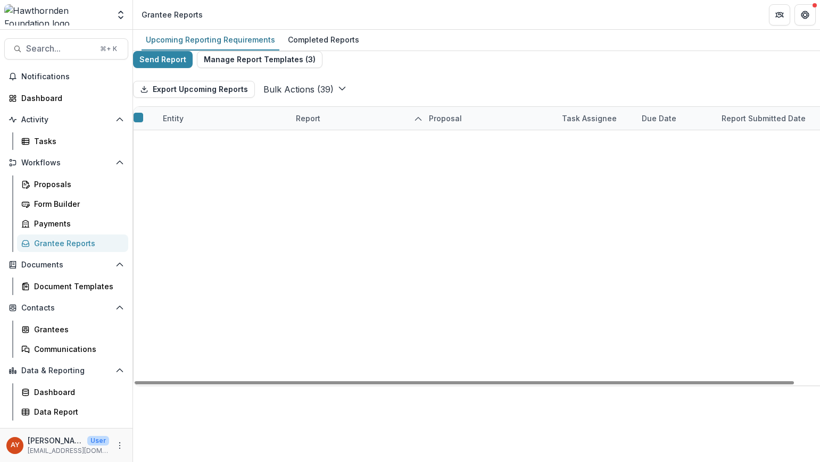
scroll to position [956, 0]
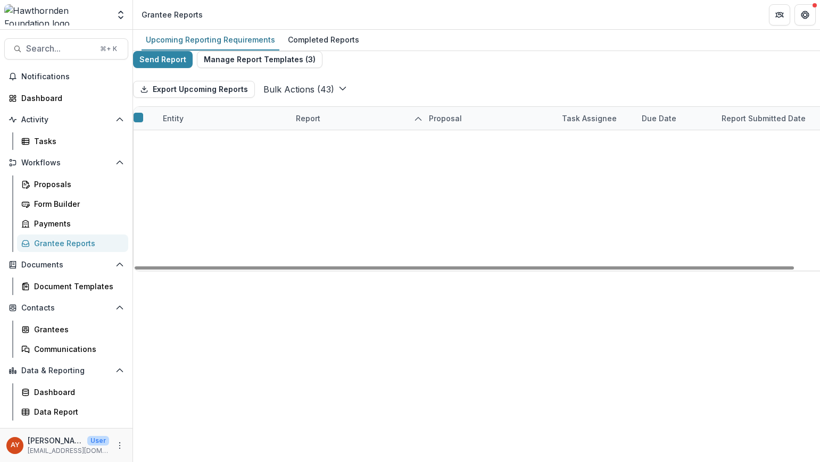
scroll to position [1117, 0]
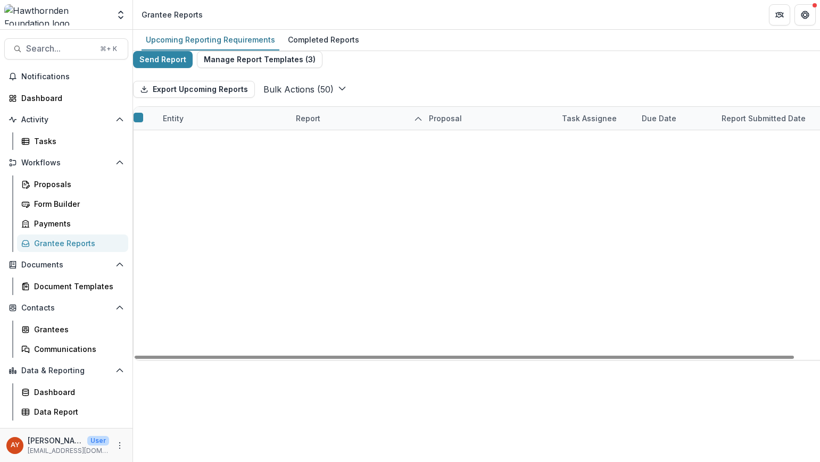
drag, startPoint x: 154, startPoint y: 307, endPoint x: 153, endPoint y: 313, distance: 5.9
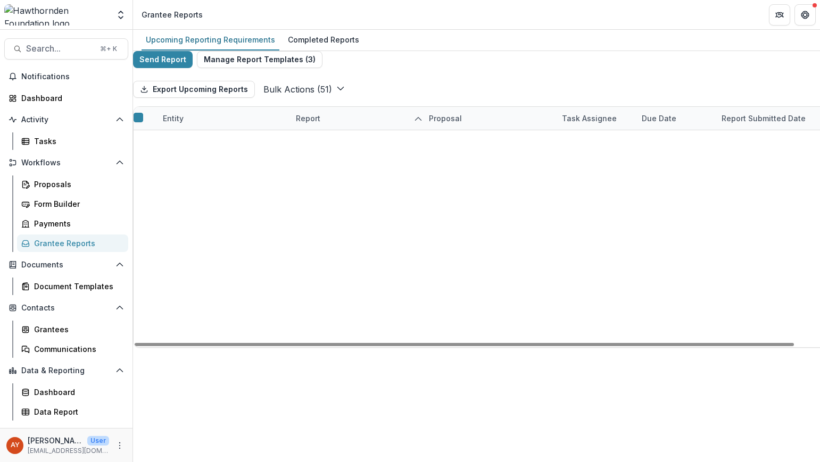
scroll to position [1153, 0]
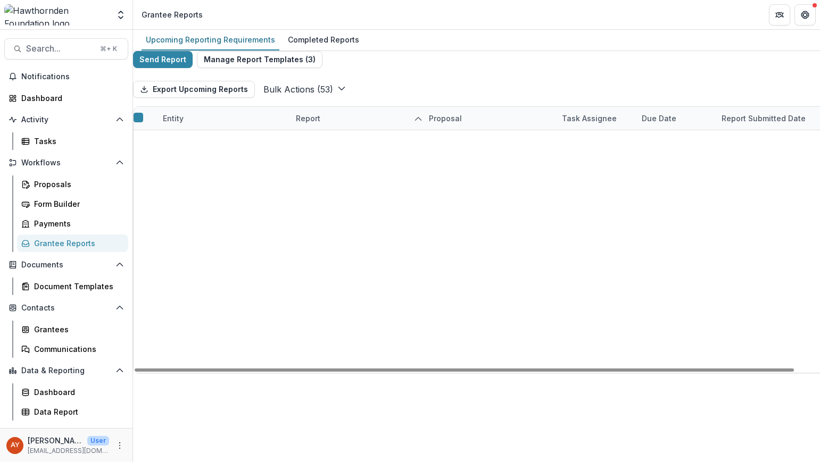
drag, startPoint x: 153, startPoint y: 350, endPoint x: 153, endPoint y: 356, distance: 5.9
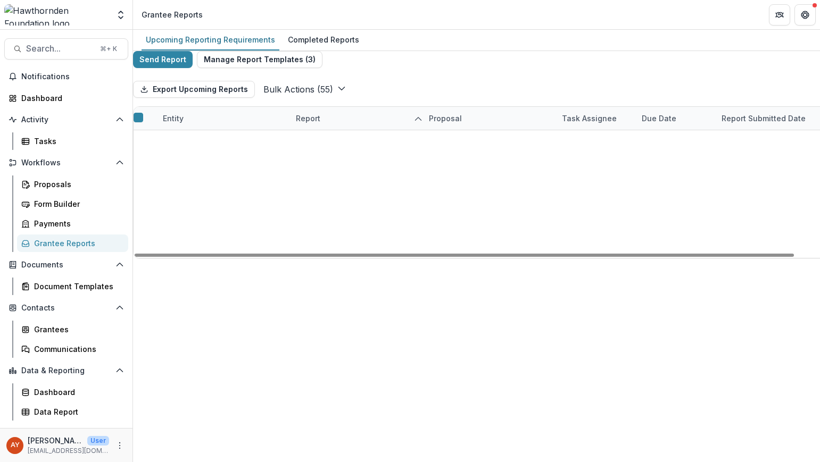
scroll to position [1413, 0]
click at [322, 96] on button "Bulk Actions ( 55 )" at bounding box center [304, 89] width 82 height 13
click at [318, 118] on button "Bulk Task Report Update ( 55 )" at bounding box center [326, 111] width 127 height 13
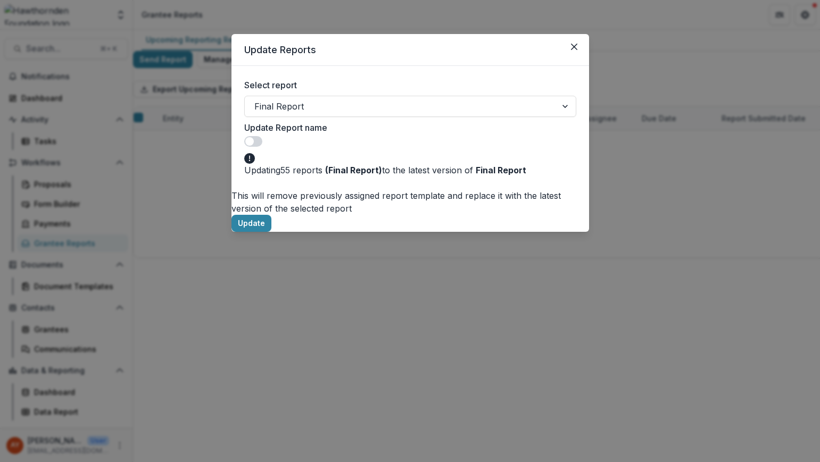
click at [262, 136] on span at bounding box center [253, 141] width 18 height 11
click at [334, 129] on div "Update Report name" at bounding box center [288, 134] width 89 height 26
click at [262, 136] on span at bounding box center [253, 141] width 18 height 11
click at [271, 215] on button "Update" at bounding box center [251, 223] width 40 height 17
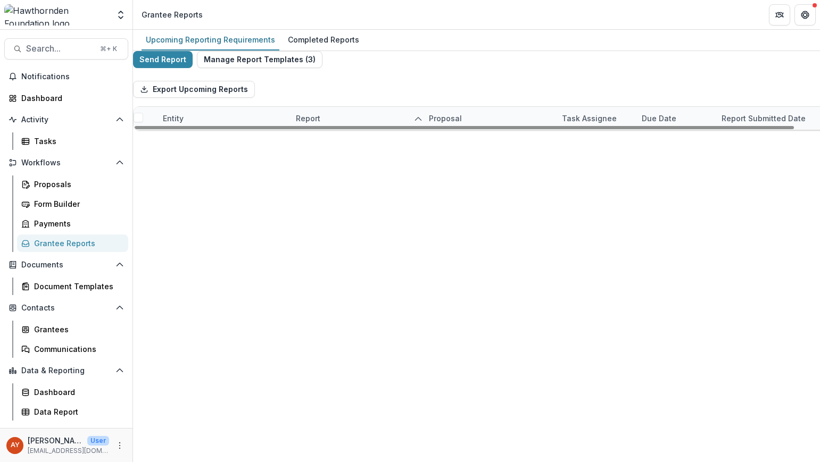
scroll to position [574, 0]
select select "********"
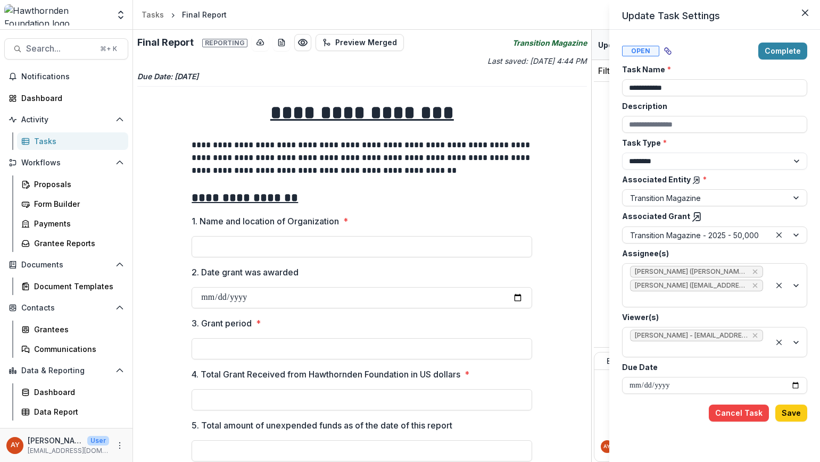
click at [559, 203] on div "**********" at bounding box center [410, 231] width 820 height 462
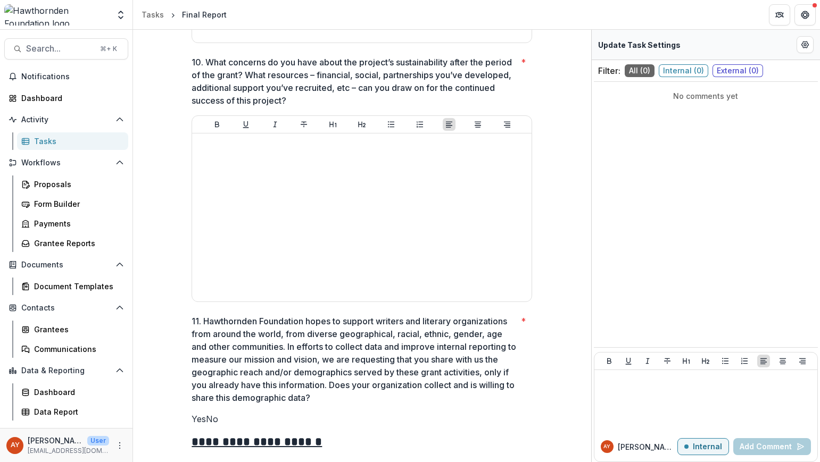
scroll to position [1571, 0]
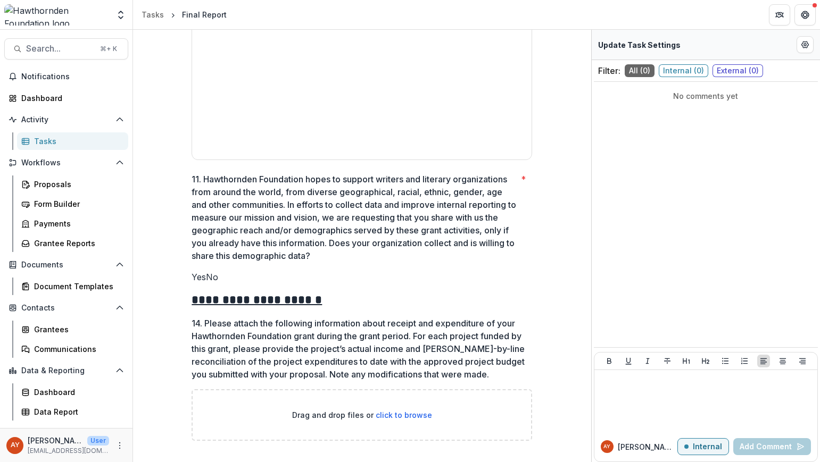
click at [204, 272] on span "Yes" at bounding box center [199, 277] width 14 height 11
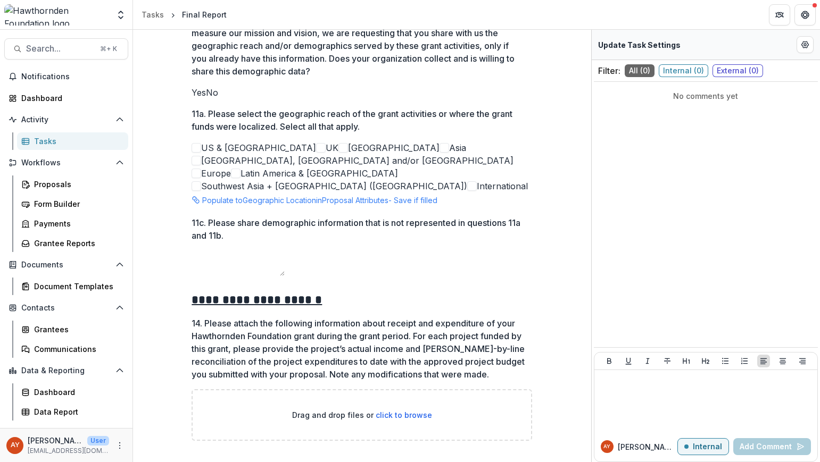
scroll to position [1868, 0]
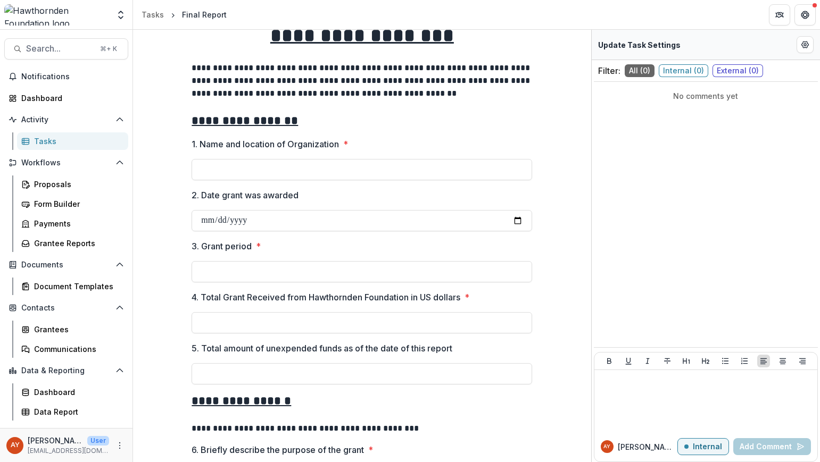
scroll to position [0, 0]
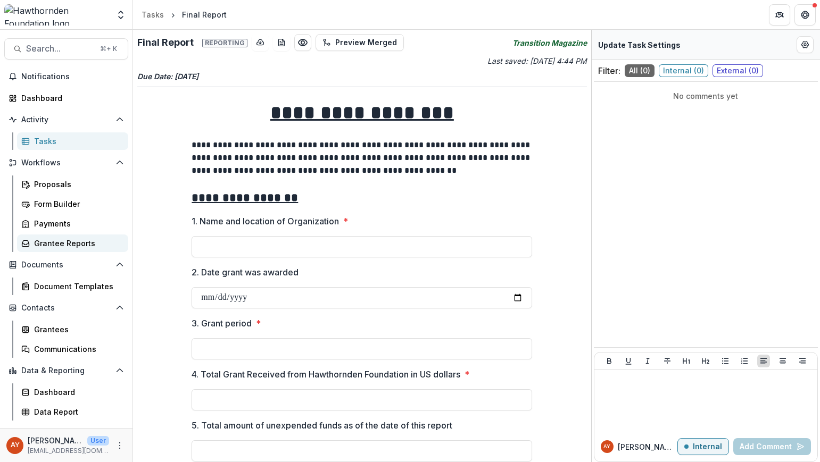
click at [79, 246] on div "Grantee Reports" at bounding box center [77, 243] width 86 height 11
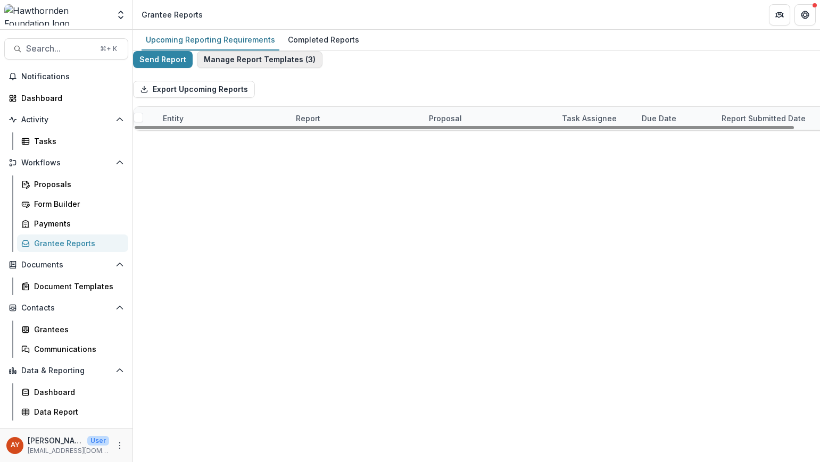
click at [254, 65] on button "Manage Report Templates ( 3 )" at bounding box center [260, 59] width 126 height 17
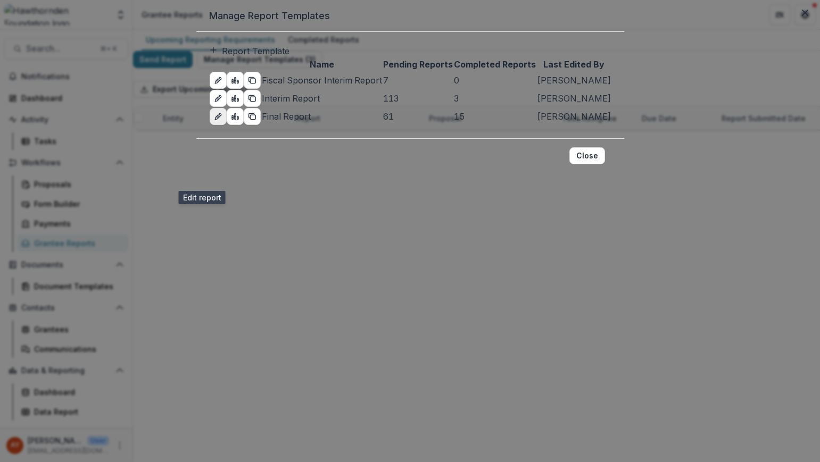
click at [210, 125] on link "edit-report" at bounding box center [218, 116] width 17 height 17
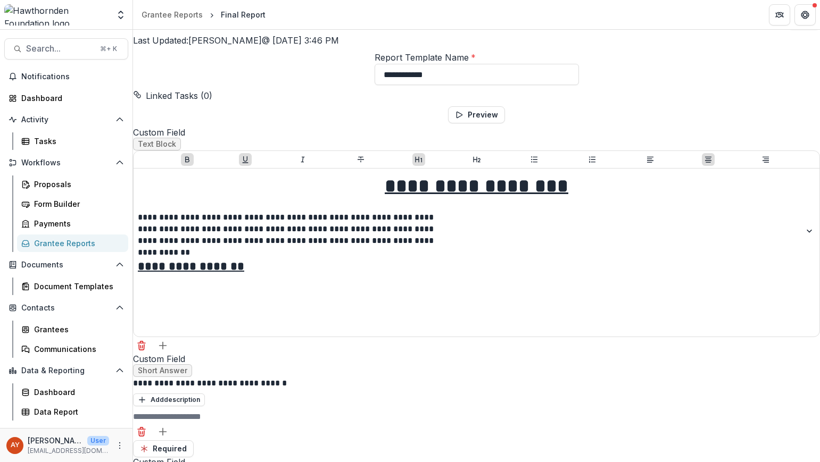
scroll to position [563, 0]
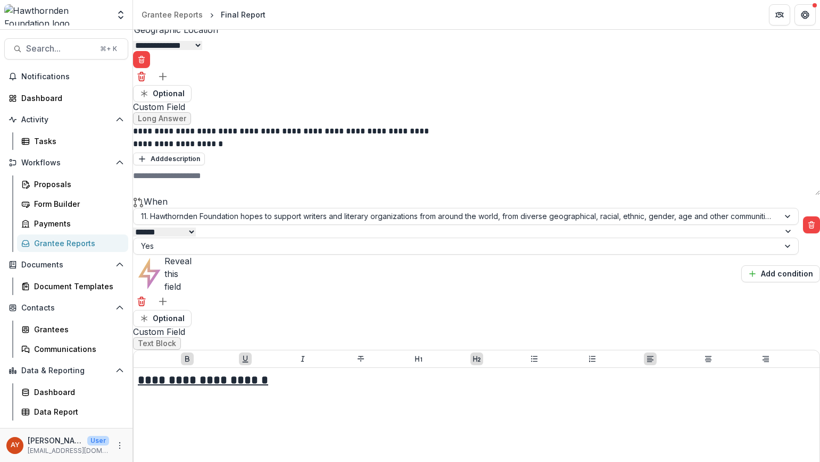
scroll to position [3731, 0]
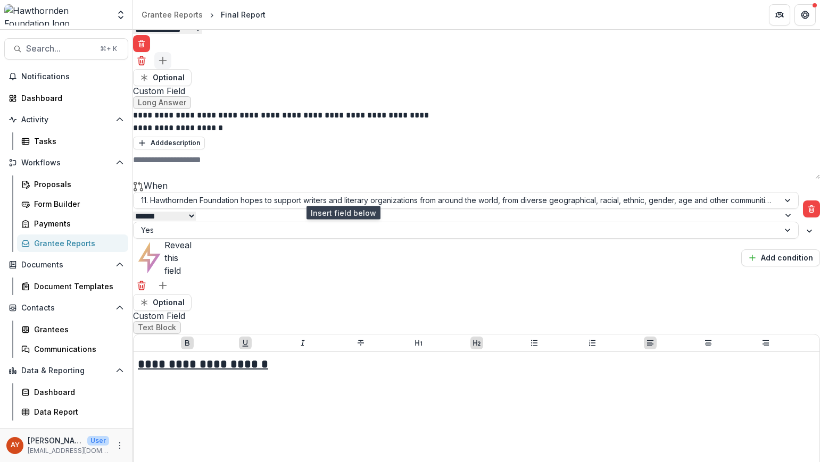
click at [171, 69] on button "Add field" at bounding box center [162, 60] width 17 height 17
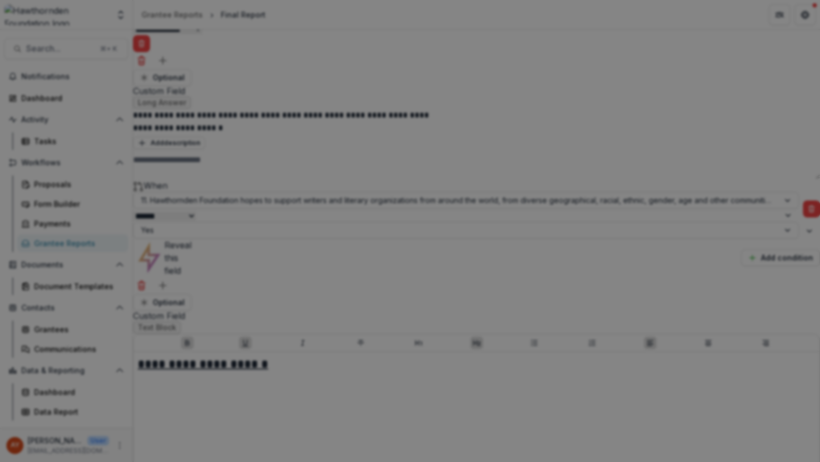
click at [652, 89] on div "Basic Fields New Page File Download File Upload Text Block Currency Phone Numbe…" at bounding box center [410, 231] width 820 height 462
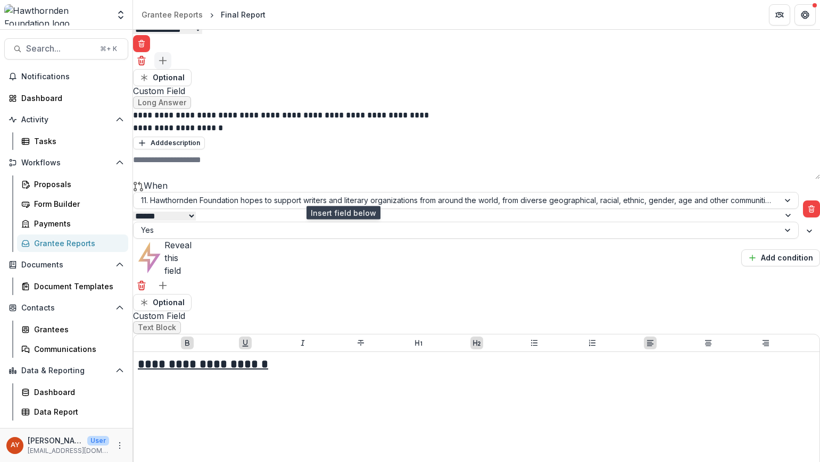
click at [171, 69] on button "Add field" at bounding box center [162, 60] width 17 height 17
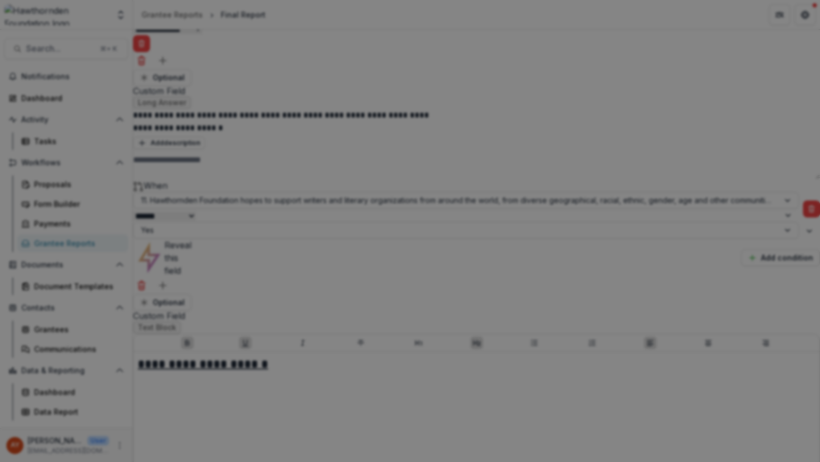
click at [736, 135] on div "Basic Fields New Page File Download File Upload Text Block Currency Phone Numbe…" at bounding box center [410, 231] width 820 height 462
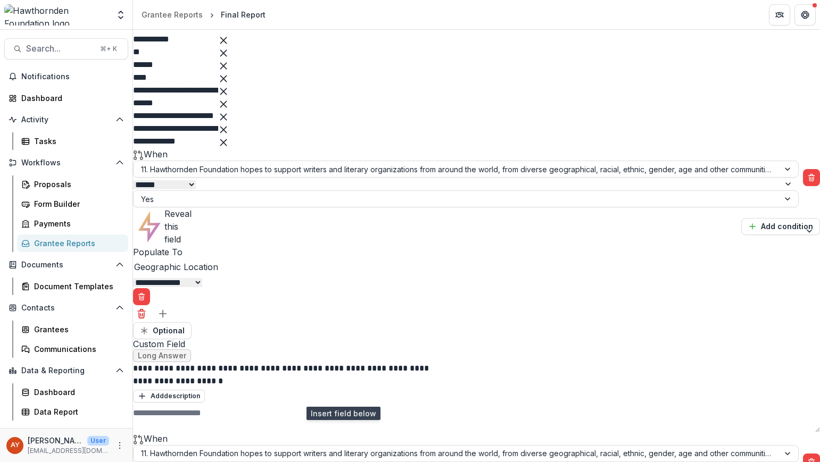
scroll to position [3492, 0]
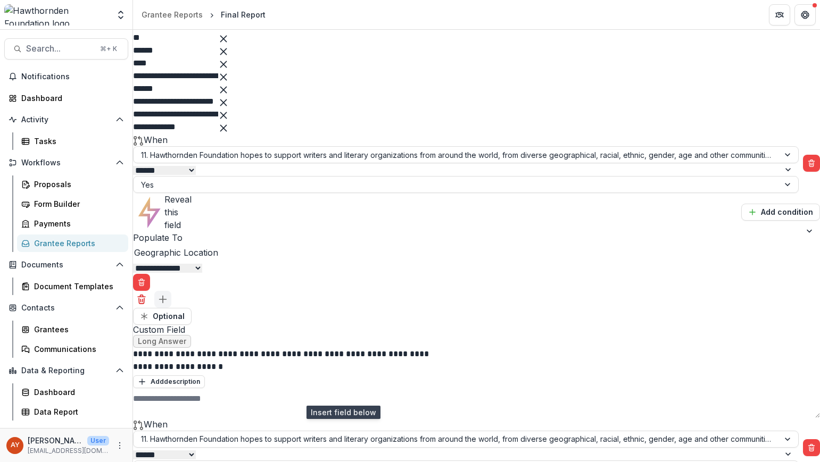
click at [168, 305] on icon "Add field" at bounding box center [163, 299] width 11 height 11
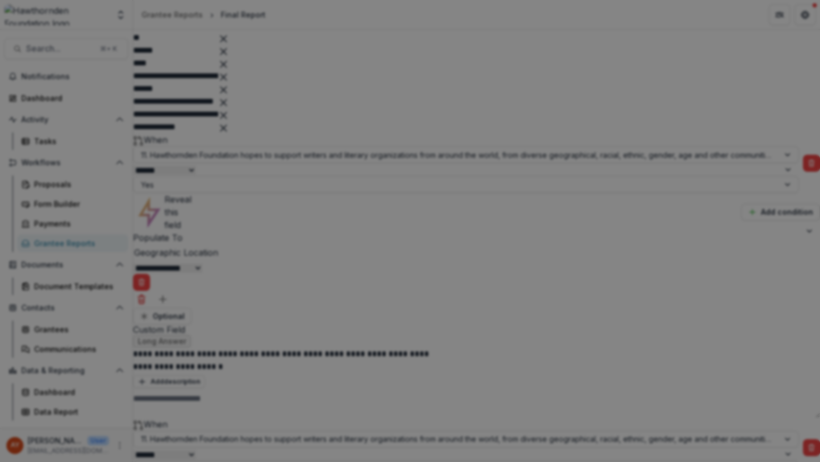
scroll to position [63, 0]
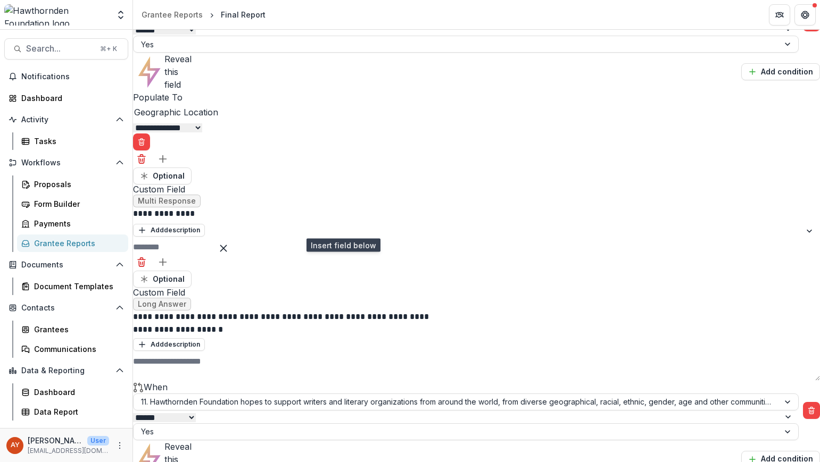
scroll to position [3698, 0]
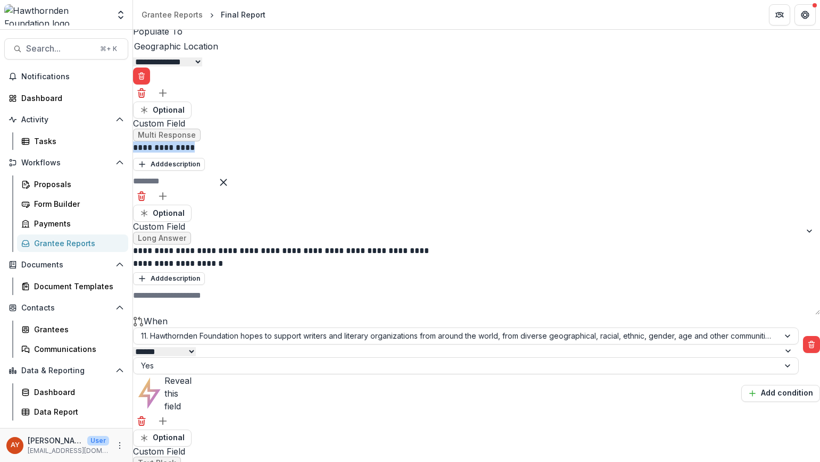
drag, startPoint x: 362, startPoint y: 305, endPoint x: 275, endPoint y: 305, distance: 87.3
drag, startPoint x: 624, startPoint y: 304, endPoint x: 528, endPoint y: 305, distance: 95.8
click at [450, 153] on p "**********" at bounding box center [291, 147] width 317 height 11
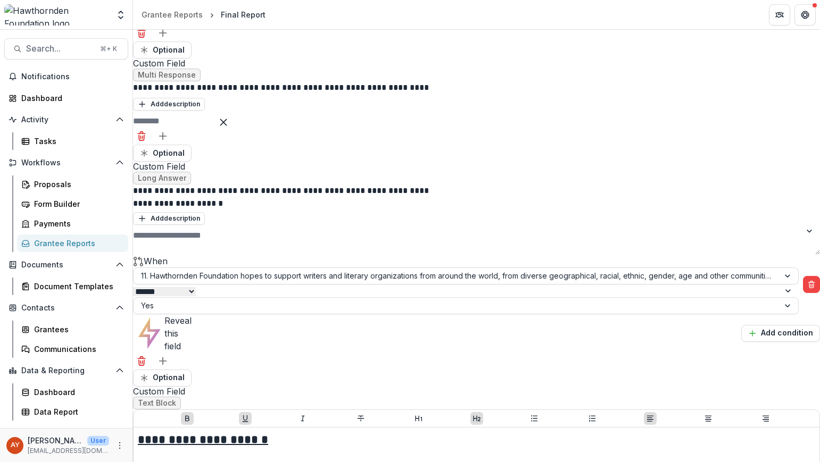
scroll to position [3776, 0]
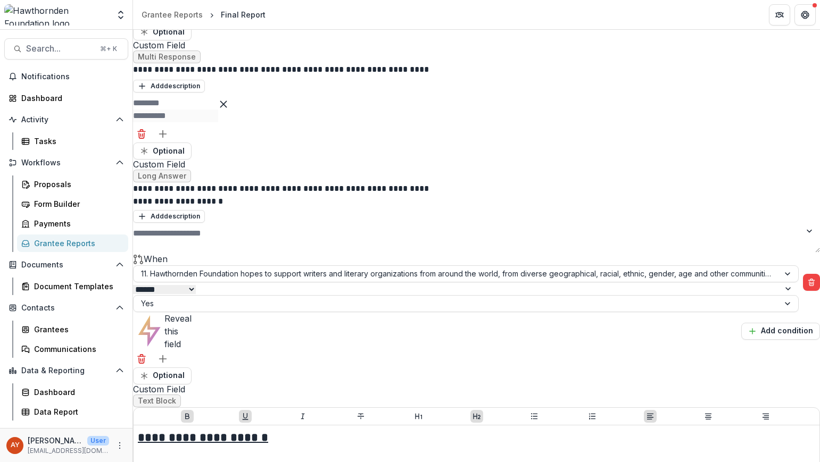
click at [218, 110] on input "text" at bounding box center [175, 103] width 85 height 13
click at [218, 122] on div "button" at bounding box center [175, 116] width 85 height 13
type input "**********"
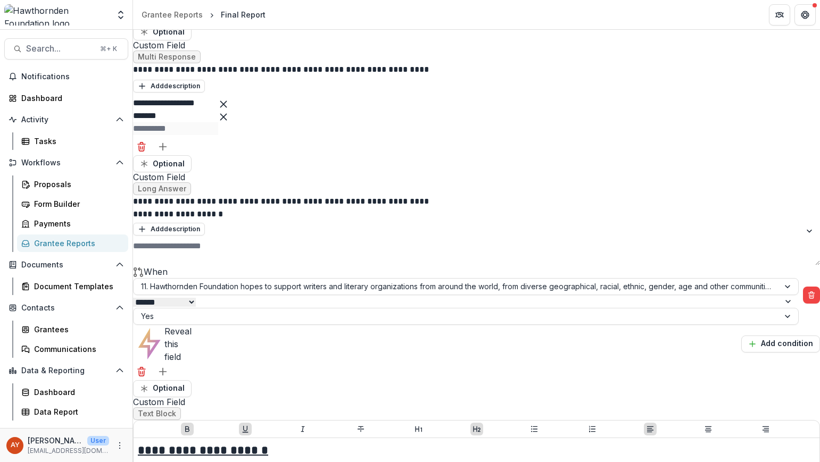
click at [218, 135] on div "button" at bounding box center [175, 128] width 85 height 13
type input "*******"
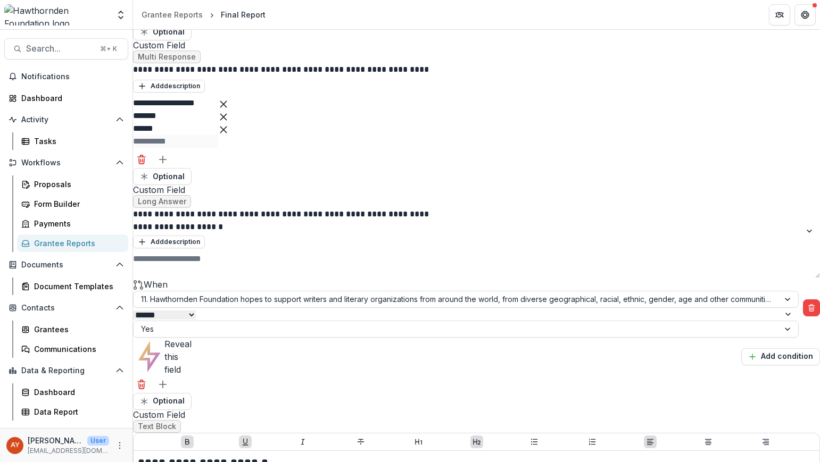
click at [218, 148] on div "button" at bounding box center [175, 141] width 85 height 13
type input "******"
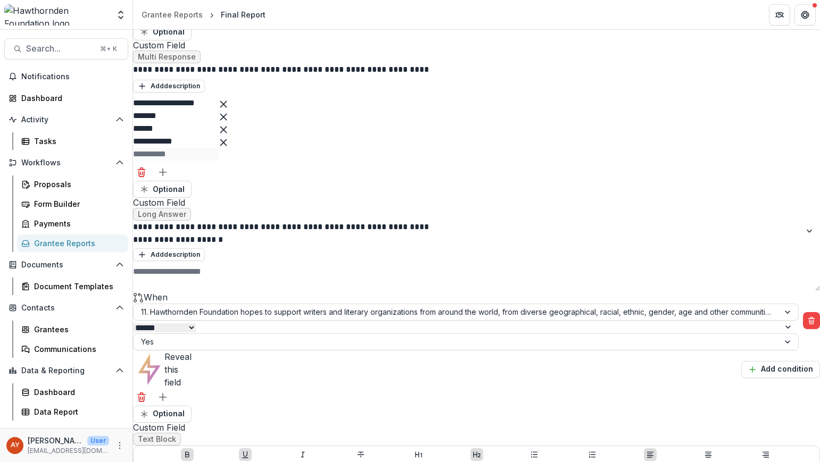
click at [218, 161] on div "button" at bounding box center [175, 154] width 85 height 13
type input "**********"
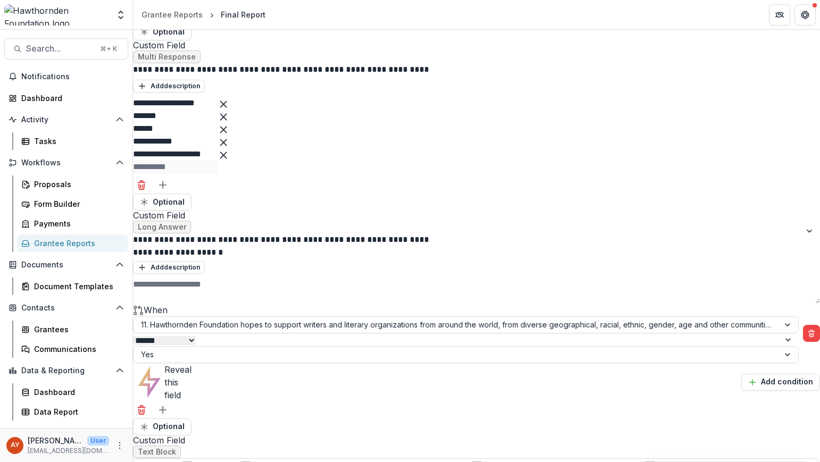
type input "**********"
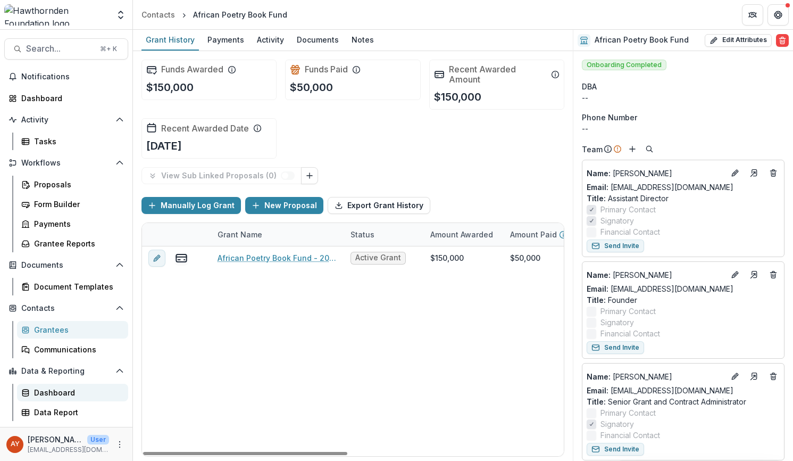
click at [51, 397] on div "Dashboard" at bounding box center [77, 392] width 86 height 11
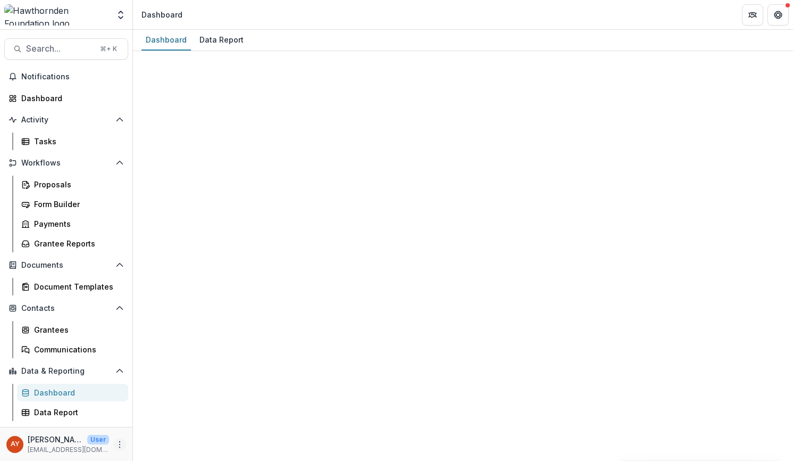
click at [123, 433] on div "AY [PERSON_NAME] User [EMAIL_ADDRESS][DOMAIN_NAME]" at bounding box center [66, 444] width 132 height 34
click at [122, 446] on icon "More" at bounding box center [119, 444] width 9 height 9
select select "**********"
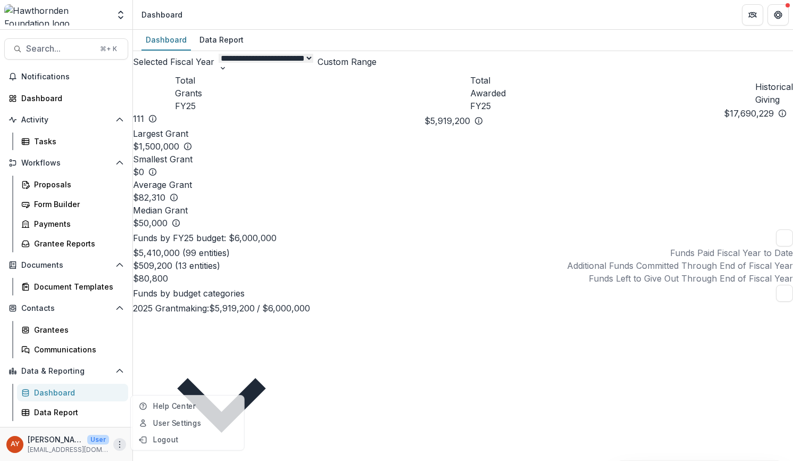
click at [120, 445] on icon "More" at bounding box center [119, 444] width 9 height 9
click at [120, 444] on icon "More" at bounding box center [119, 444] width 9 height 9
click at [160, 413] on link "User Settings" at bounding box center [190, 422] width 114 height 18
select select "********"
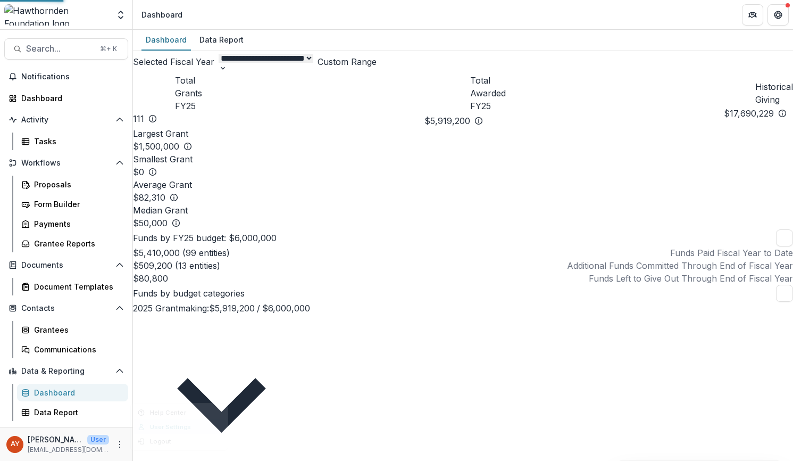
select select "********"
select select "**********"
select select "****"
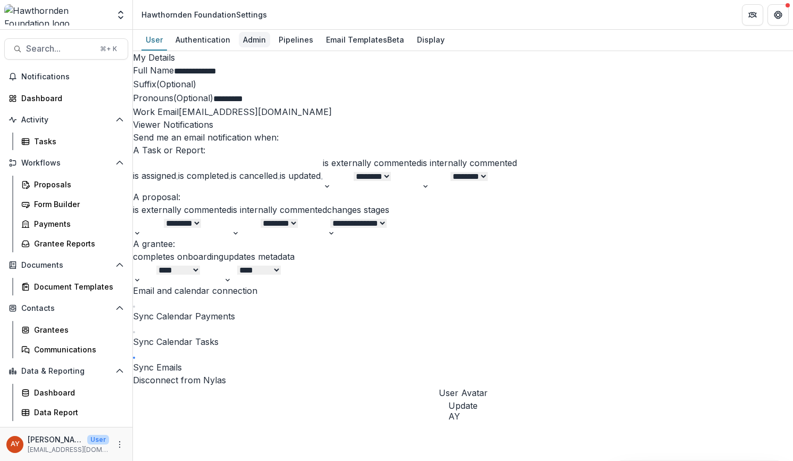
click at [253, 37] on div "Admin" at bounding box center [254, 39] width 31 height 15
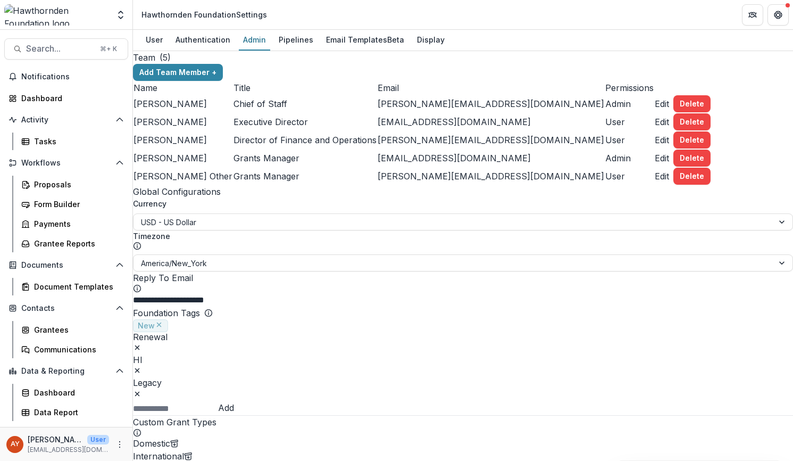
scroll to position [560, 0]
drag, startPoint x: 790, startPoint y: 177, endPoint x: 791, endPoint y: 218, distance: 40.5
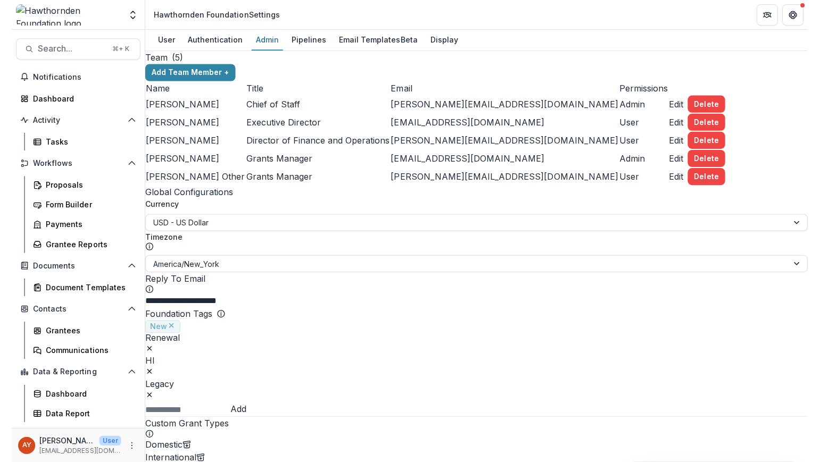
scroll to position [0, 0]
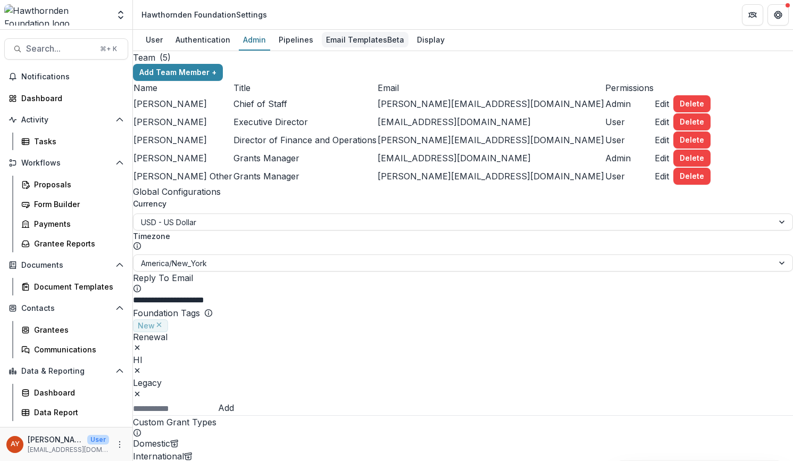
click at [371, 40] on div "Email Templates Beta" at bounding box center [365, 39] width 87 height 15
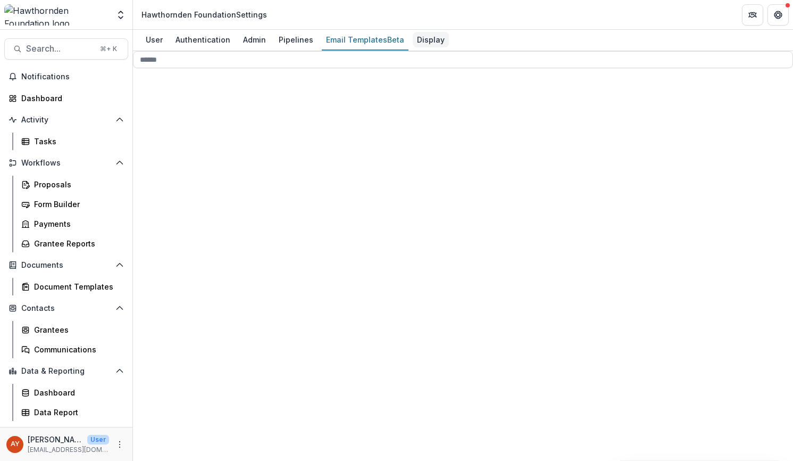
click at [434, 46] on div "Display" at bounding box center [431, 39] width 36 height 15
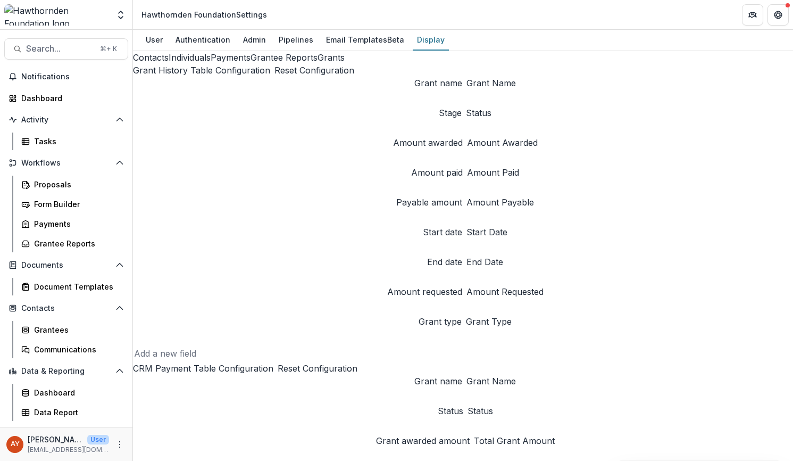
click at [198, 64] on button "Individuals" at bounding box center [190, 57] width 42 height 13
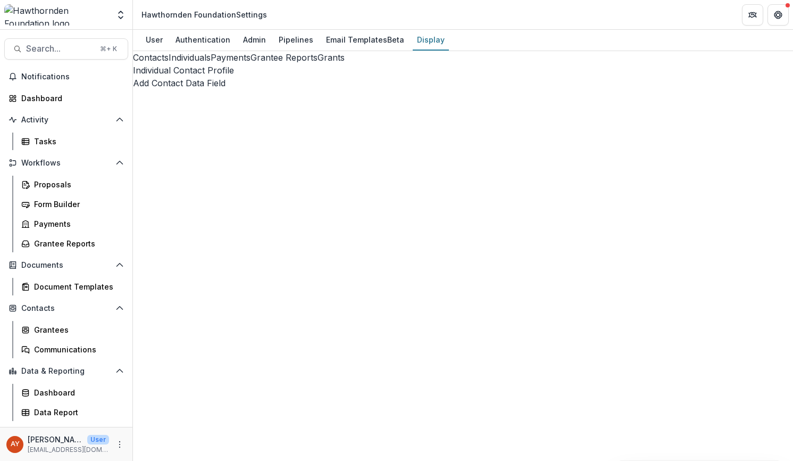
click at [204, 64] on button "Individuals" at bounding box center [190, 57] width 42 height 13
click at [169, 64] on button "Contacts" at bounding box center [151, 57] width 36 height 13
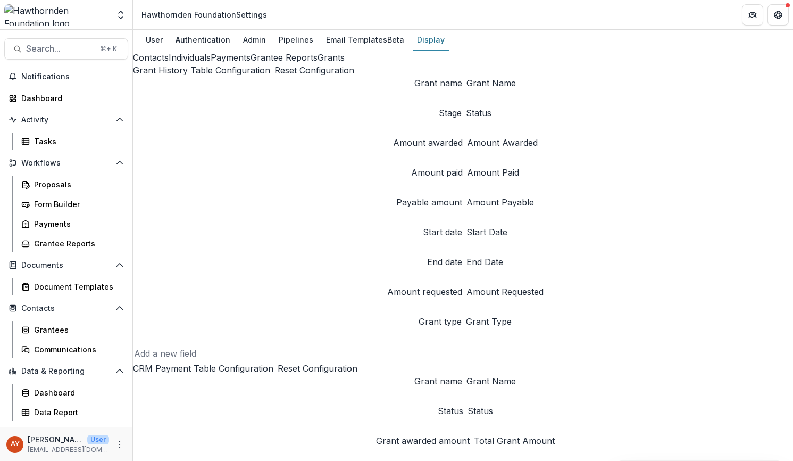
click at [190, 64] on div "Contacts Individuals Payments Grantee Reports Grants" at bounding box center [463, 57] width 660 height 13
click at [318, 64] on button "Grants" at bounding box center [331, 57] width 27 height 13
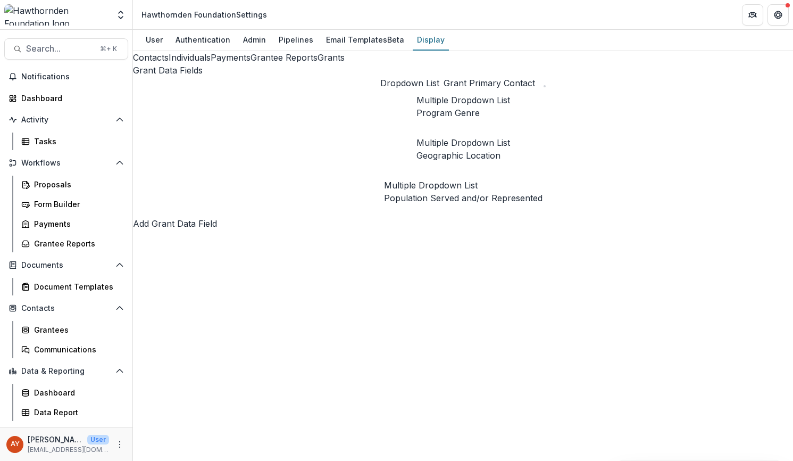
click at [384, 214] on button "edit-field-row" at bounding box center [384, 214] width 0 height 0
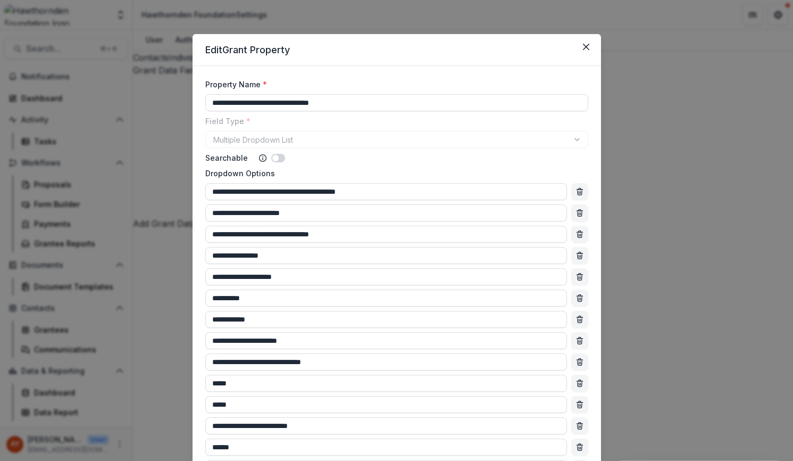
click at [543, 159] on div "Searchable" at bounding box center [396, 157] width 383 height 11
click at [579, 52] on button "Close" at bounding box center [586, 46] width 17 height 17
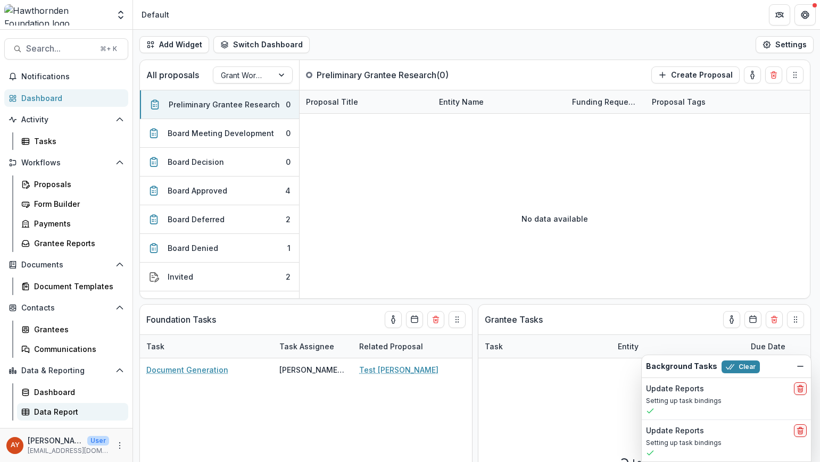
click at [69, 415] on div "Data Report" at bounding box center [77, 412] width 86 height 11
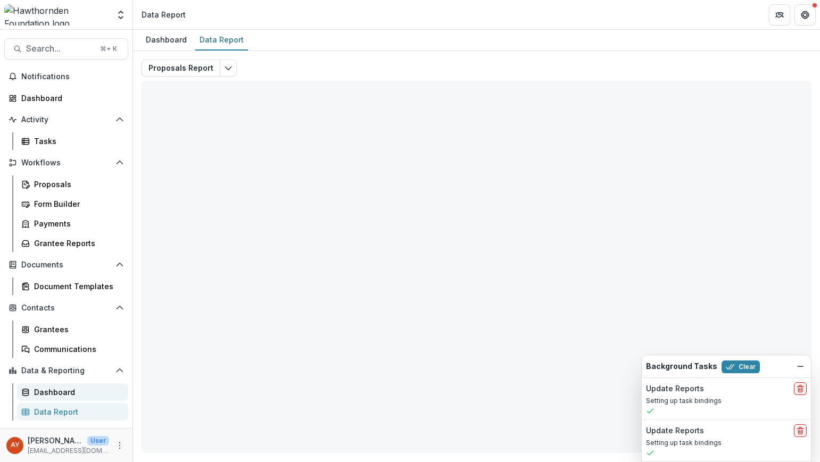
click at [67, 394] on div "Dashboard" at bounding box center [77, 392] width 86 height 11
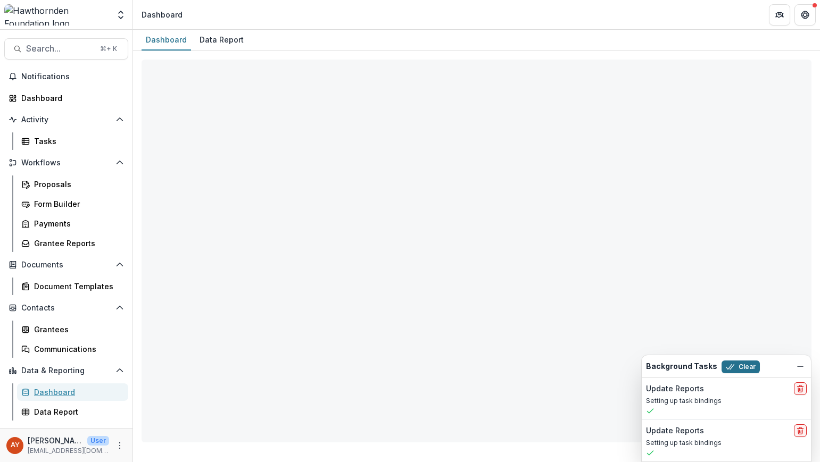
select select "**********"
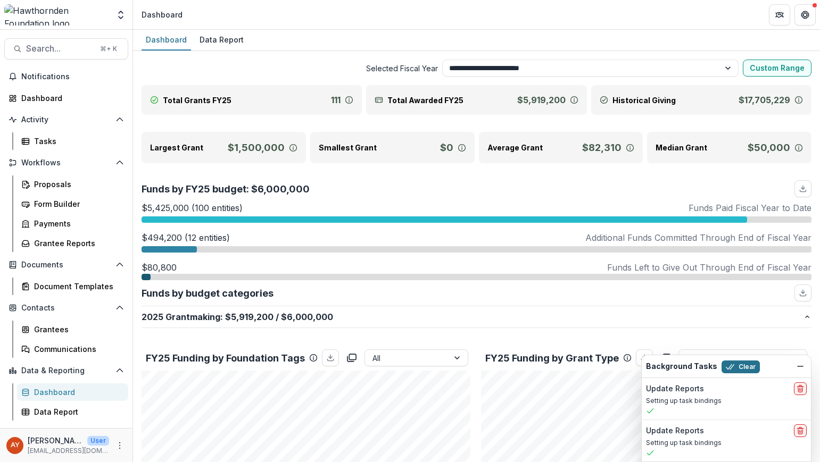
click at [737, 364] on button "Clear" at bounding box center [741, 367] width 38 height 13
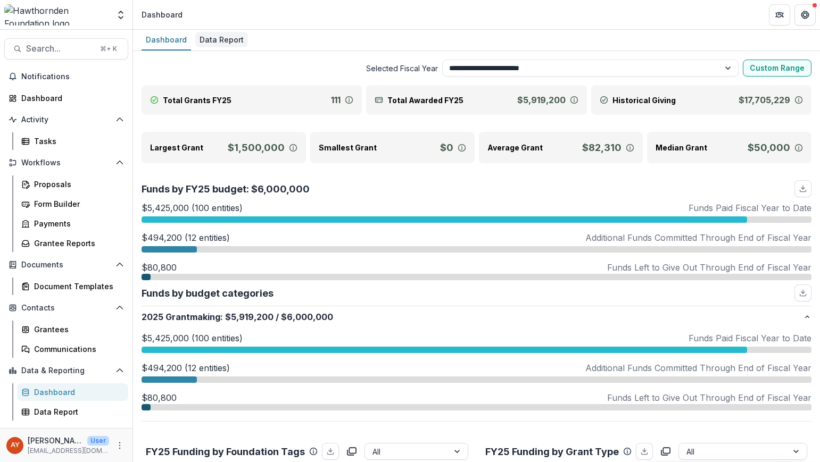
click at [203, 42] on div "Data Report" at bounding box center [221, 39] width 53 height 15
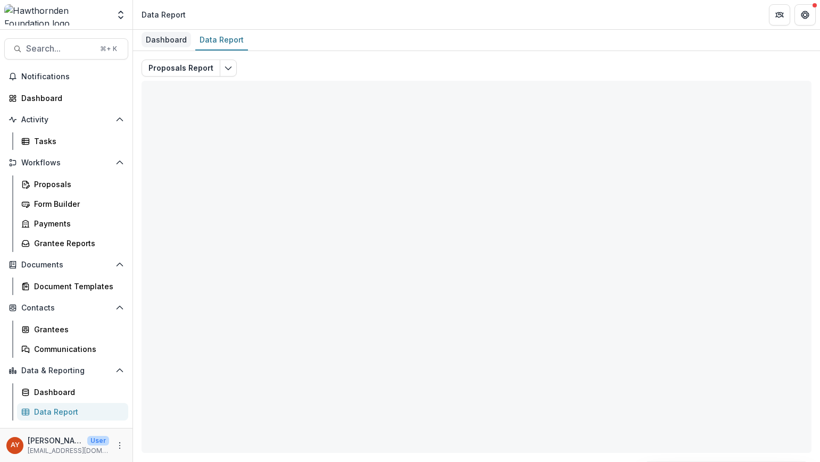
click at [177, 42] on div "Dashboard" at bounding box center [166, 39] width 49 height 15
select select "**********"
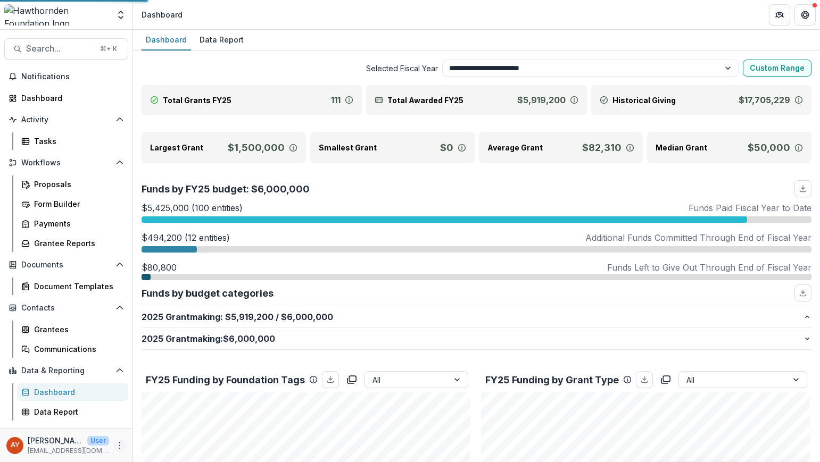
click at [122, 447] on icon "More" at bounding box center [119, 446] width 9 height 9
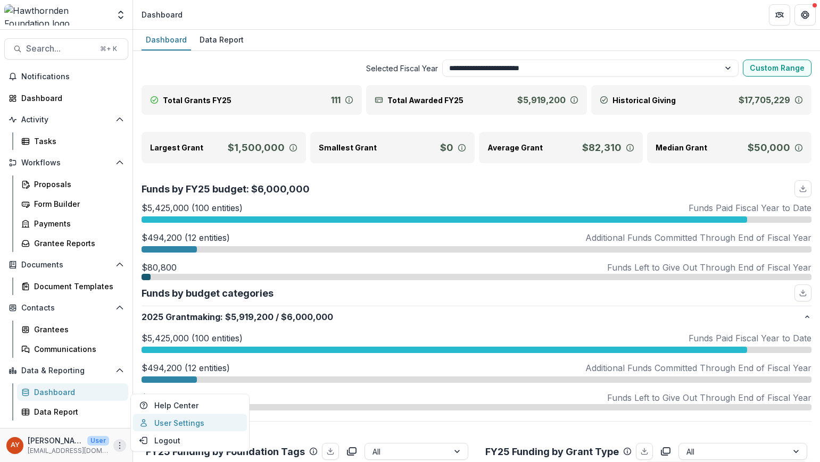
click at [160, 423] on link "User Settings" at bounding box center [190, 424] width 114 height 18
select select "********"
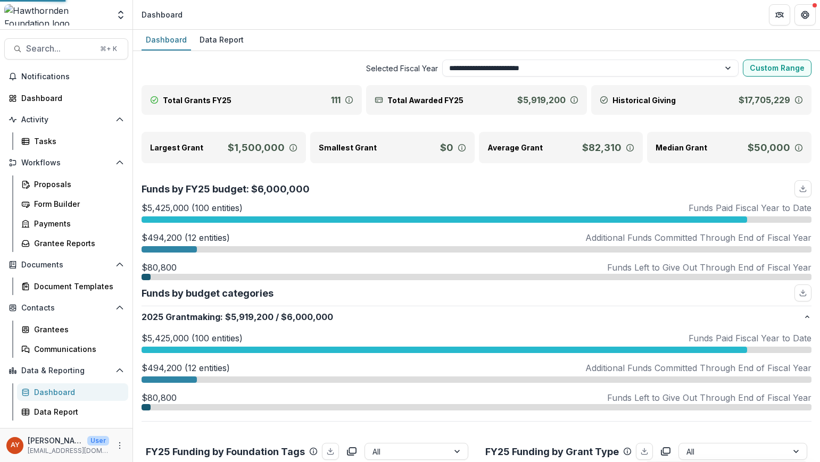
select select "**********"
select select "****"
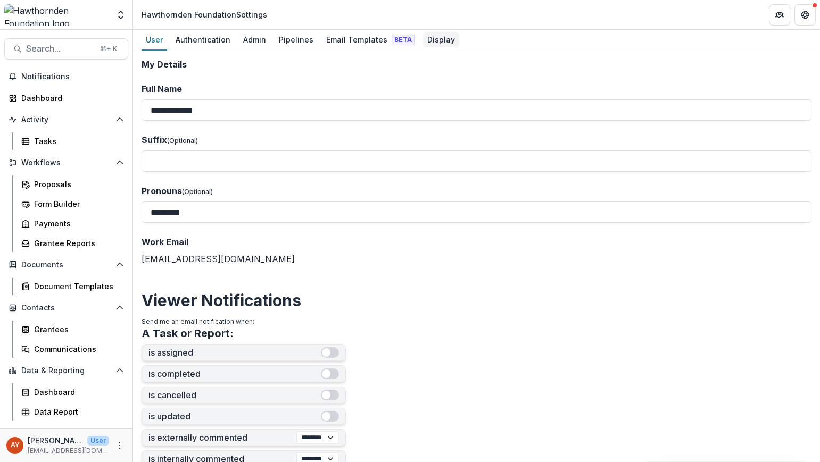
click at [430, 40] on div "Display" at bounding box center [441, 39] width 36 height 15
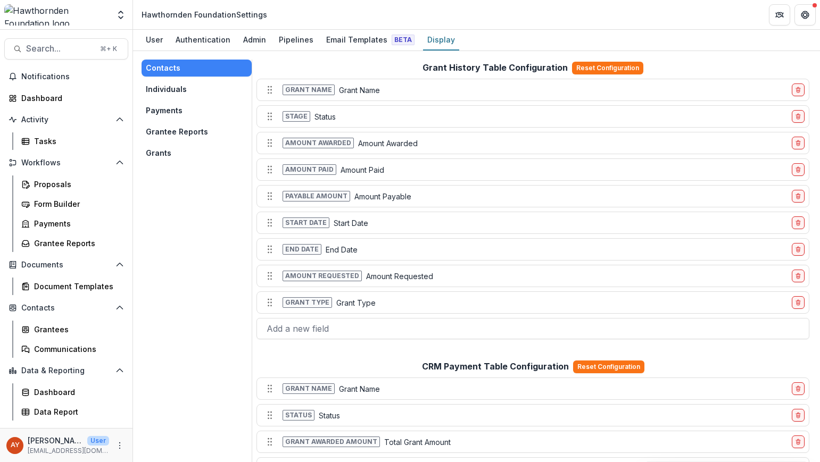
click at [177, 130] on button "Grantee Reports" at bounding box center [197, 131] width 110 height 17
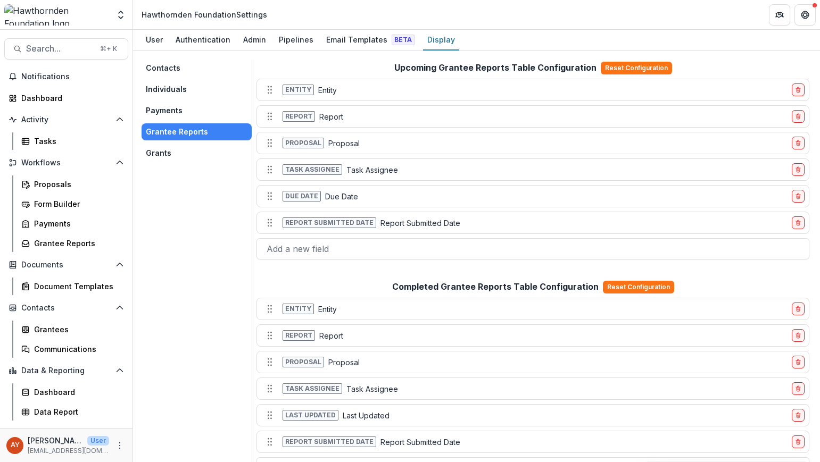
click at [170, 150] on button "Grants" at bounding box center [197, 153] width 110 height 17
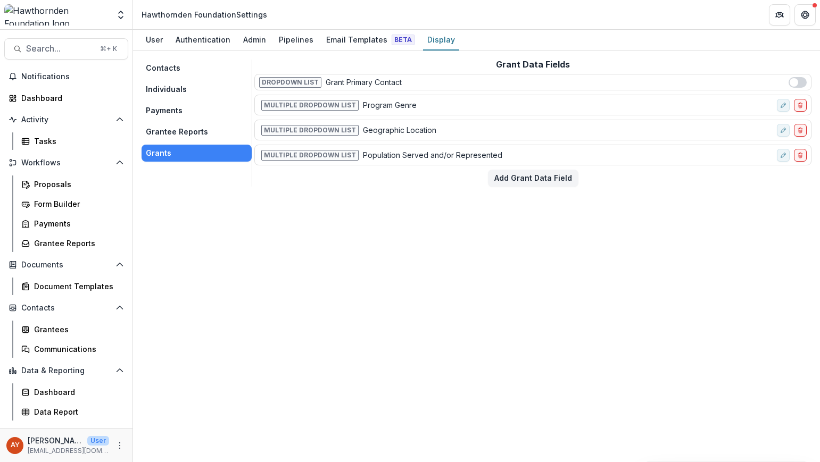
click at [364, 109] on p "Program Genre" at bounding box center [390, 105] width 54 height 11
click at [322, 107] on span "Multiple Dropdown List" at bounding box center [309, 105] width 97 height 11
click at [784, 104] on icon "edit-field-row" at bounding box center [785, 104] width 2 height 2
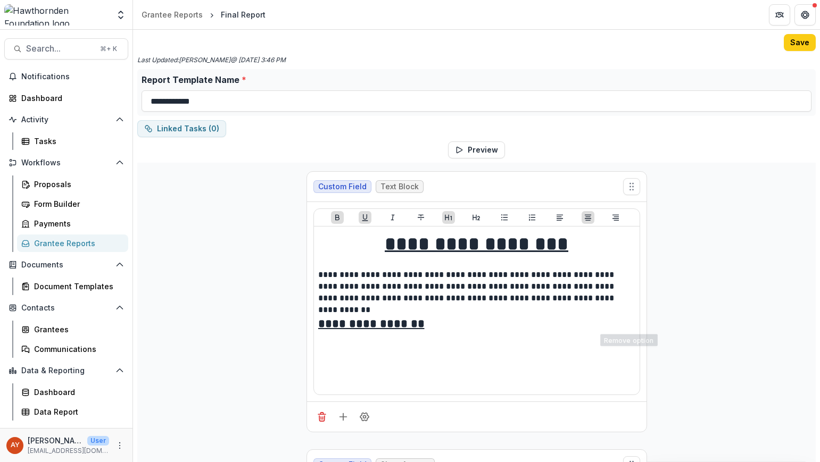
scroll to position [3776, 0]
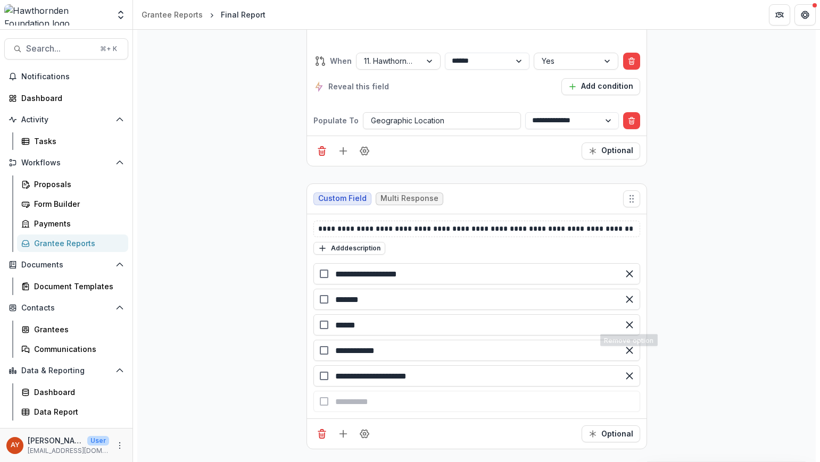
type input "**********"
click at [371, 415] on div "Optional" at bounding box center [476, 417] width 339 height 30
click at [366, 414] on icon "Field Settings" at bounding box center [364, 417] width 9 height 8
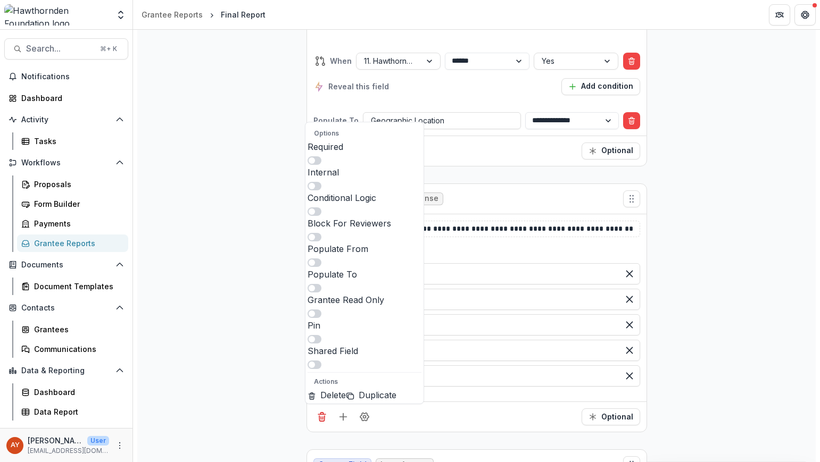
click at [321, 216] on span at bounding box center [315, 212] width 14 height 9
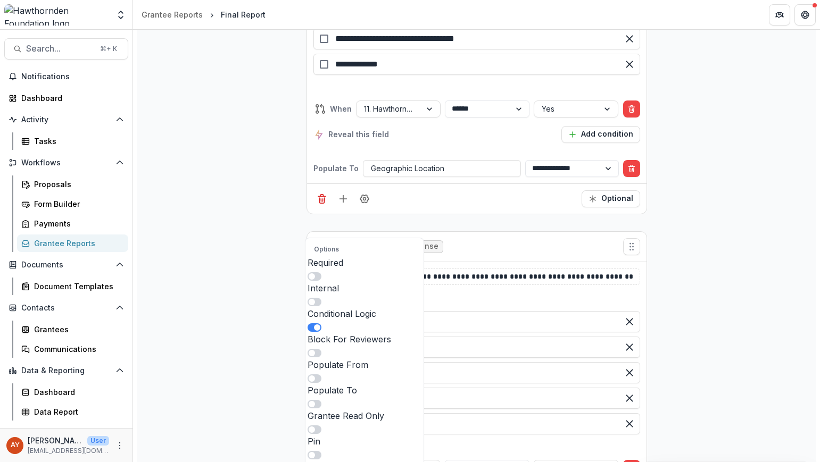
scroll to position [3831, 0]
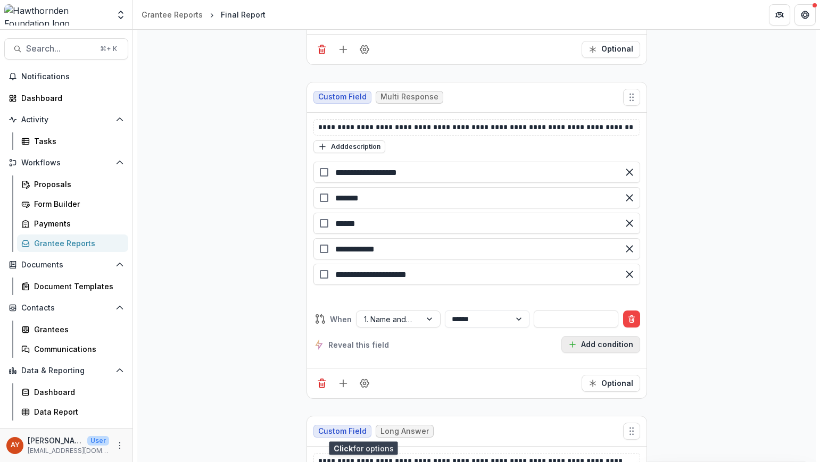
scroll to position [4006, 0]
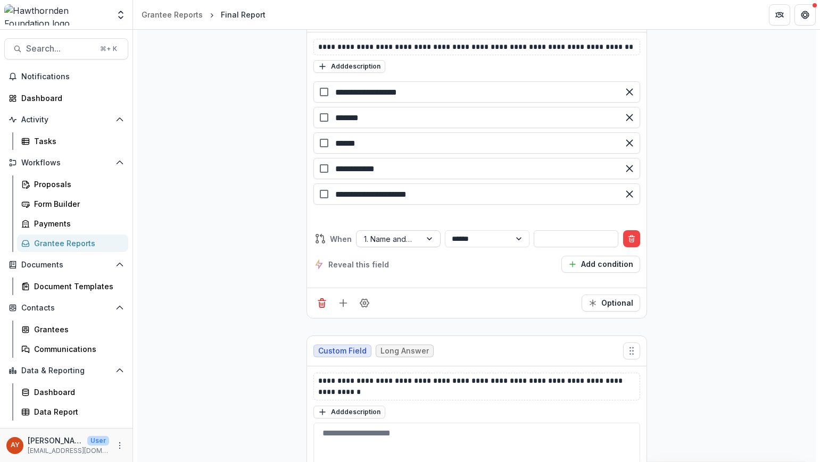
click at [424, 243] on div "1. Name and location of Organization" at bounding box center [398, 238] width 85 height 17
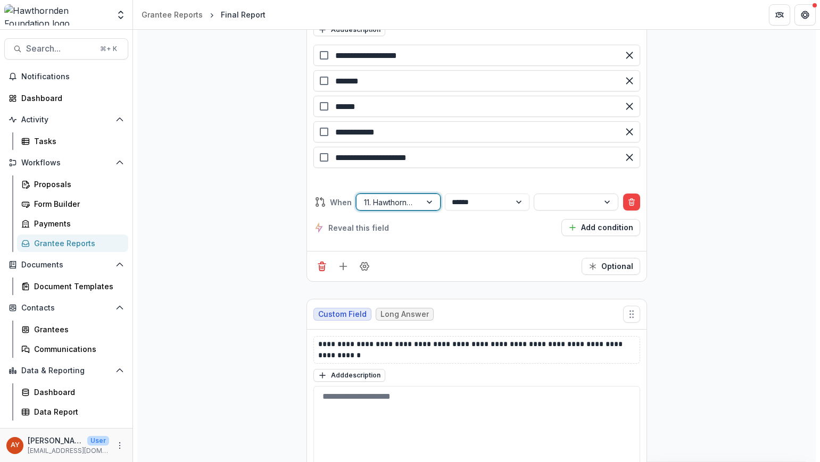
scroll to position [3969, 0]
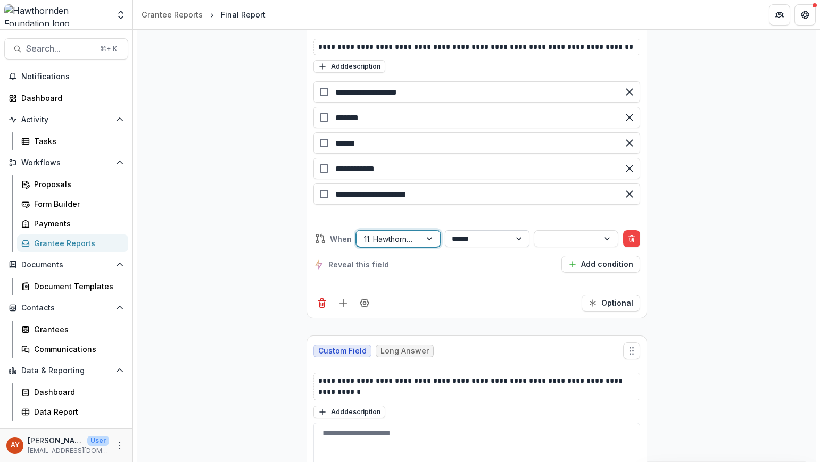
click at [500, 230] on select "**********" at bounding box center [487, 238] width 85 height 17
click at [570, 239] on div at bounding box center [566, 239] width 49 height 13
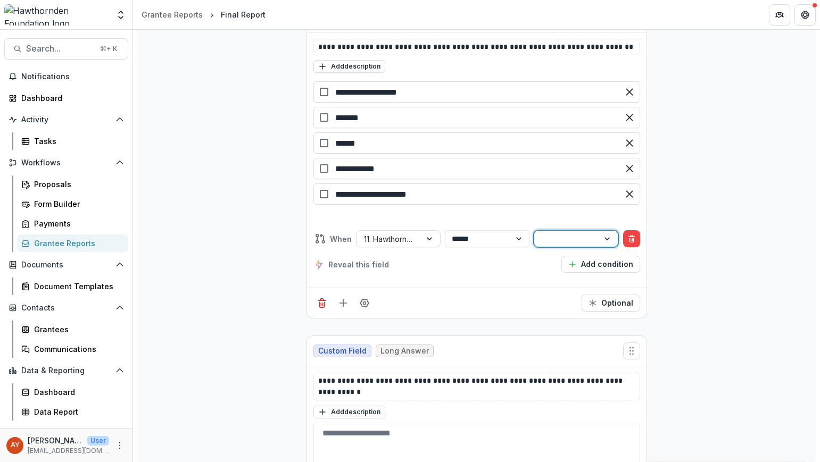
click at [408, 260] on div "Reveal this field Add condition" at bounding box center [476, 264] width 327 height 17
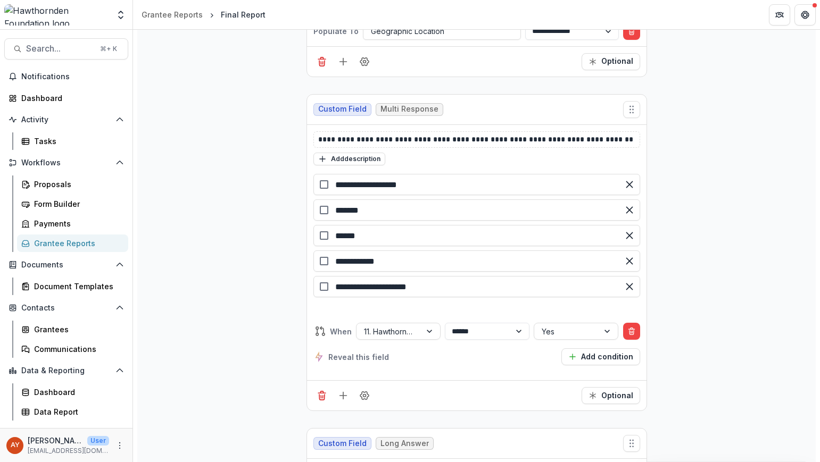
scroll to position [3940, 0]
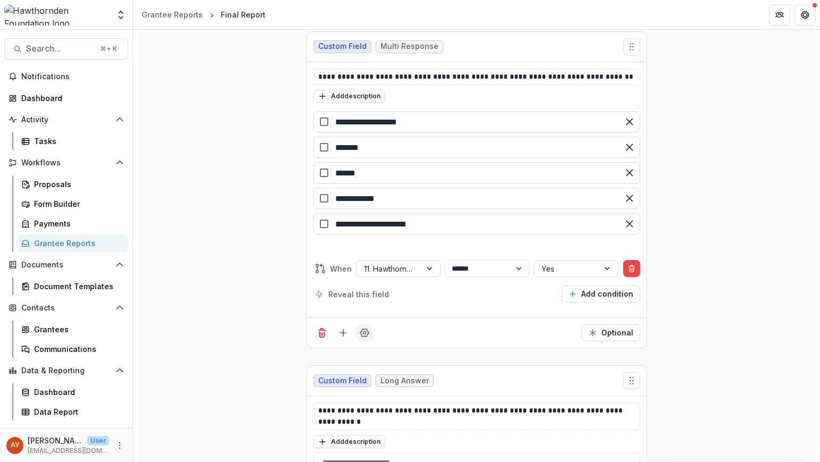
click at [363, 332] on circle "Field Settings" at bounding box center [364, 333] width 3 height 3
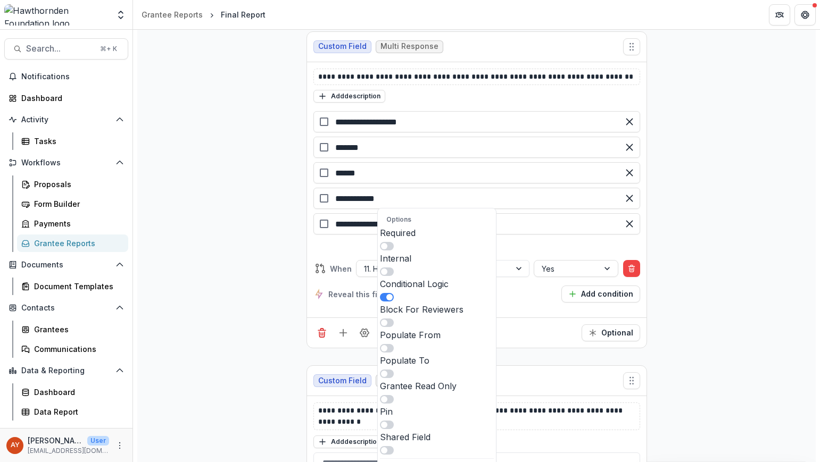
click at [387, 371] on span at bounding box center [384, 374] width 6 height 6
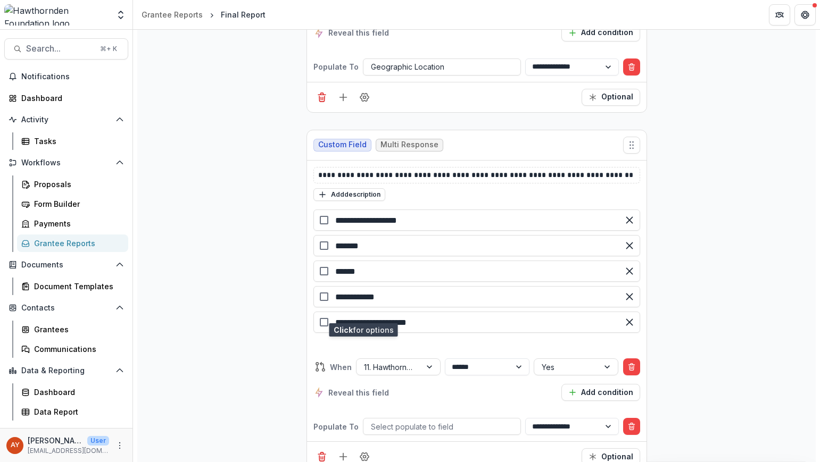
scroll to position [3984, 0]
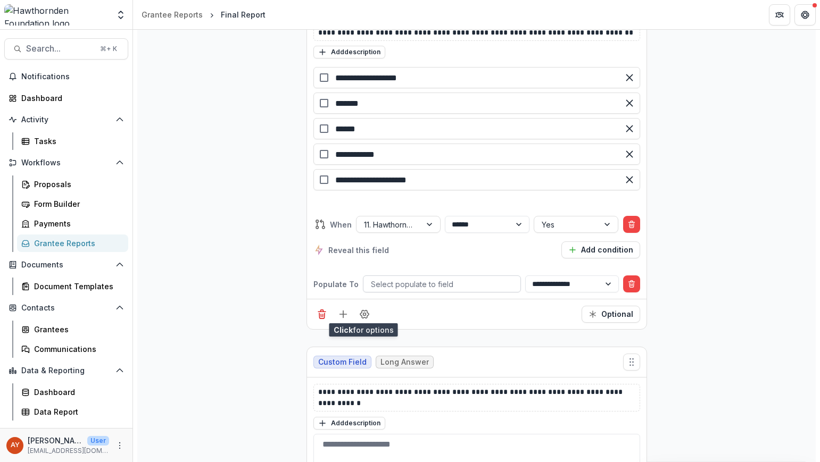
click at [476, 278] on div at bounding box center [442, 284] width 142 height 13
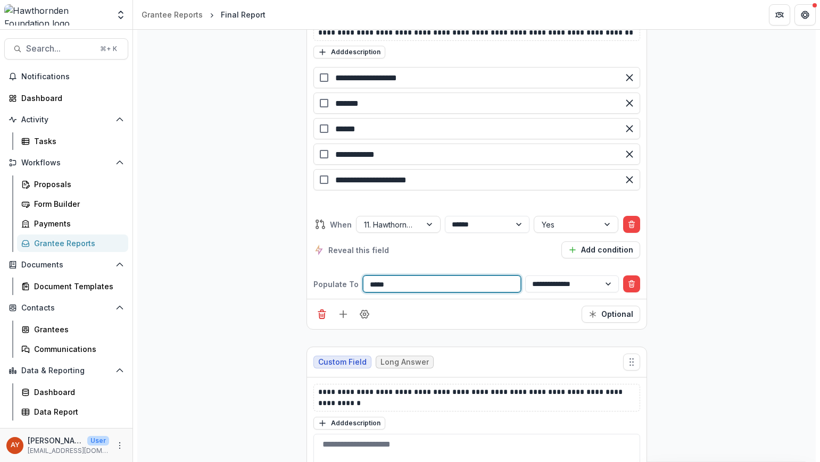
type input "******"
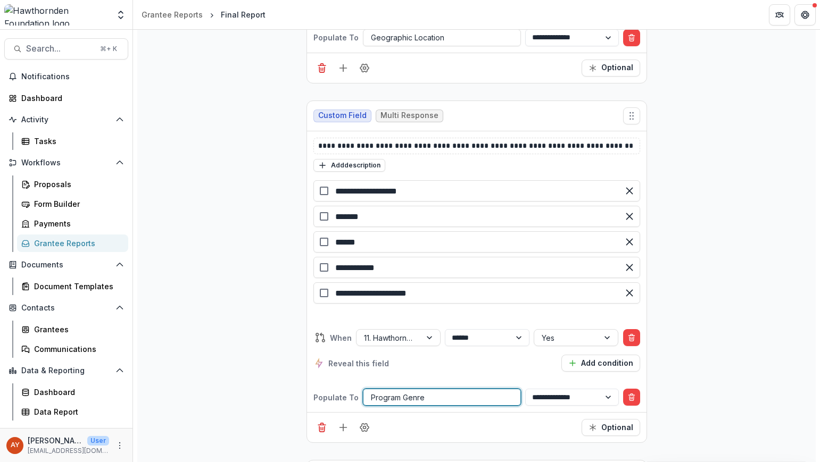
scroll to position [3715, 0]
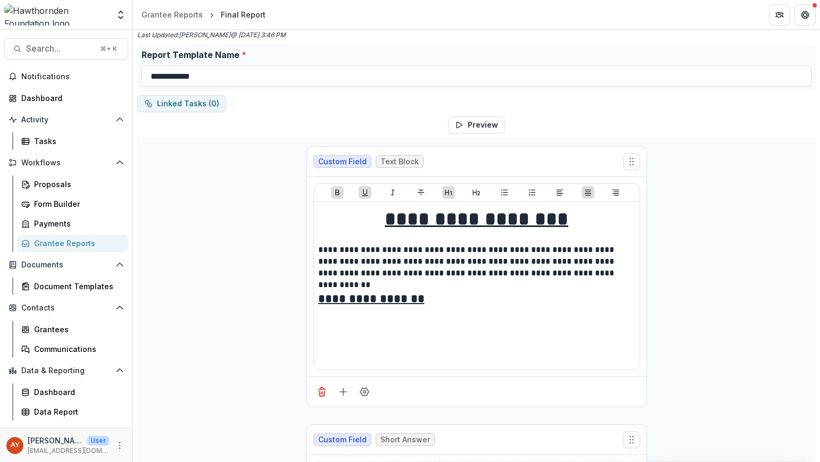
scroll to position [0, 0]
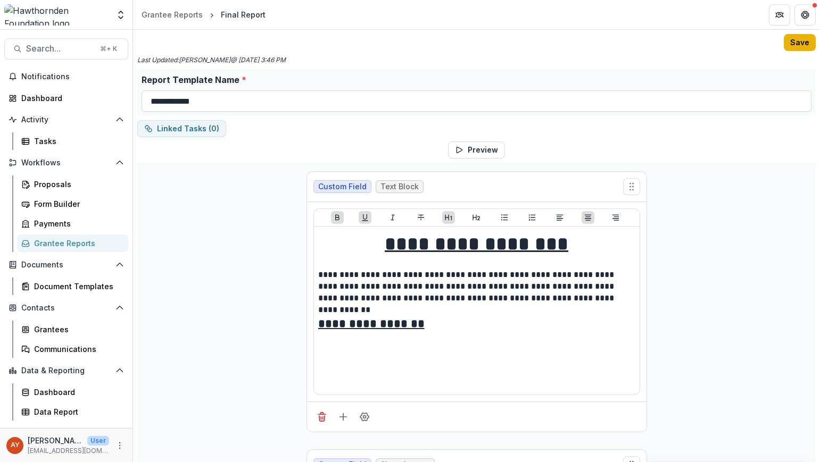
click at [803, 50] on button "Save" at bounding box center [800, 42] width 32 height 17
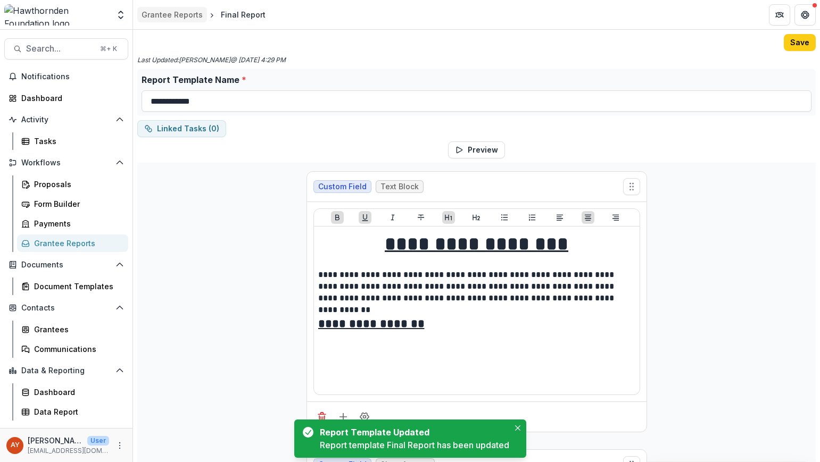
click at [182, 15] on div "Grantee Reports" at bounding box center [172, 14] width 61 height 11
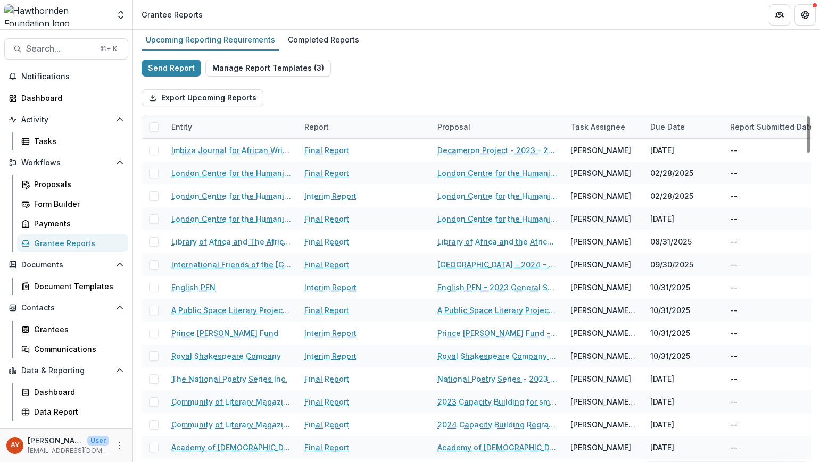
click at [337, 119] on div "Report" at bounding box center [364, 126] width 133 height 23
click at [348, 172] on span "Sort Ascending" at bounding box center [347, 173] width 56 height 9
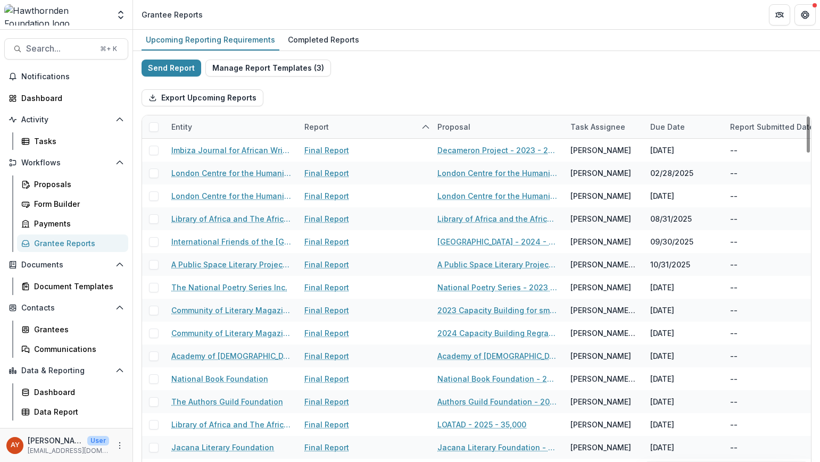
click at [364, 95] on div "Export Upcoming Reports" at bounding box center [477, 98] width 670 height 34
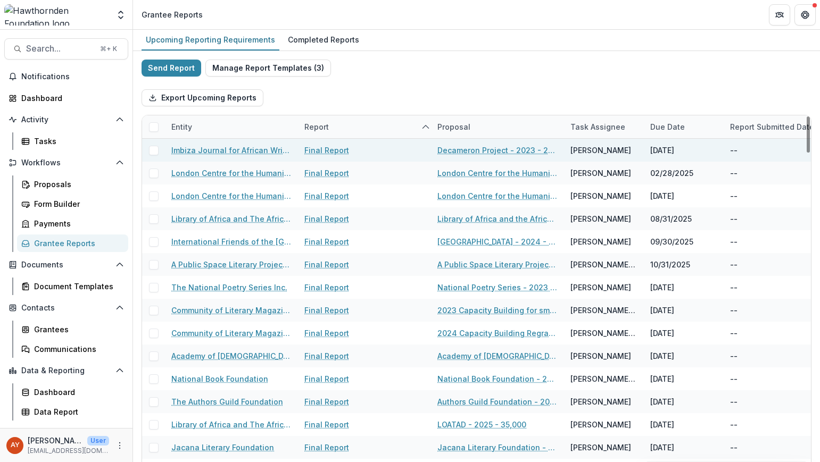
click at [151, 151] on span at bounding box center [154, 151] width 10 height 10
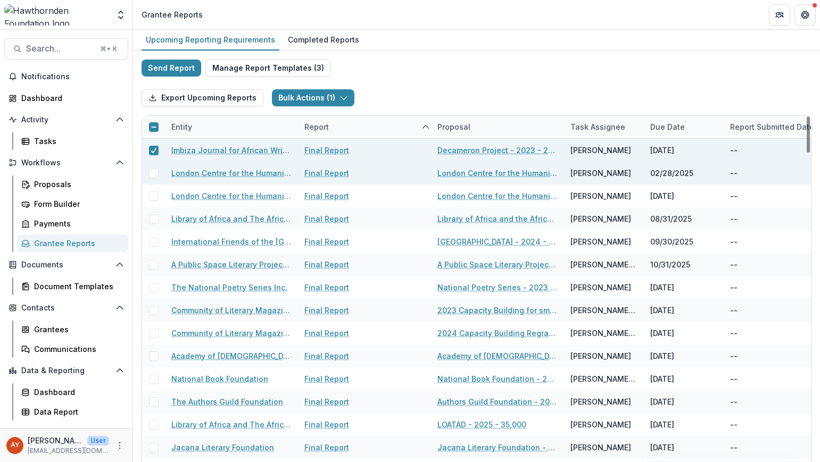
click at [152, 174] on span at bounding box center [154, 174] width 10 height 10
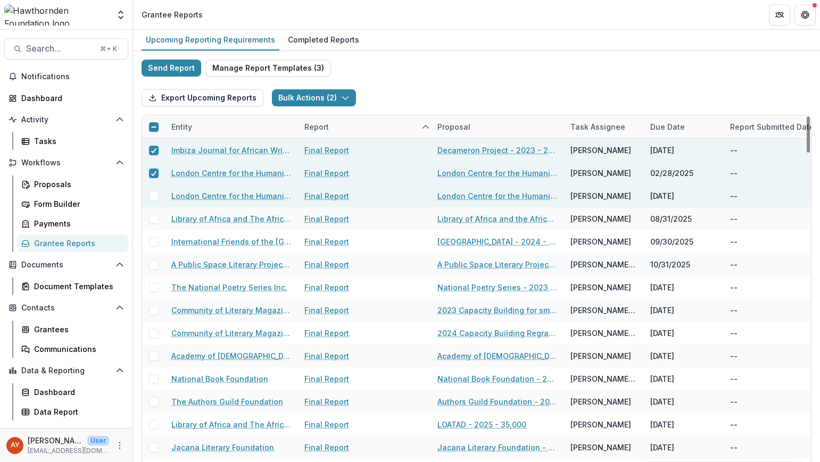
click at [152, 196] on span at bounding box center [154, 197] width 10 height 10
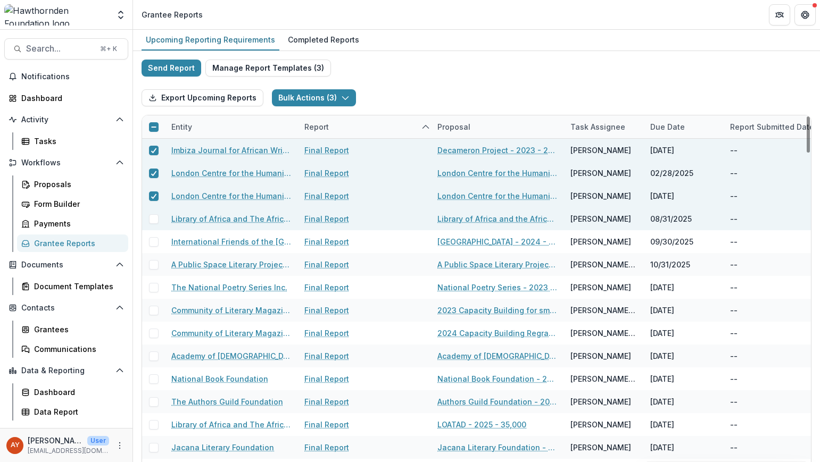
click at [156, 218] on span at bounding box center [154, 219] width 10 height 10
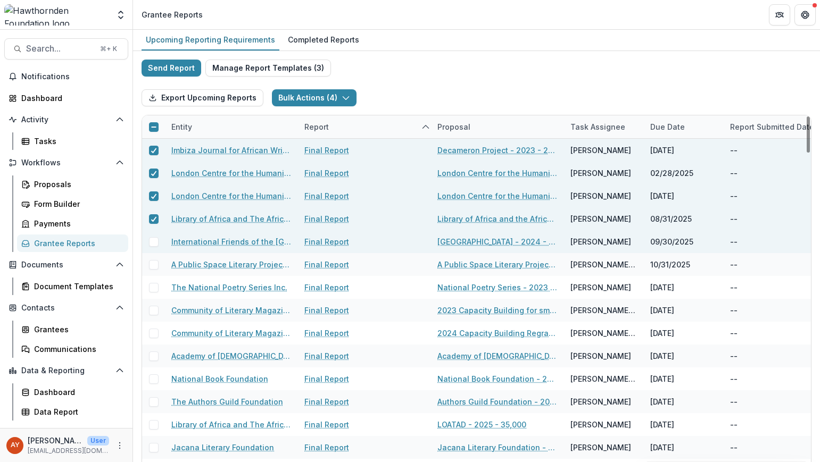
click at [152, 239] on span at bounding box center [154, 242] width 10 height 10
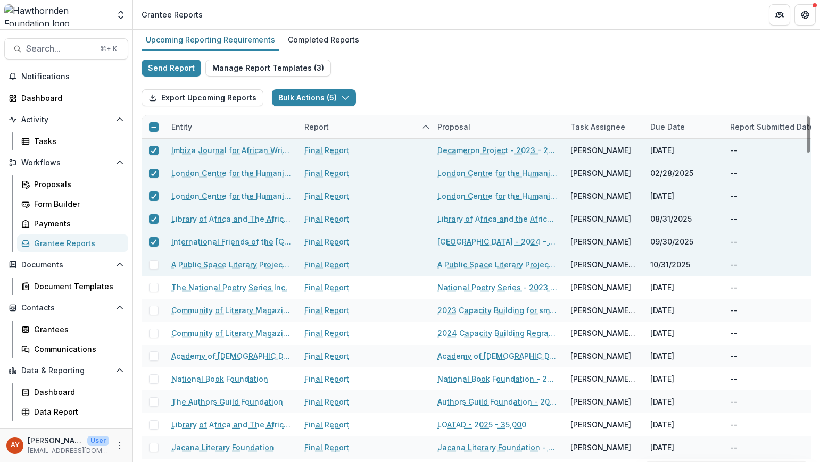
click at [155, 264] on span at bounding box center [154, 265] width 10 height 10
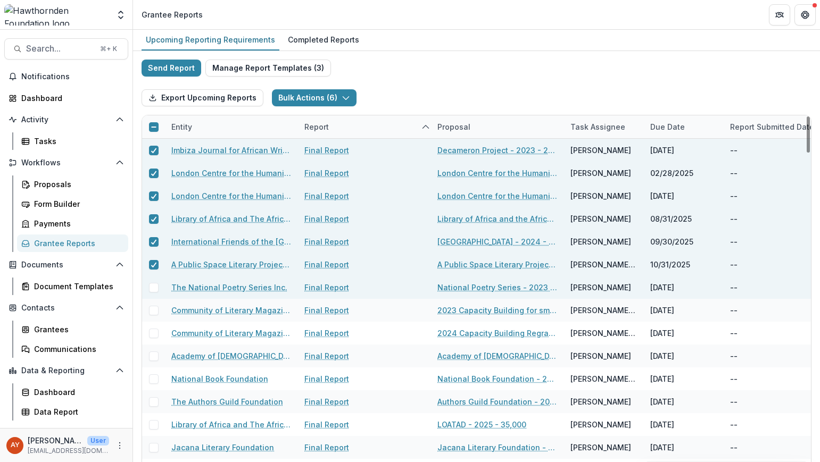
click at [153, 287] on span at bounding box center [154, 288] width 10 height 10
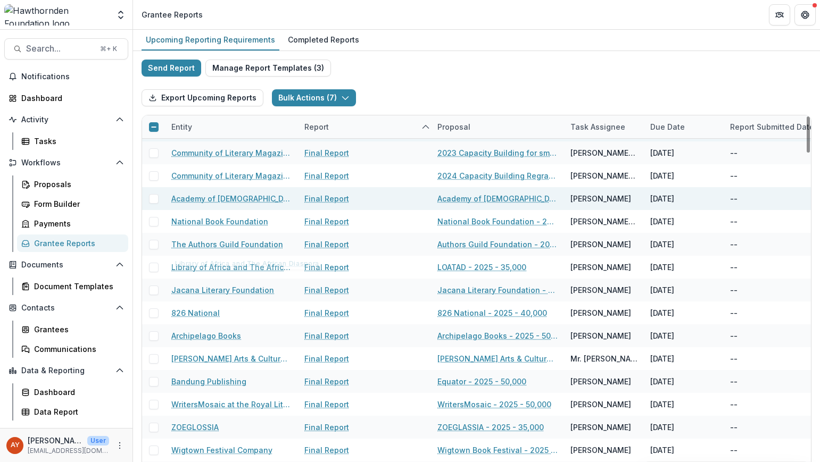
scroll to position [117, 0]
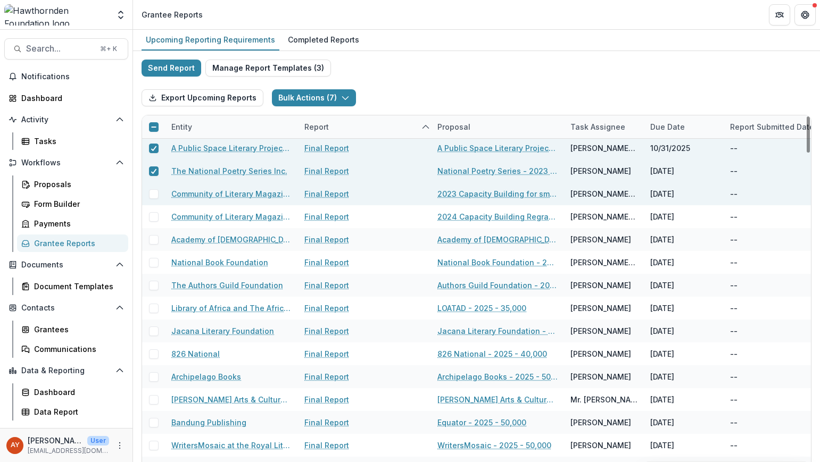
click at [153, 187] on div at bounding box center [153, 194] width 23 height 23
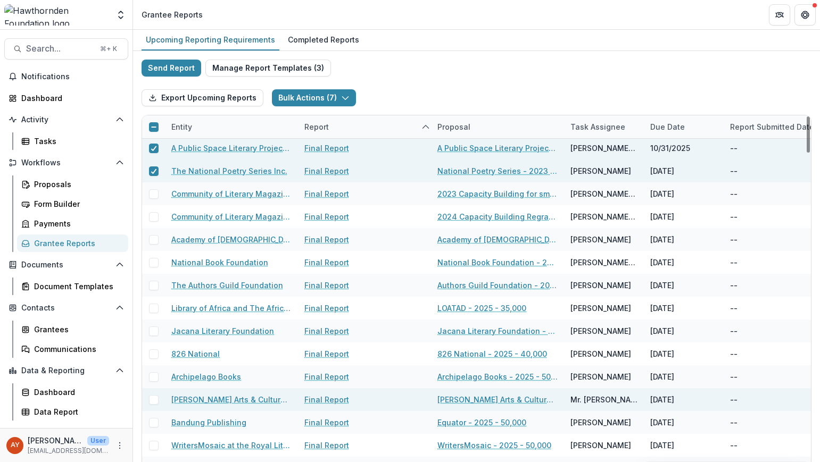
click at [407, 397] on div "Final Report" at bounding box center [364, 399] width 120 height 23
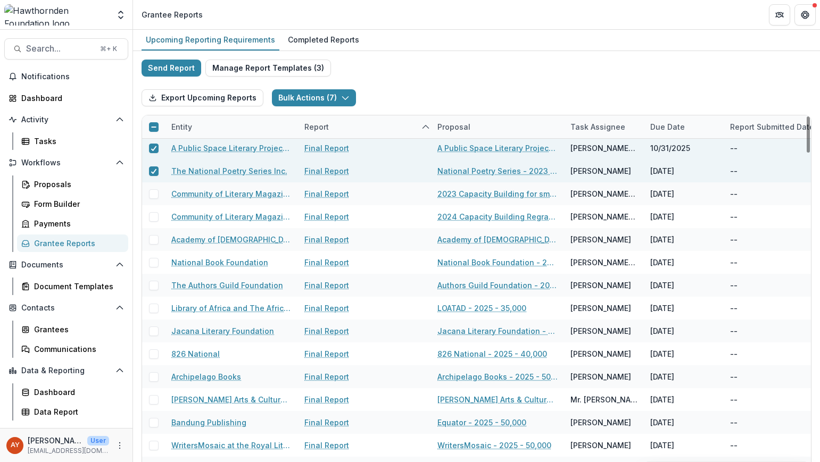
click at [496, 31] on div "Upcoming Reporting Requirements Completed Reports" at bounding box center [476, 40] width 687 height 21
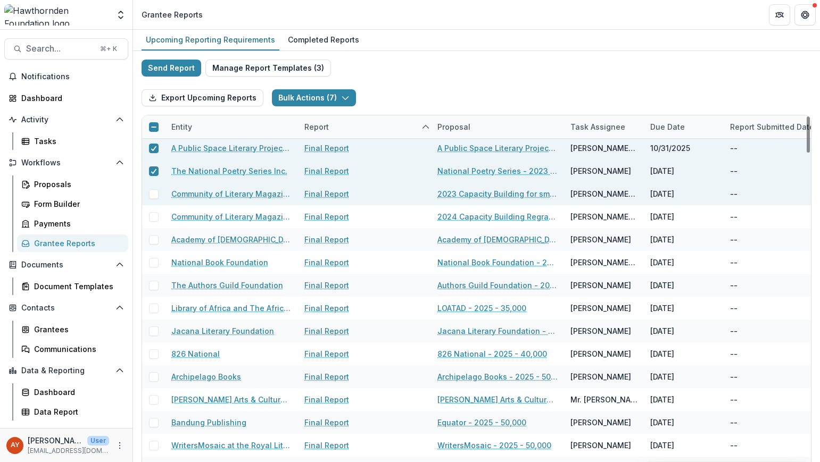
click at [152, 197] on span at bounding box center [154, 194] width 10 height 10
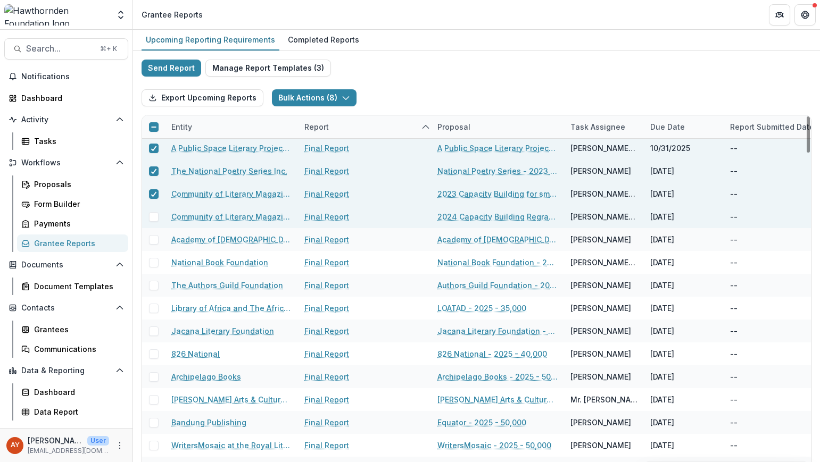
click at [152, 226] on div at bounding box center [153, 216] width 23 height 23
click at [153, 222] on div at bounding box center [153, 216] width 23 height 23
click at [153, 216] on span at bounding box center [154, 217] width 10 height 10
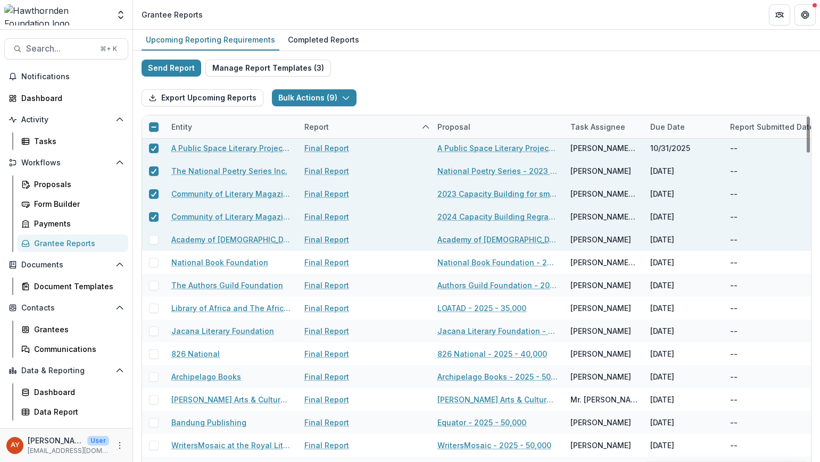
click at [152, 241] on span at bounding box center [154, 240] width 10 height 10
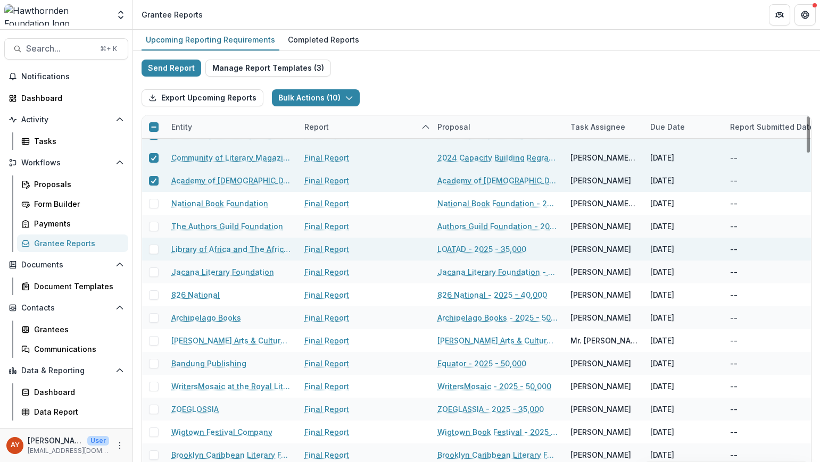
scroll to position [193, 0]
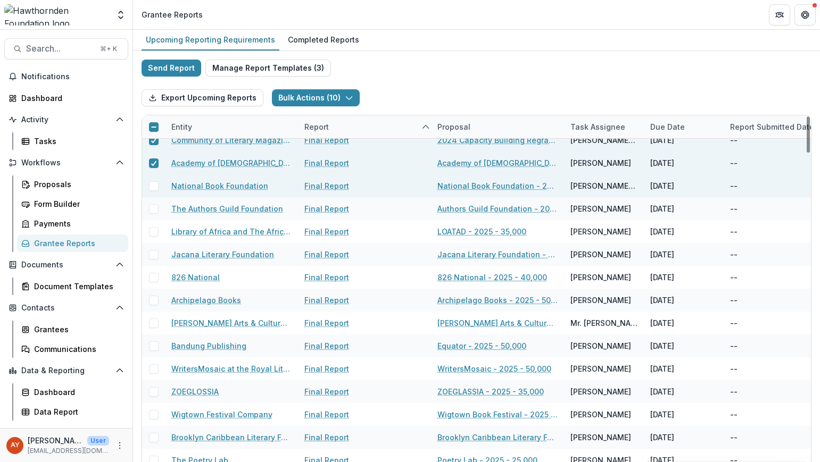
click at [158, 186] on span at bounding box center [154, 186] width 10 height 10
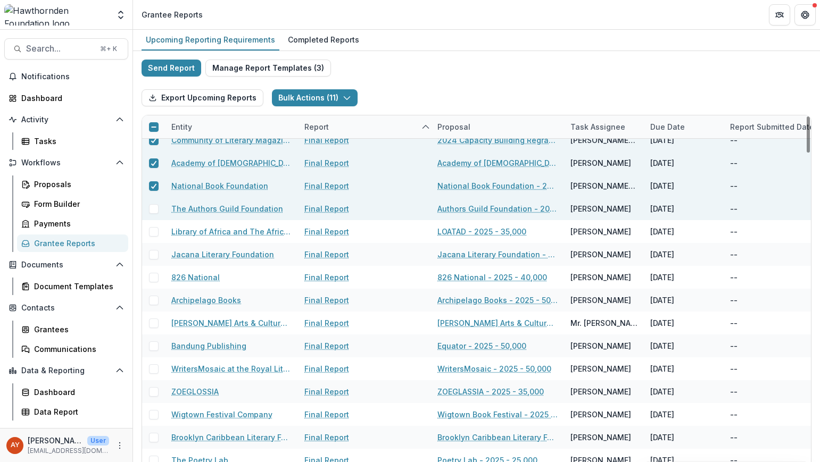
click at [155, 212] on span at bounding box center [154, 209] width 10 height 10
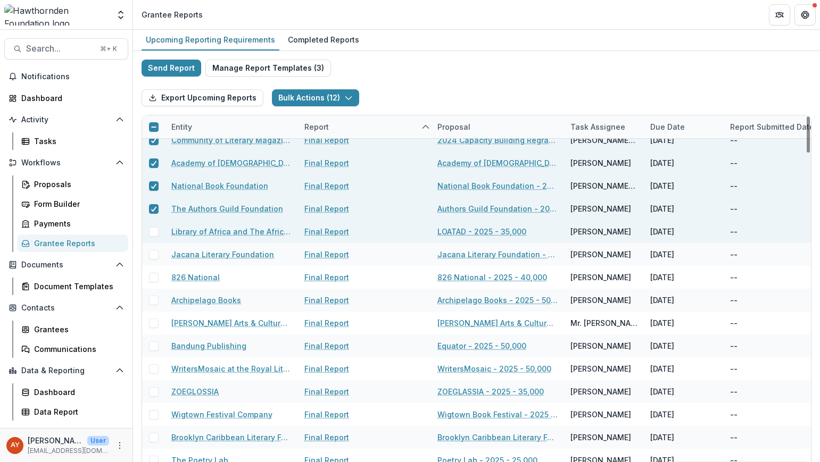
click at [154, 233] on span at bounding box center [154, 232] width 10 height 10
click at [346, 123] on div "Report" at bounding box center [364, 126] width 133 height 23
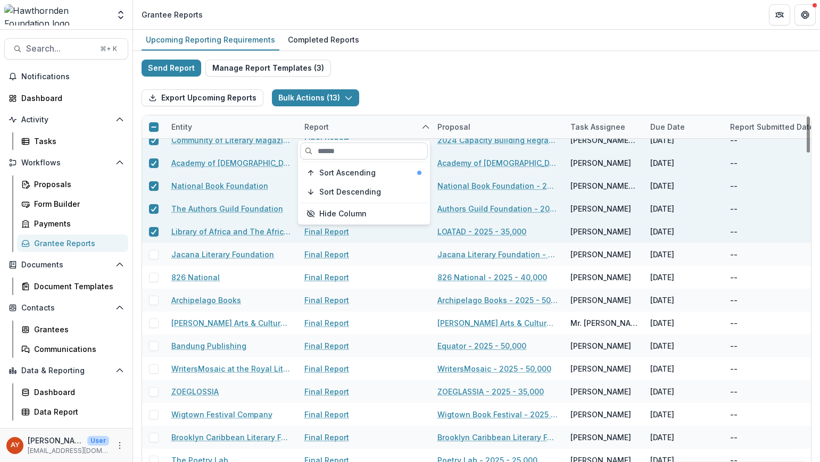
click at [357, 154] on input at bounding box center [364, 151] width 128 height 17
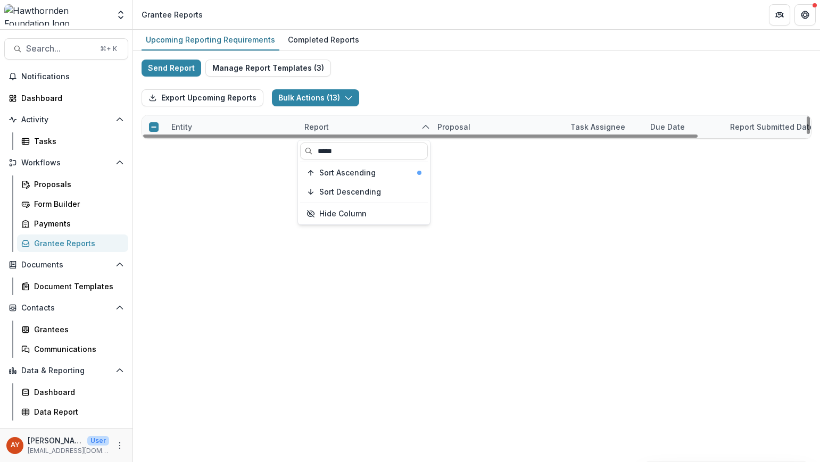
type input "*****"
click at [454, 72] on div "Send Report Manage Report Templates ( 3 ) Export Upcoming Reports Bulk Actions …" at bounding box center [477, 100] width 670 height 80
click at [148, 115] on div at bounding box center [153, 126] width 23 height 23
click at [154, 124] on icon at bounding box center [154, 127] width 6 height 6
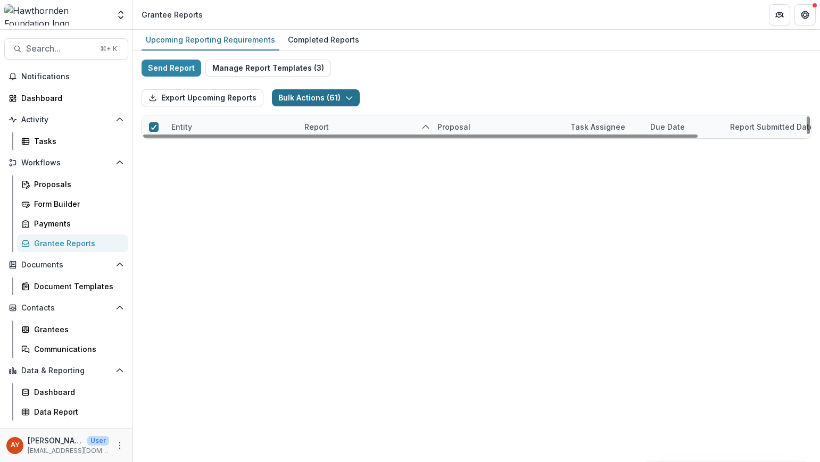
click at [303, 89] on button "Bulk Actions ( 61 )" at bounding box center [316, 97] width 88 height 17
click at [369, 113] on button "Bulk Task Report Update ( 61 )" at bounding box center [340, 122] width 137 height 18
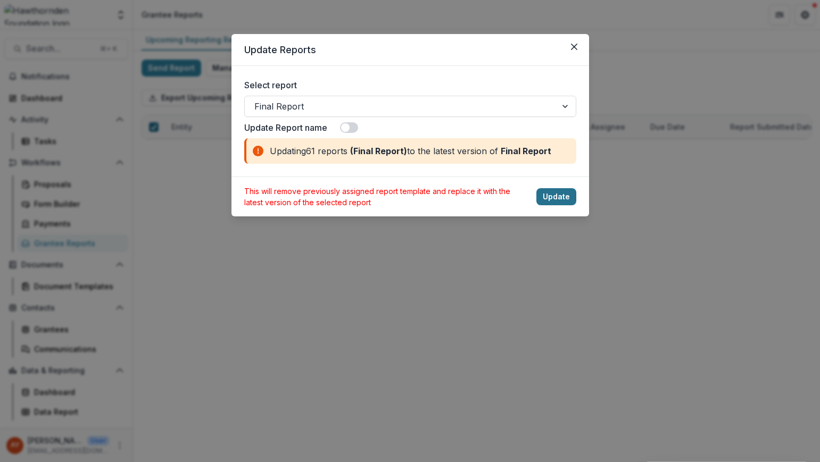
click at [559, 195] on button "Update" at bounding box center [556, 196] width 40 height 17
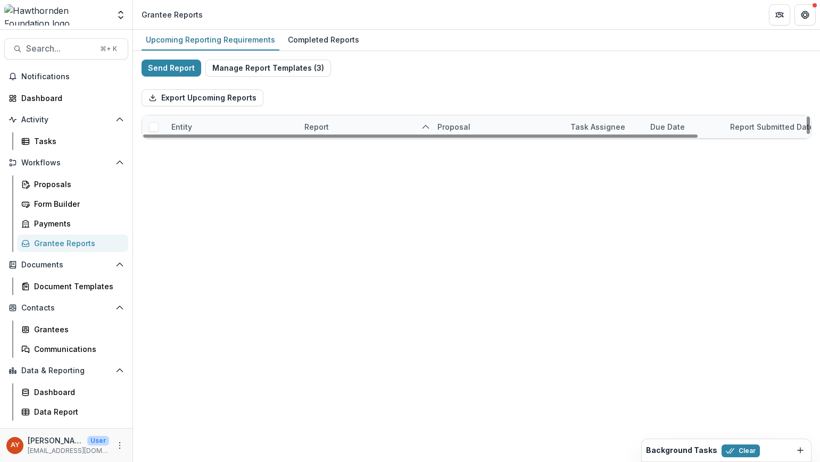
click at [687, 458] on div "Background Tasks Clear" at bounding box center [726, 451] width 169 height 22
click at [694, 452] on h2 "Background Tasks" at bounding box center [681, 450] width 71 height 9
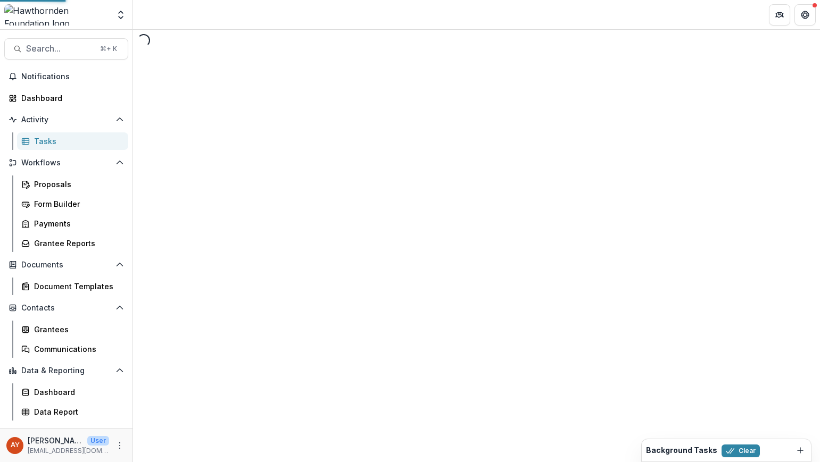
select select "********"
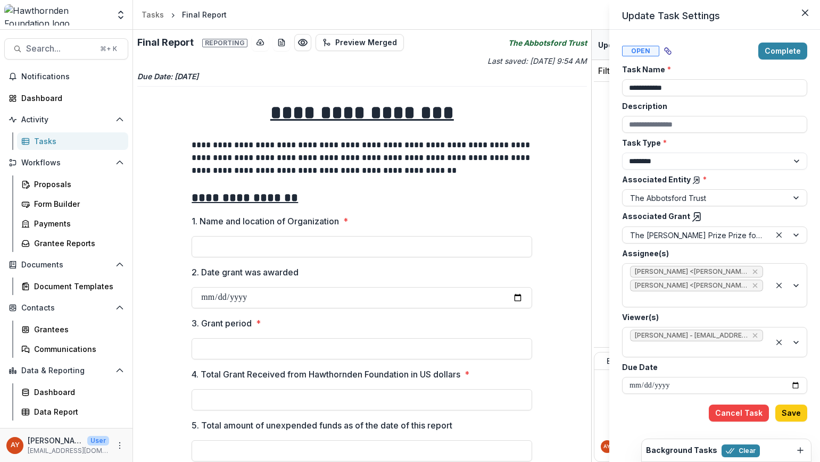
click at [579, 272] on div "**********" at bounding box center [410, 231] width 820 height 462
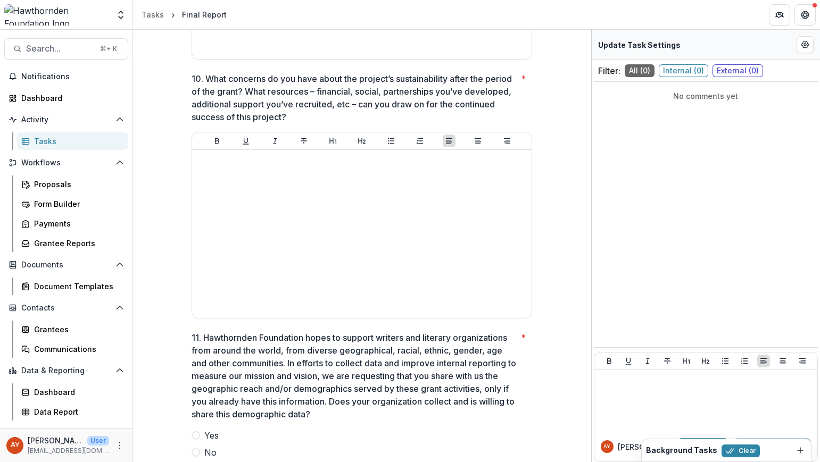
scroll to position [1571, 0]
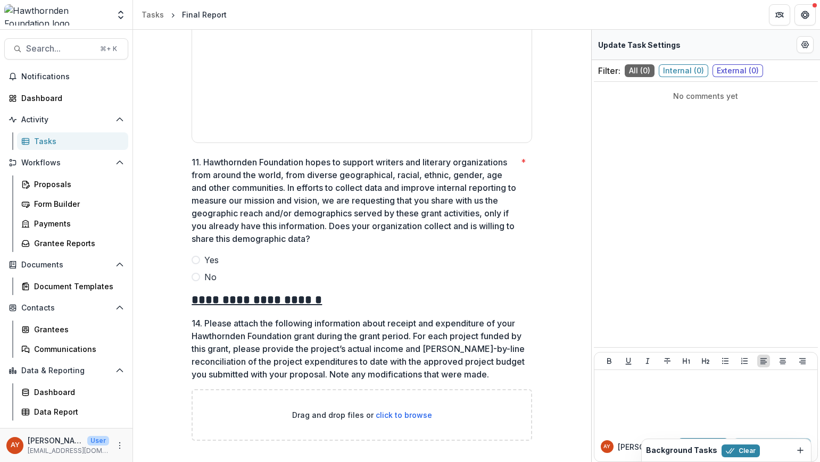
click at [195, 261] on span at bounding box center [196, 260] width 9 height 9
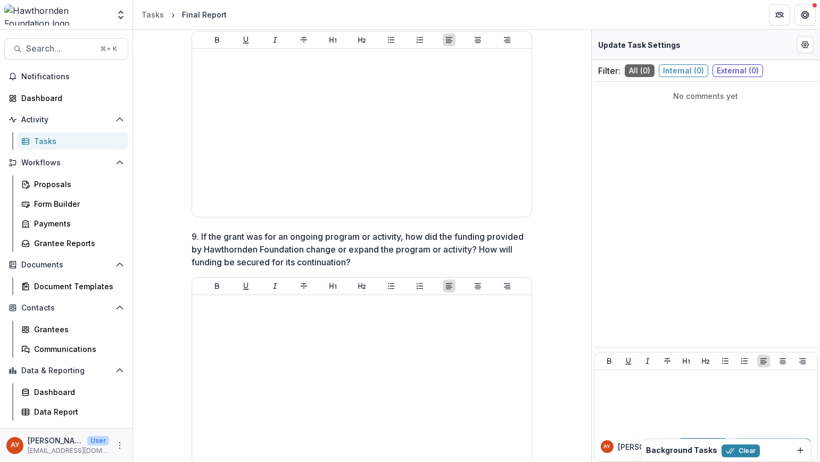
scroll to position [0, 0]
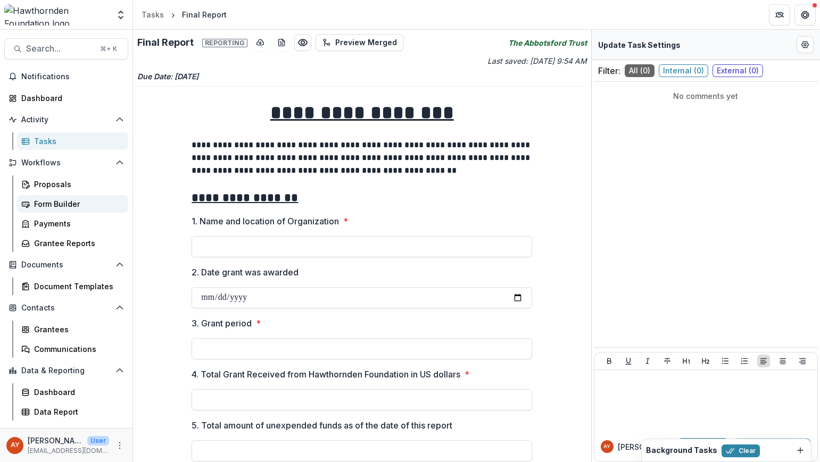
click at [85, 202] on div "Form Builder" at bounding box center [77, 203] width 86 height 11
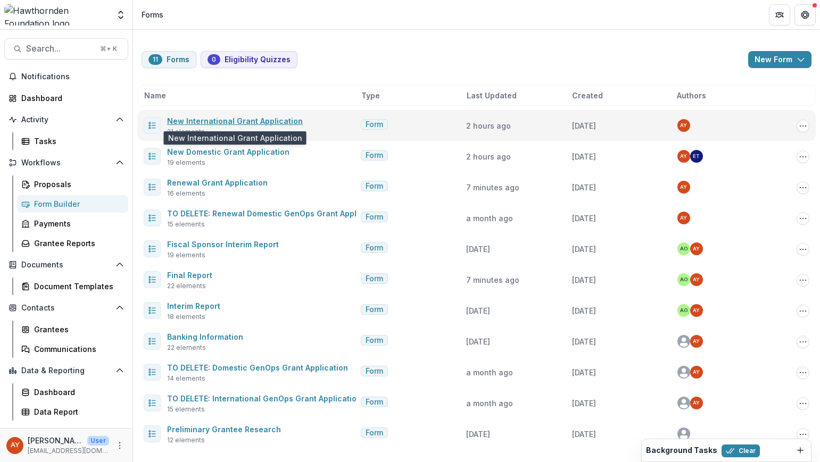
click at [235, 122] on link "New International Grant Application" at bounding box center [235, 121] width 136 height 9
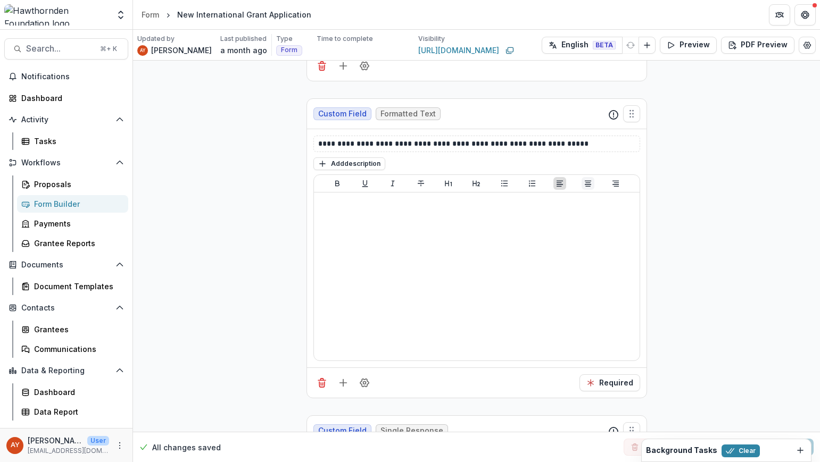
scroll to position [1511, 0]
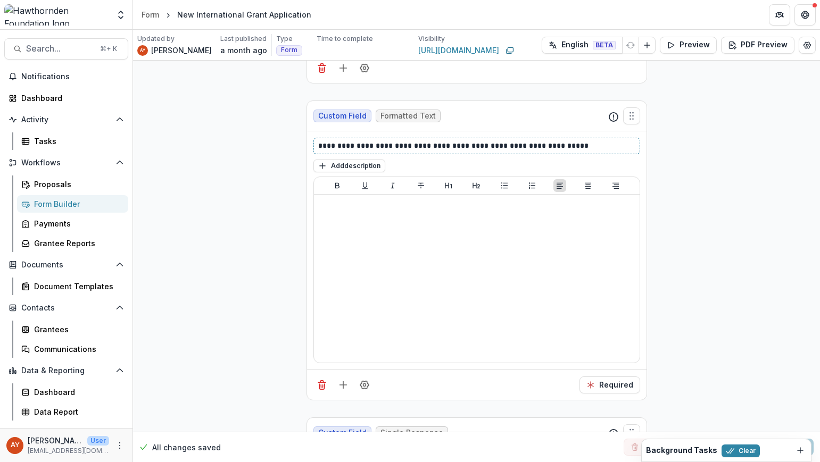
click at [582, 140] on p "**********" at bounding box center [476, 145] width 317 height 11
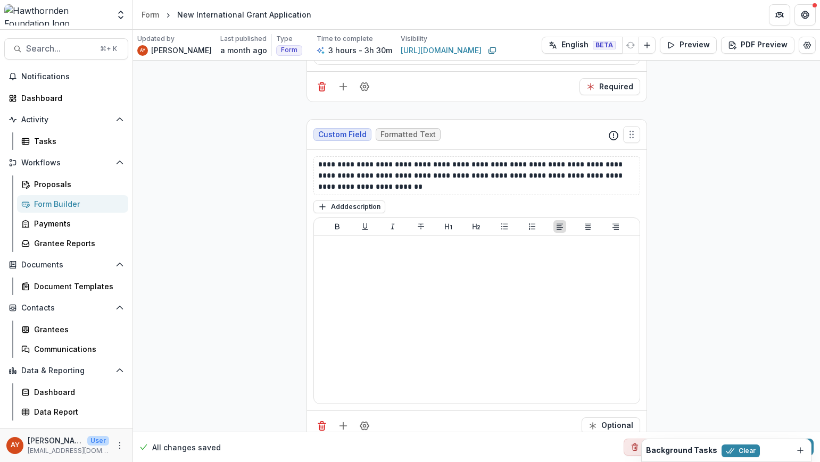
scroll to position [2643, 0]
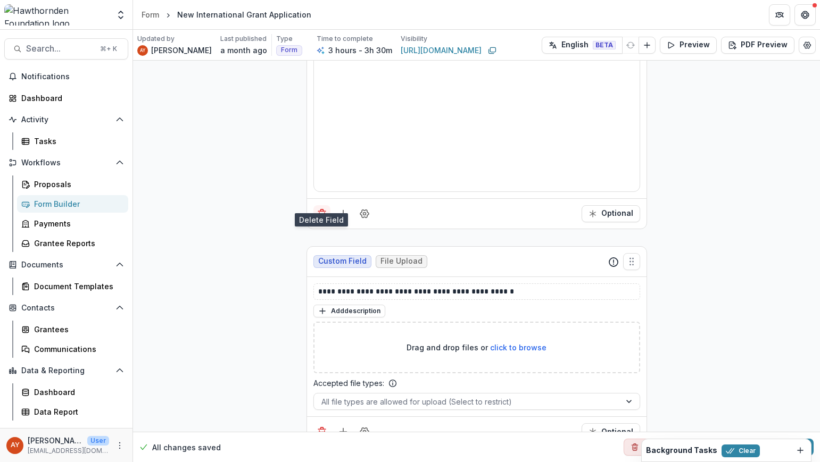
click at [317, 209] on icon "Delete field" at bounding box center [322, 214] width 11 height 11
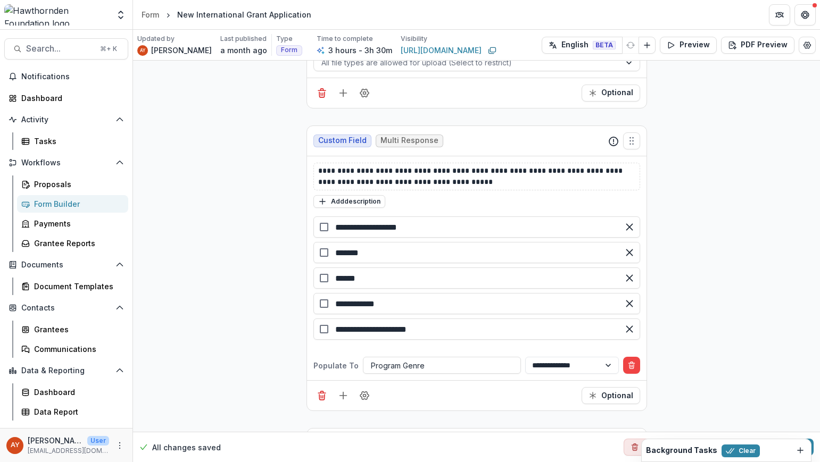
scroll to position [2447, 0]
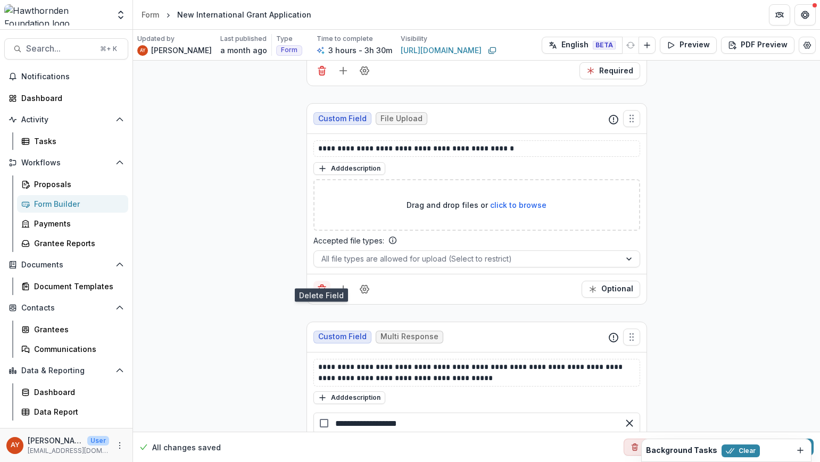
click at [317, 284] on icon "Delete field" at bounding box center [322, 289] width 11 height 11
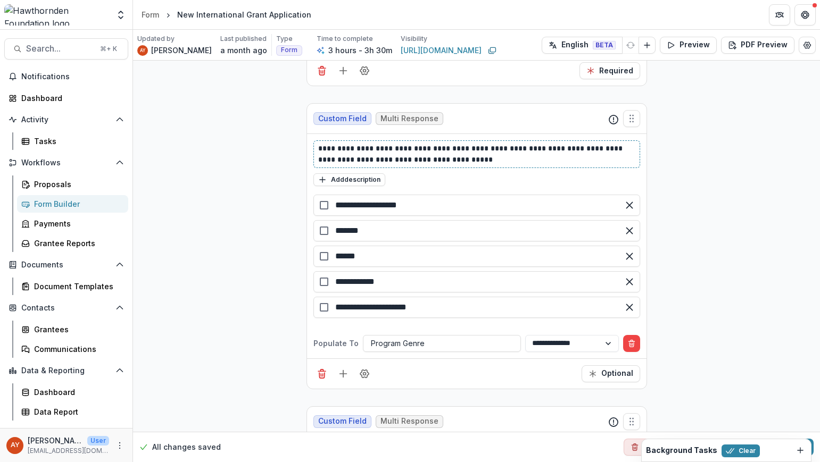
click at [321, 143] on p "**********" at bounding box center [476, 154] width 317 height 22
click at [227, 171] on div "**********" at bounding box center [476, 286] width 687 height 5345
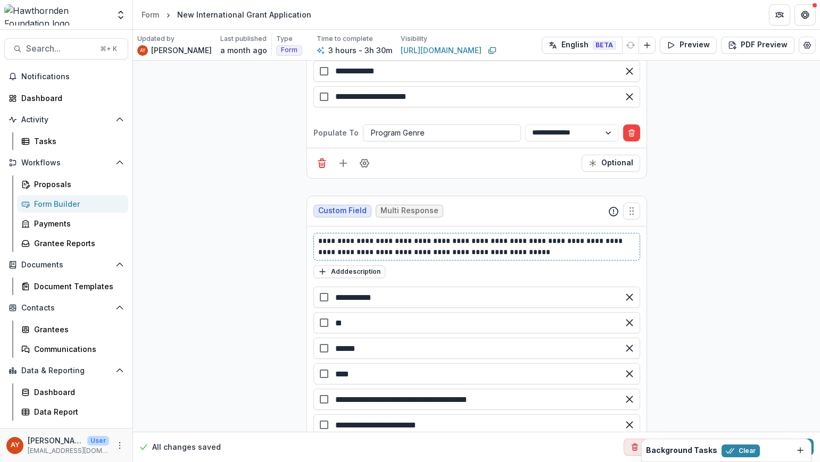
click at [320, 236] on p "**********" at bounding box center [476, 247] width 317 height 22
click at [249, 270] on div "**********" at bounding box center [476, 75] width 687 height 5345
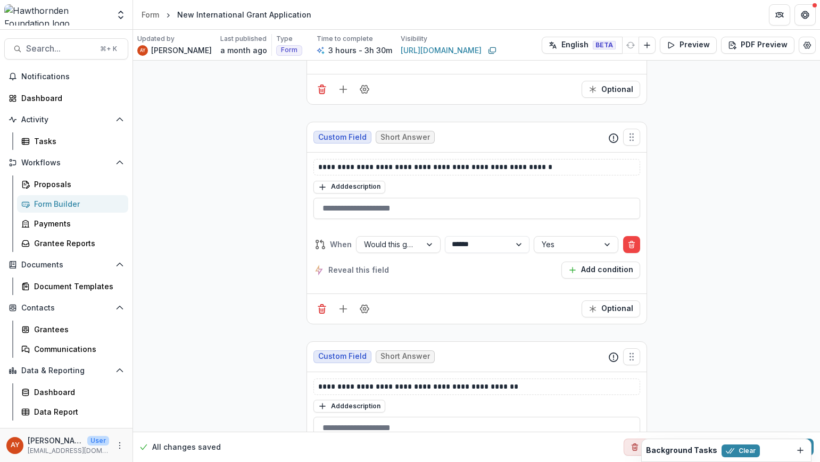
scroll to position [0, 0]
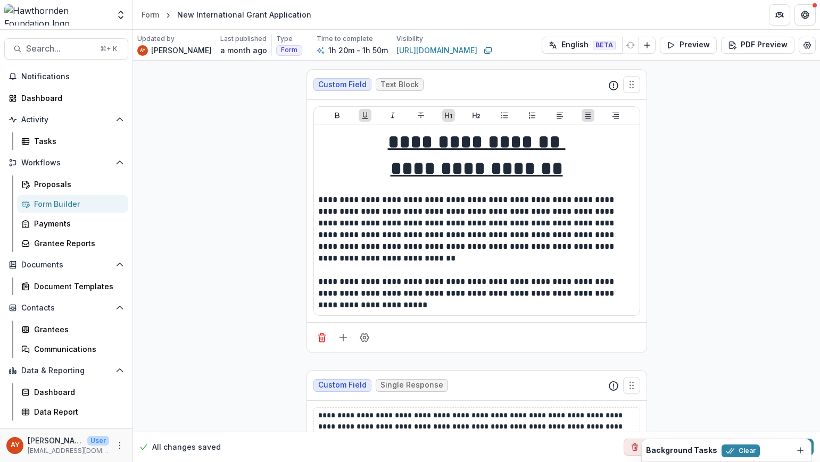
click at [744, 458] on div "Background Tasks Clear" at bounding box center [726, 451] width 169 height 22
click at [743, 452] on button "Clear" at bounding box center [741, 451] width 38 height 13
click at [748, 449] on button "Publish Changes" at bounding box center [768, 447] width 89 height 17
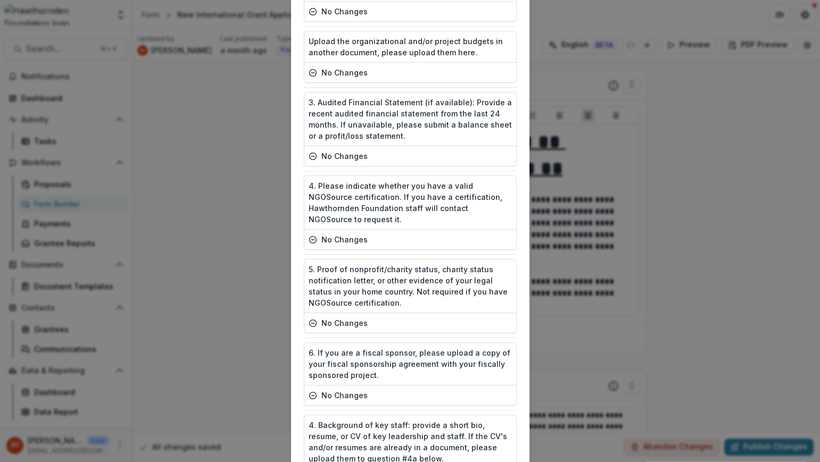
scroll to position [1153, 0]
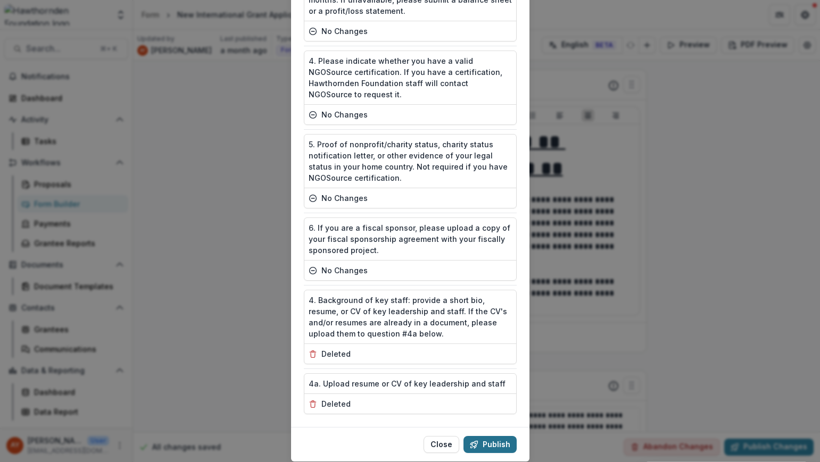
click at [491, 436] on button "Publish" at bounding box center [489, 444] width 53 height 17
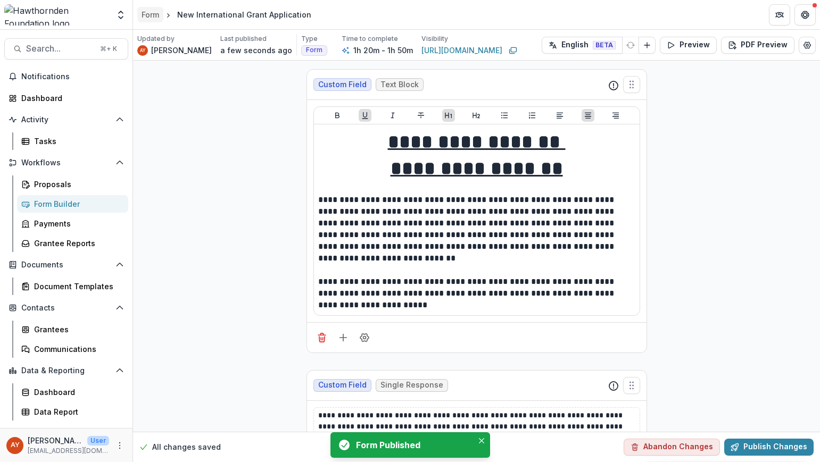
click at [155, 18] on div "Form" at bounding box center [151, 14] width 18 height 11
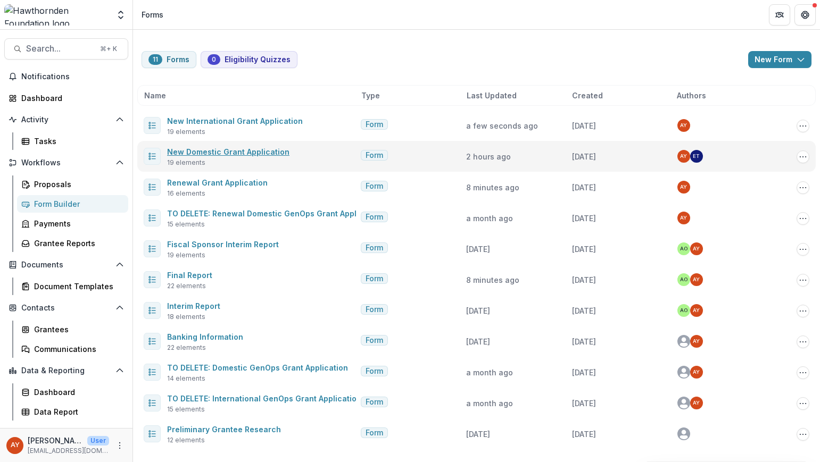
click at [254, 155] on link "New Domestic Grant Application" at bounding box center [228, 151] width 122 height 9
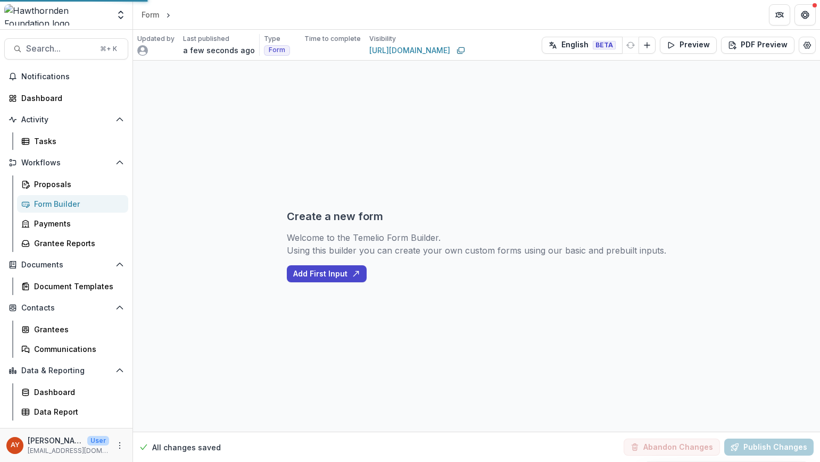
select select "********"
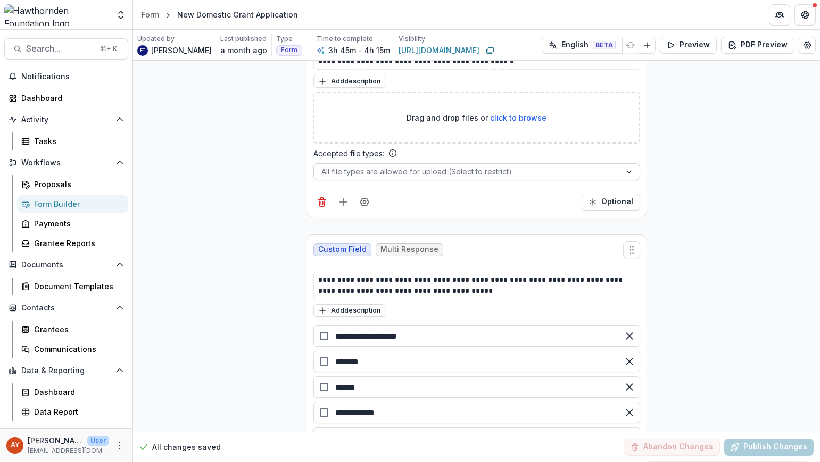
scroll to position [2526, 0]
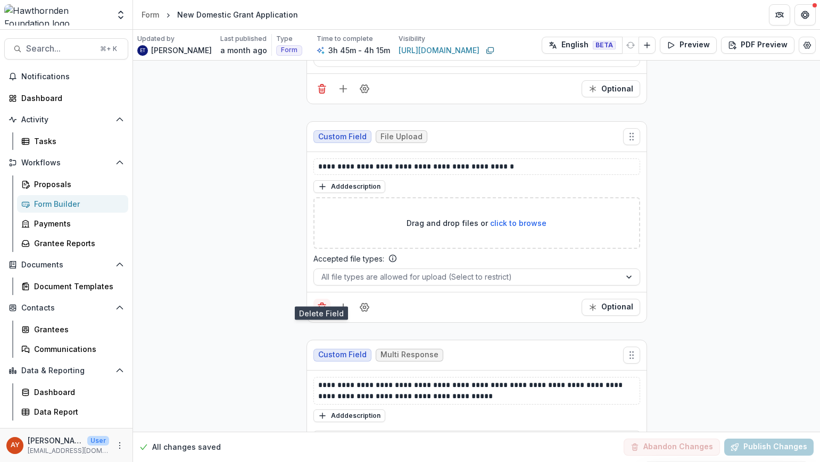
click at [319, 306] on icon "Delete field" at bounding box center [321, 308] width 5 height 5
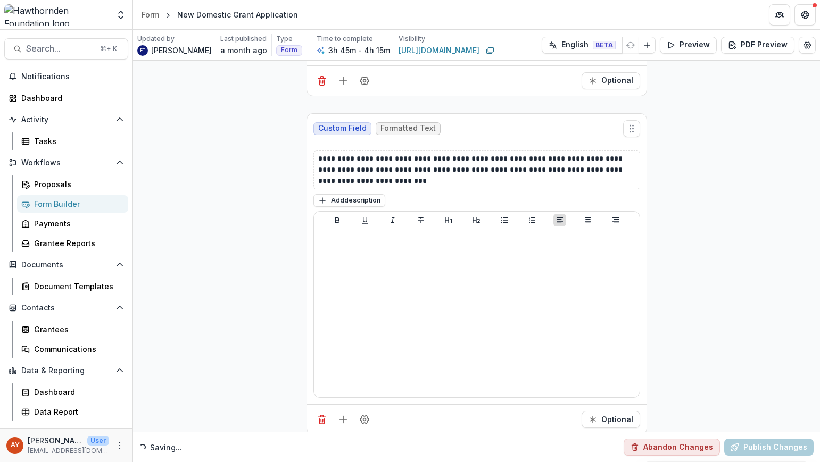
scroll to position [2175, 0]
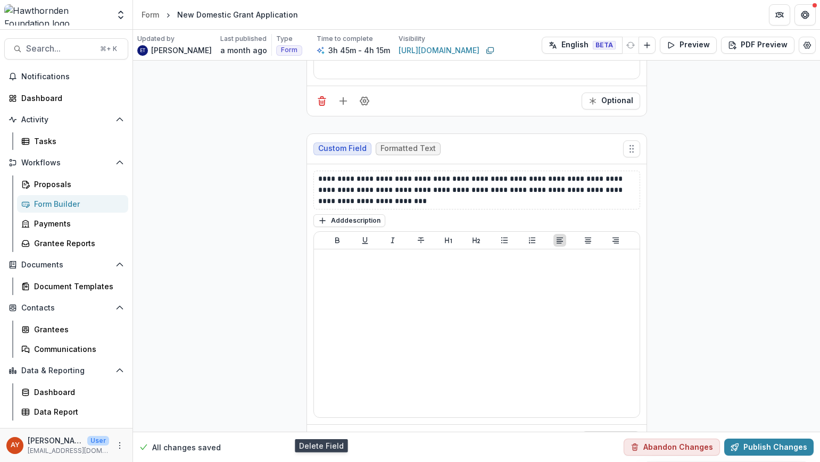
click at [320, 436] on icon "Delete field" at bounding box center [321, 437] width 3 height 2
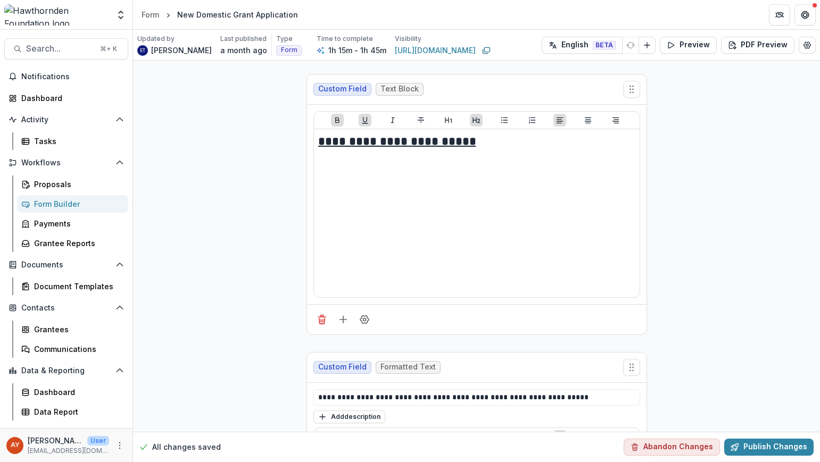
scroll to position [1182, 0]
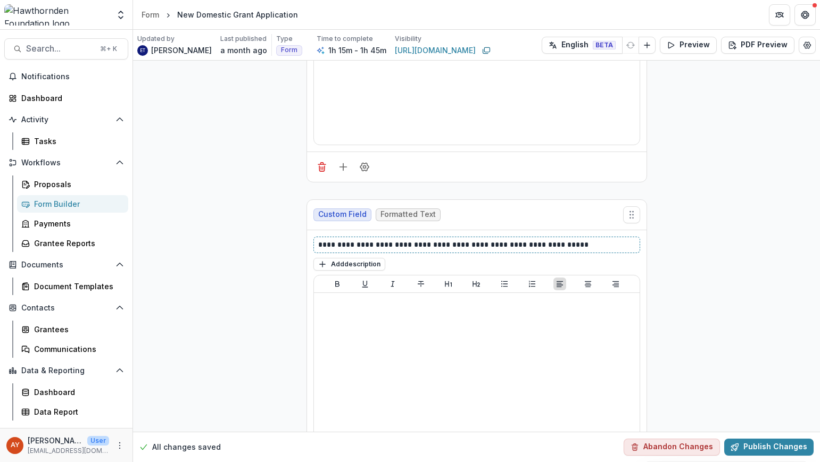
click at [592, 239] on p "**********" at bounding box center [476, 244] width 317 height 11
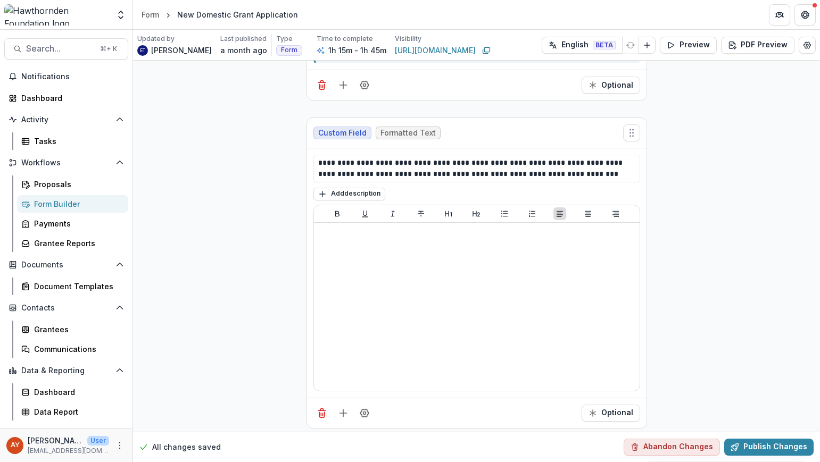
scroll to position [2057, 0]
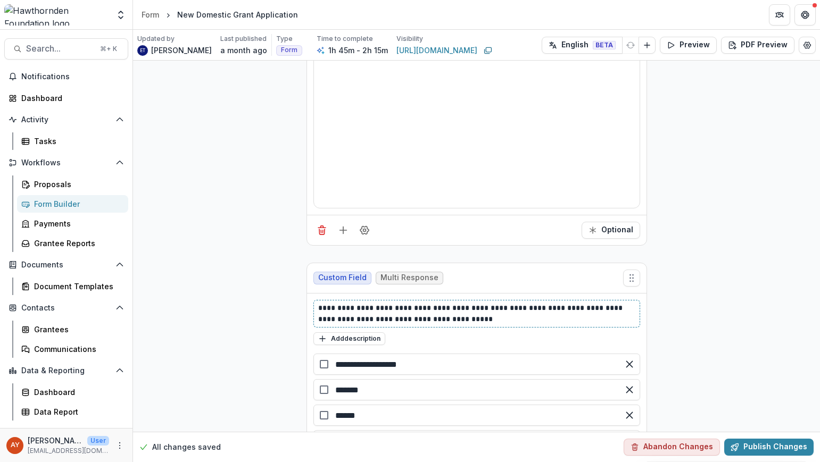
click at [318, 303] on p "**********" at bounding box center [476, 314] width 317 height 22
click at [321, 303] on p "**********" at bounding box center [476, 314] width 317 height 22
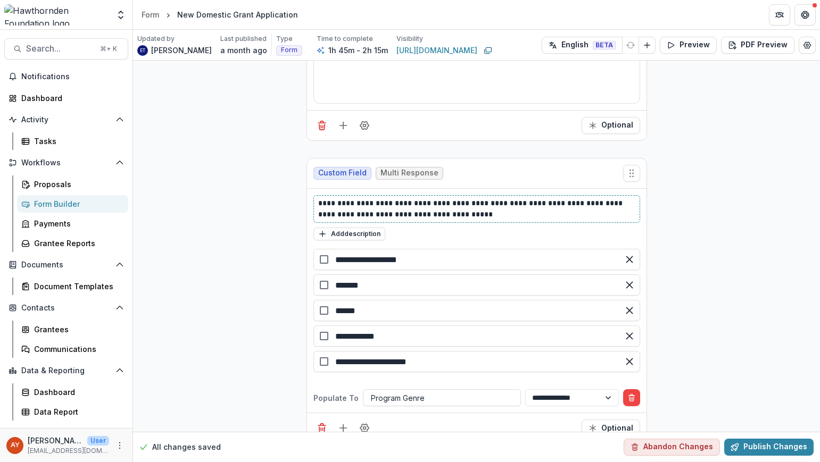
scroll to position [2235, 0]
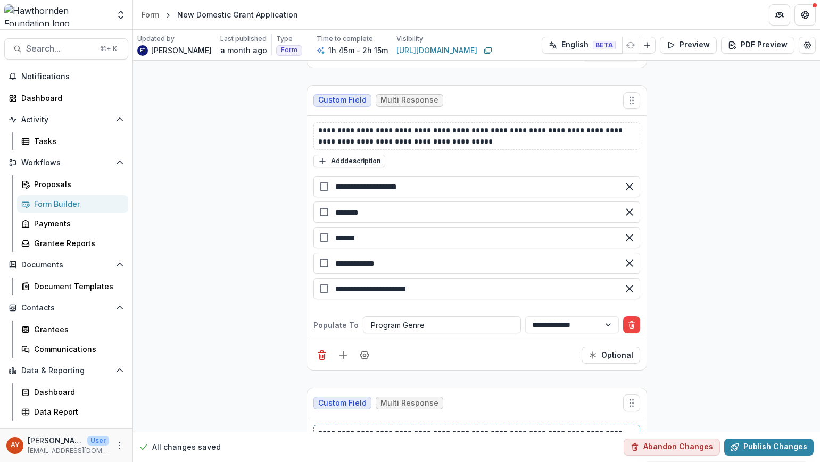
click at [320, 428] on p "**********" at bounding box center [476, 439] width 317 height 22
click at [755, 250] on div "**********" at bounding box center [476, 277] width 687 height 4903
click at [763, 457] on div "All changes saved Abandon Changes Publish Changes" at bounding box center [476, 447] width 687 height 30
click at [761, 447] on button "Publish Changes" at bounding box center [768, 447] width 89 height 17
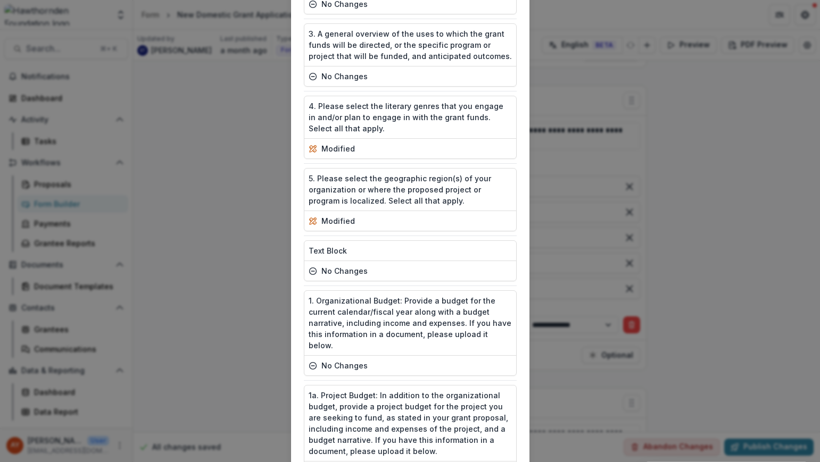
scroll to position [1008, 0]
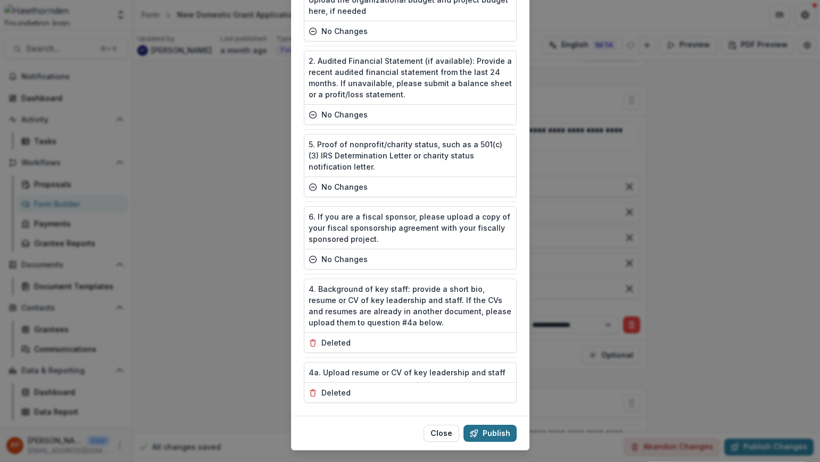
click at [484, 425] on button "Publish" at bounding box center [489, 433] width 53 height 17
click at [485, 425] on button "Publish" at bounding box center [489, 433] width 53 height 17
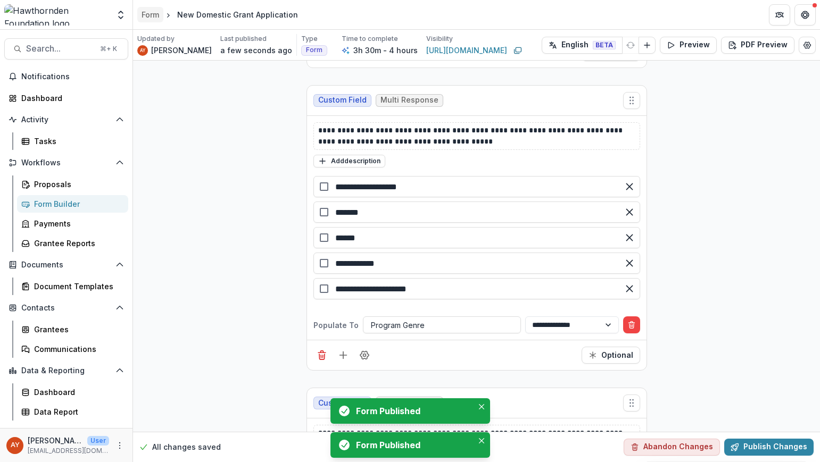
click at [157, 14] on div "Form" at bounding box center [151, 14] width 18 height 11
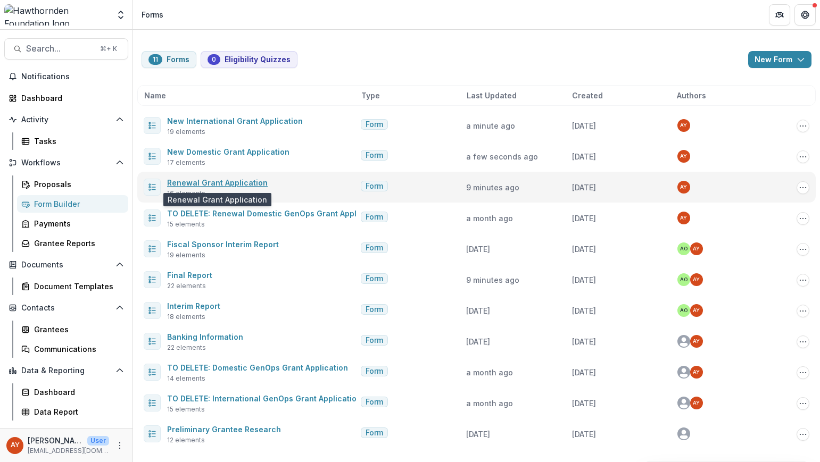
click at [222, 183] on link "Renewal Grant Application" at bounding box center [217, 182] width 101 height 9
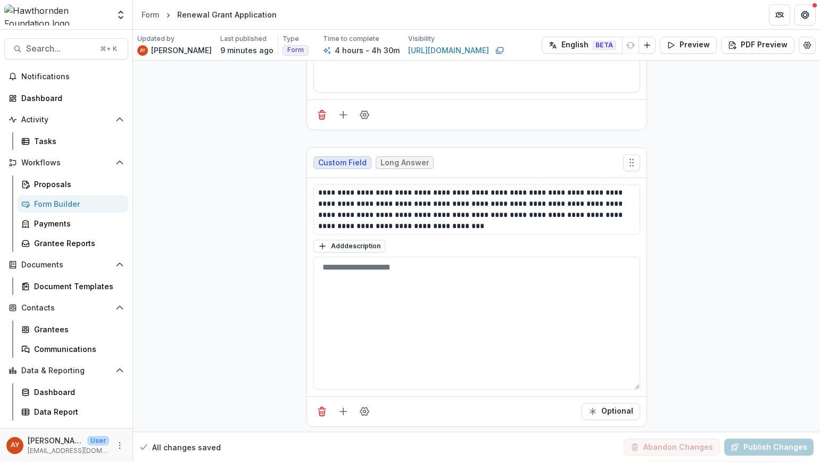
scroll to position [1901, 0]
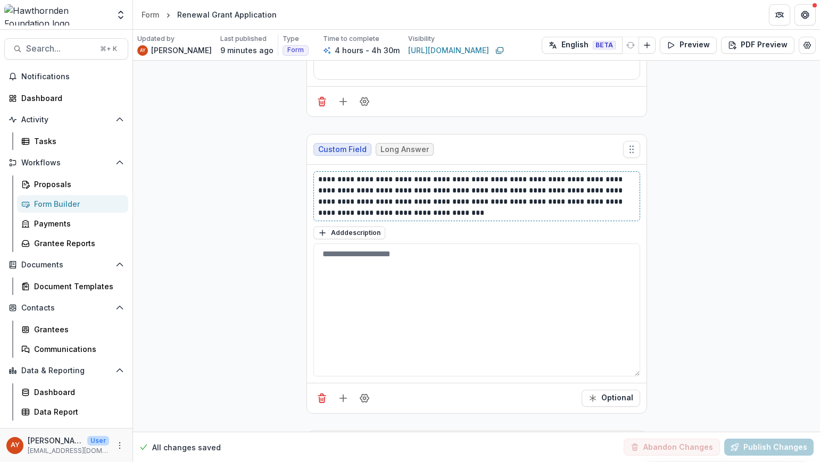
click at [590, 215] on p "**********" at bounding box center [476, 196] width 317 height 45
drag, startPoint x: 591, startPoint y: 212, endPoint x: 536, endPoint y: 203, distance: 55.6
click at [536, 203] on p "**********" at bounding box center [476, 196] width 317 height 45
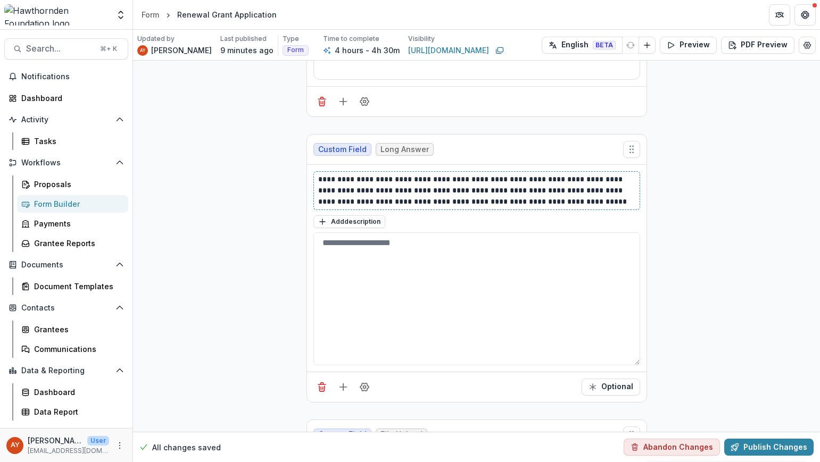
click at [363, 201] on p "**********" at bounding box center [476, 191] width 317 height 34
click at [510, 200] on p "**********" at bounding box center [476, 191] width 317 height 34
click at [558, 201] on p "**********" at bounding box center [476, 191] width 317 height 34
drag, startPoint x: 355, startPoint y: 199, endPoint x: 366, endPoint y: 209, distance: 14.3
click at [355, 199] on p "**********" at bounding box center [476, 191] width 317 height 34
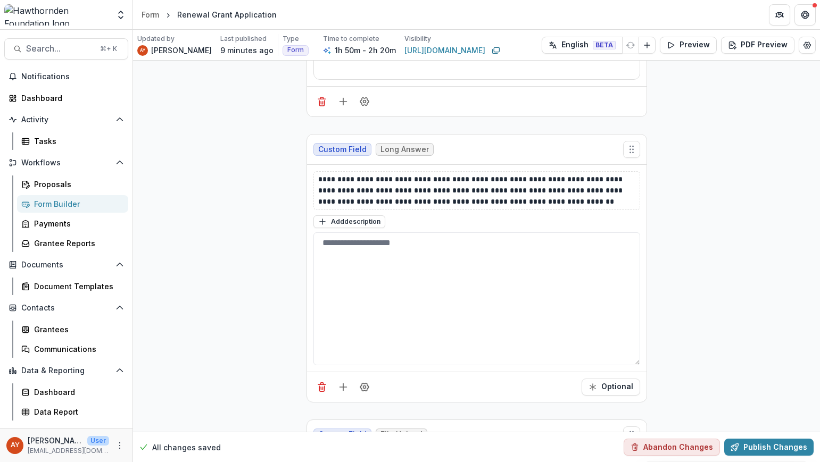
click at [235, 228] on div "**********" at bounding box center [476, 404] width 687 height 4491
click at [718, 217] on div "**********" at bounding box center [476, 404] width 687 height 4491
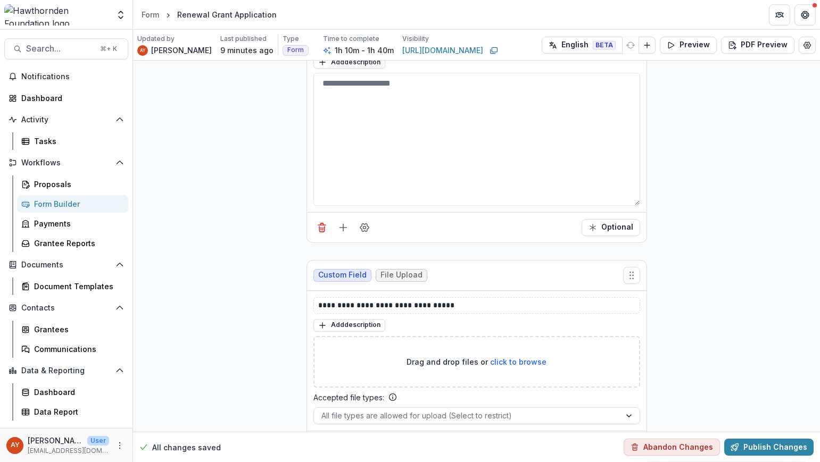
scroll to position [2156, 0]
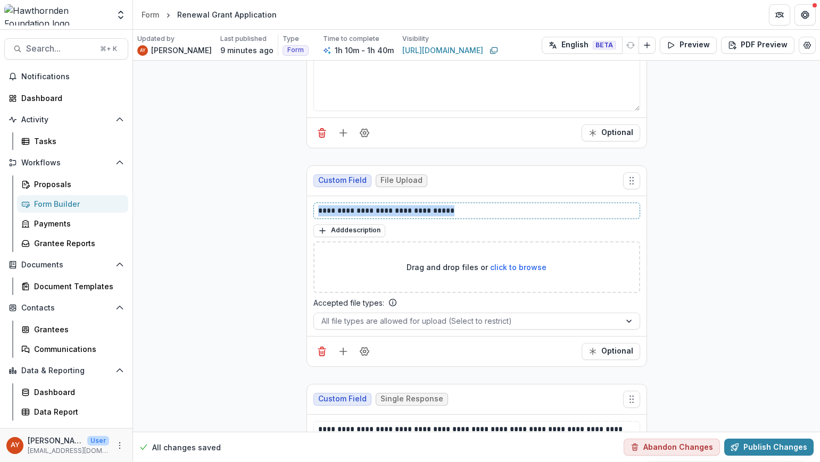
drag, startPoint x: 510, startPoint y: 214, endPoint x: 270, endPoint y: 202, distance: 239.8
click at [270, 202] on div "**********" at bounding box center [476, 150] width 687 height 4491
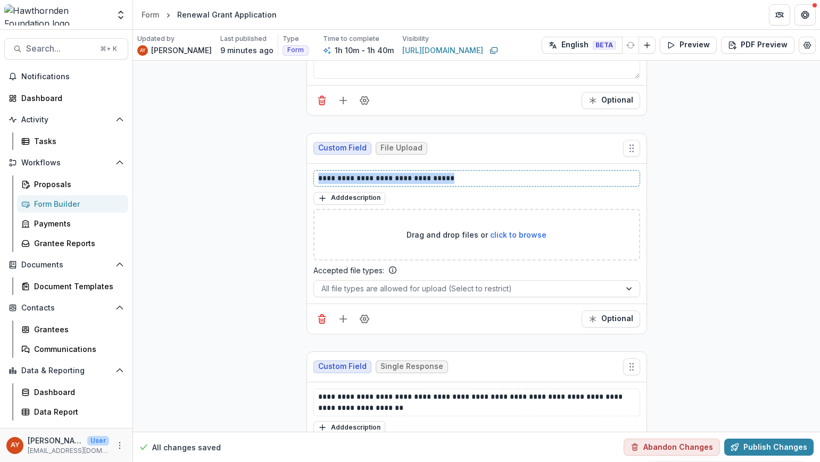
scroll to position [2218, 0]
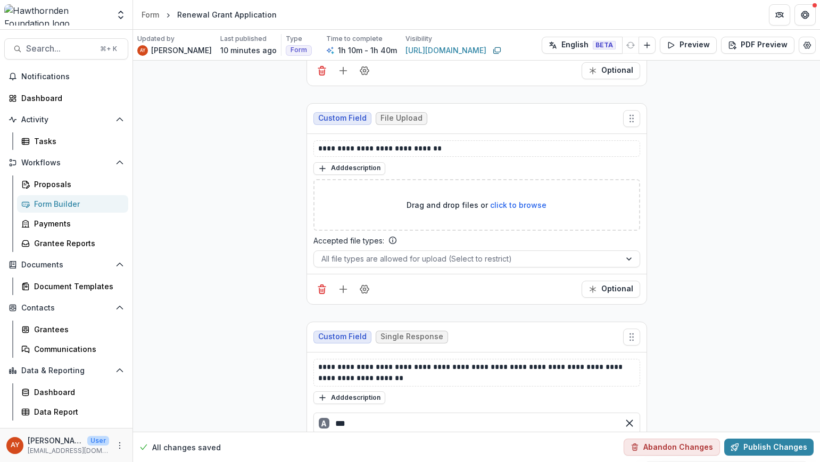
click at [695, 220] on div "**********" at bounding box center [476, 88] width 687 height 4491
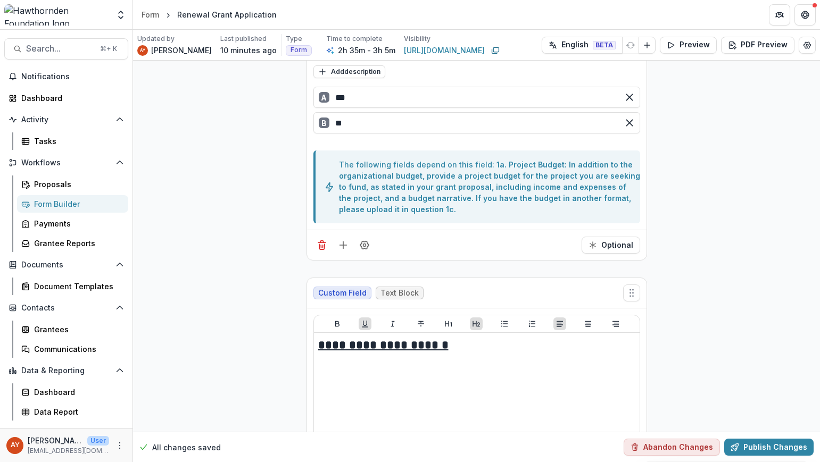
scroll to position [2384, 0]
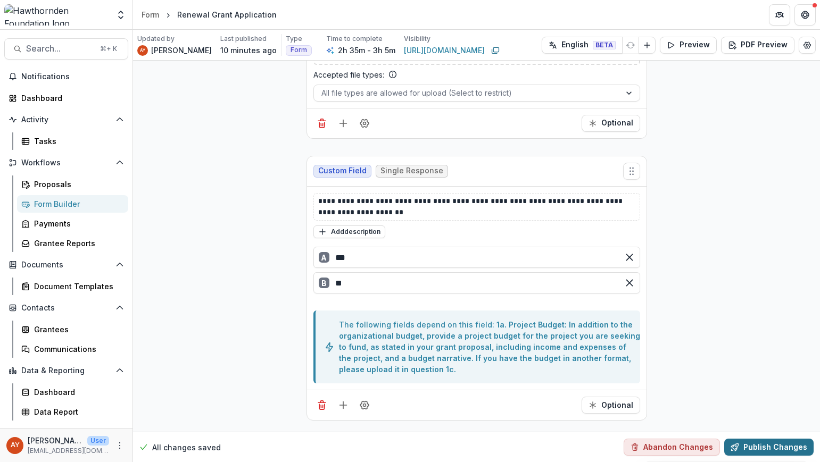
click at [768, 444] on button "Publish Changes" at bounding box center [768, 447] width 89 height 17
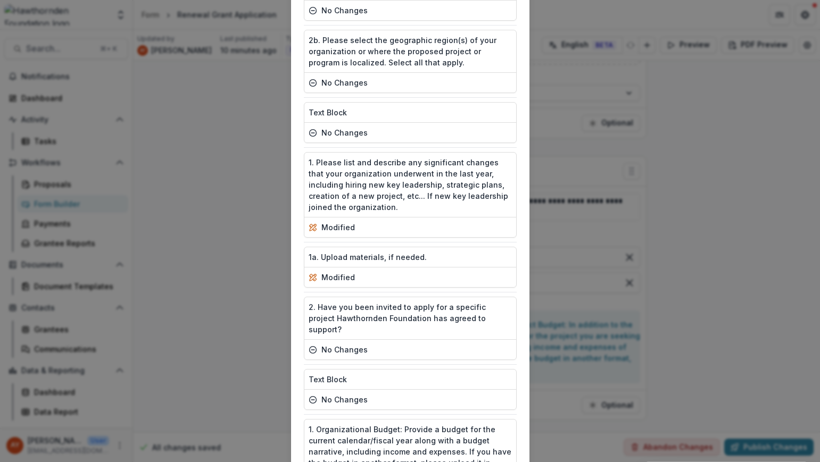
scroll to position [768, 0]
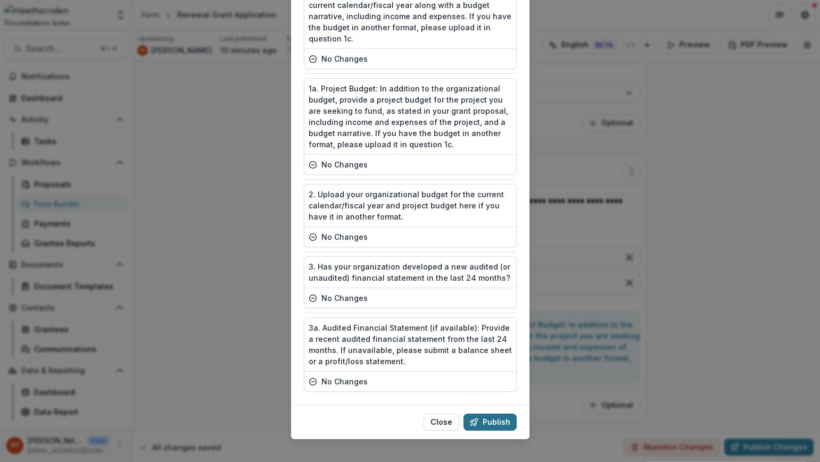
click at [502, 414] on button "Publish" at bounding box center [489, 422] width 53 height 17
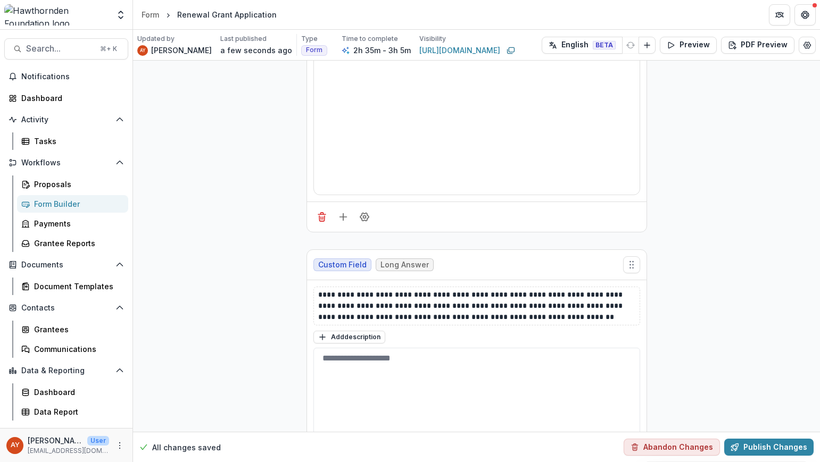
scroll to position [1895, 0]
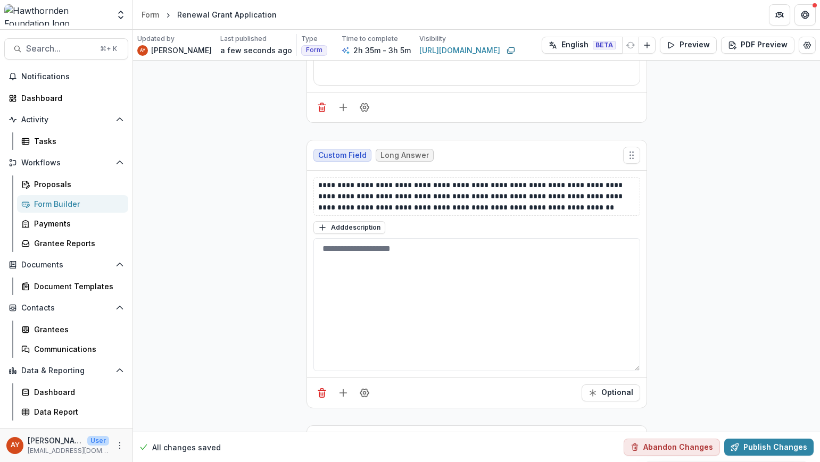
click at [669, 258] on div "**********" at bounding box center [476, 410] width 687 height 4491
drag, startPoint x: 537, startPoint y: 212, endPoint x: 365, endPoint y: 204, distance: 172.1
click at [365, 204] on div "**********" at bounding box center [476, 196] width 327 height 39
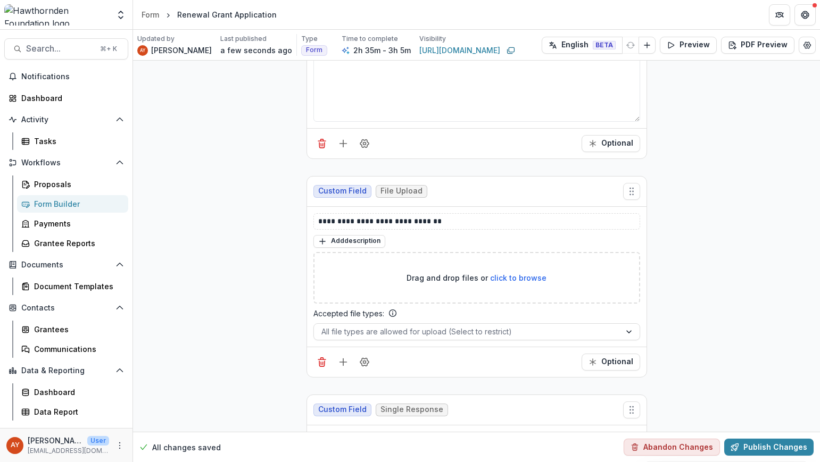
scroll to position [2175, 0]
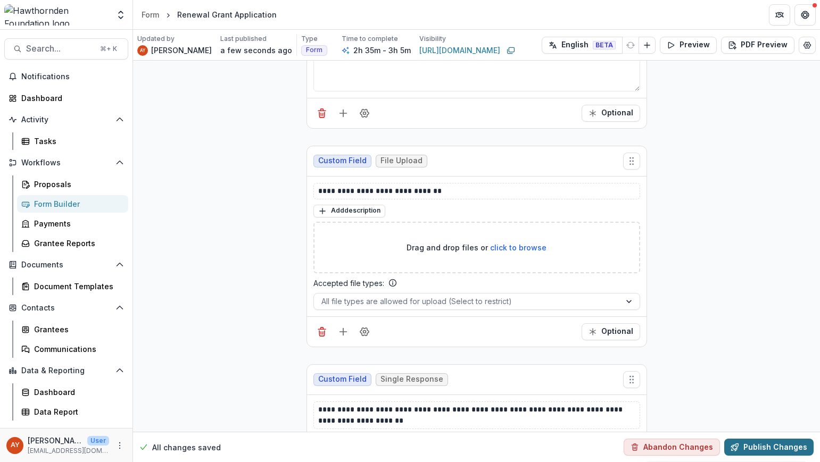
click at [733, 451] on icon "button" at bounding box center [735, 447] width 9 height 9
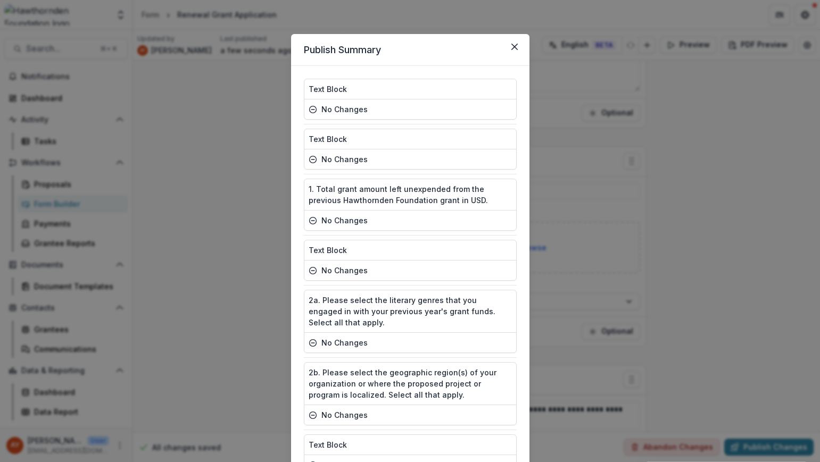
scroll to position [757, 0]
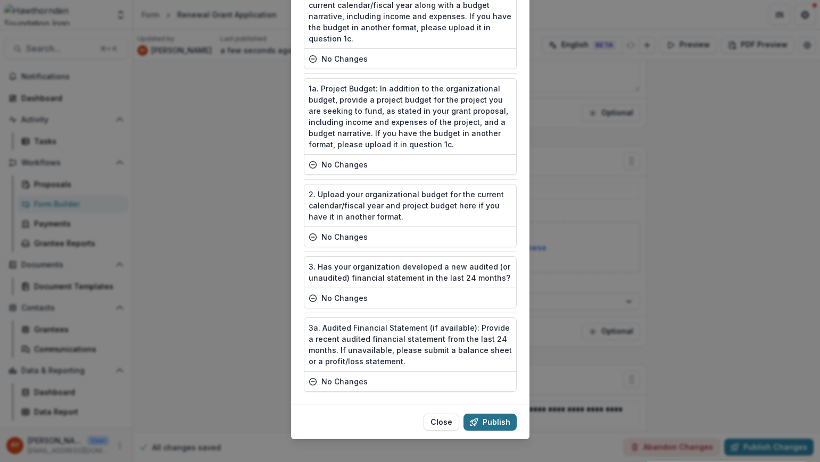
click at [498, 416] on button "Publish" at bounding box center [489, 422] width 53 height 17
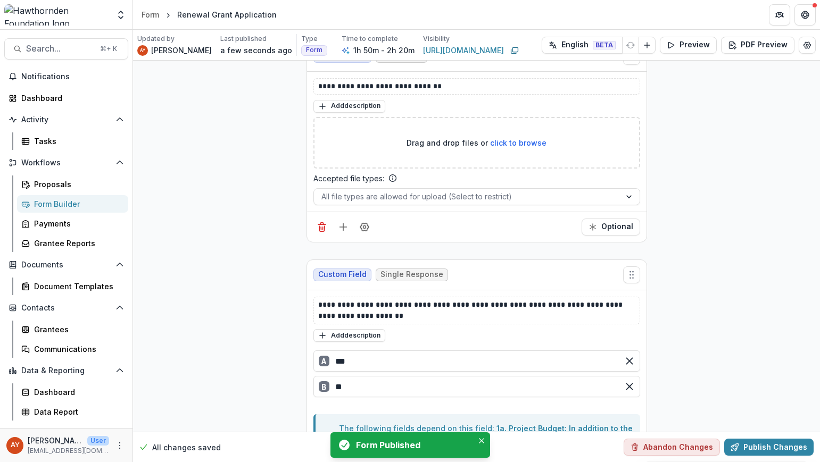
scroll to position [2358, 0]
